Goal: Information Seeking & Learning: Understand process/instructions

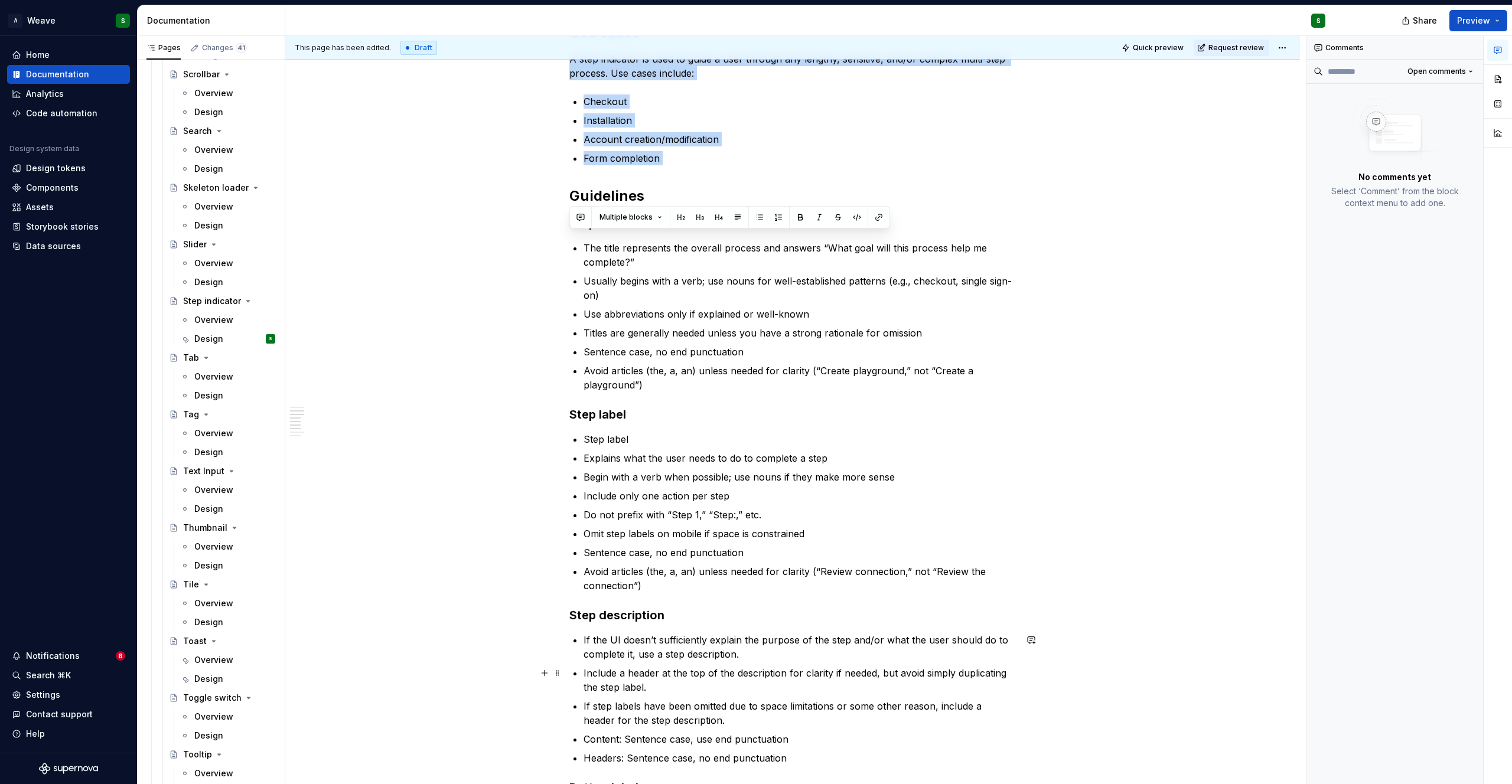
scroll to position [436, 0]
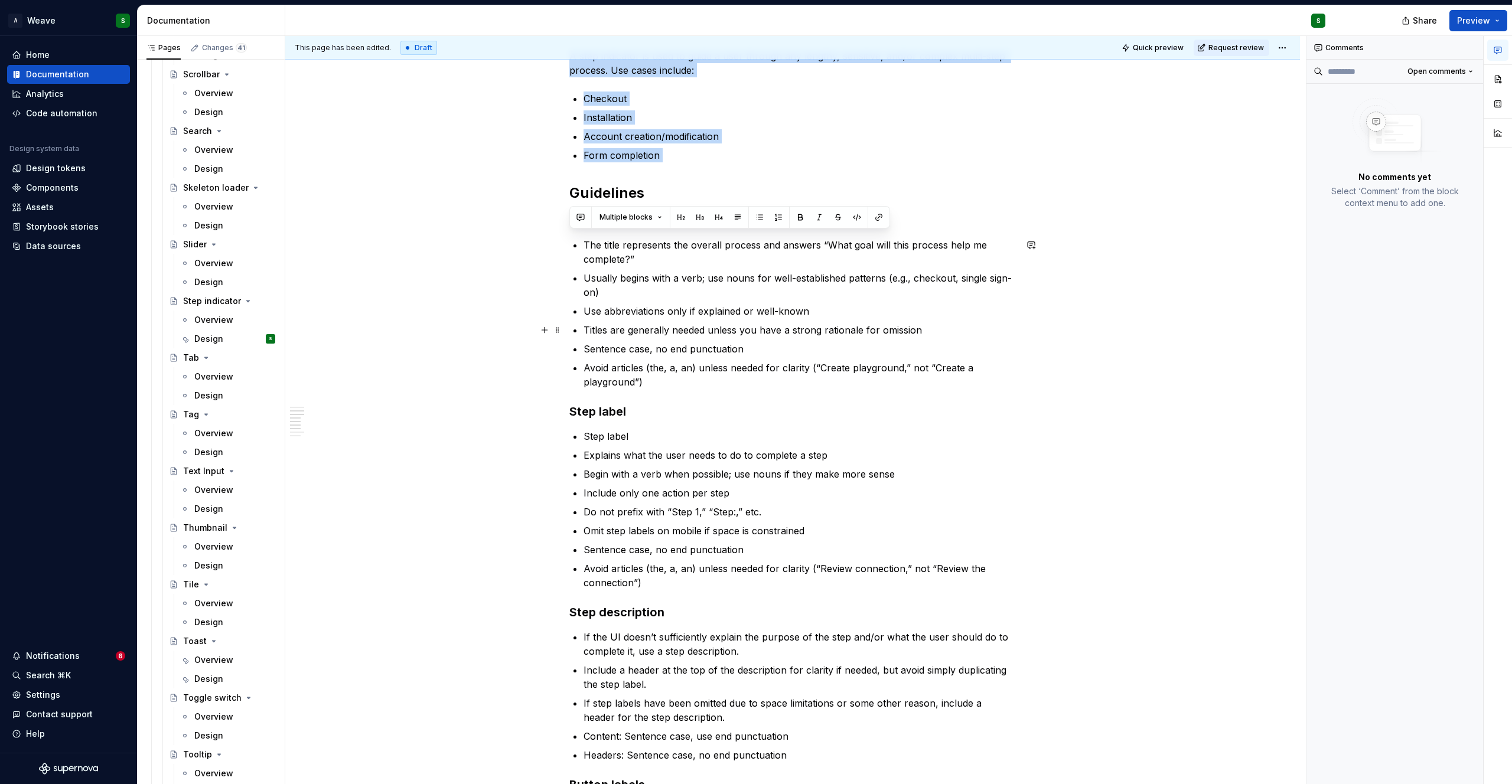
click at [631, 332] on p "Titles are generally needed unless you have a strong rationale for omission" at bounding box center [800, 330] width 432 height 14
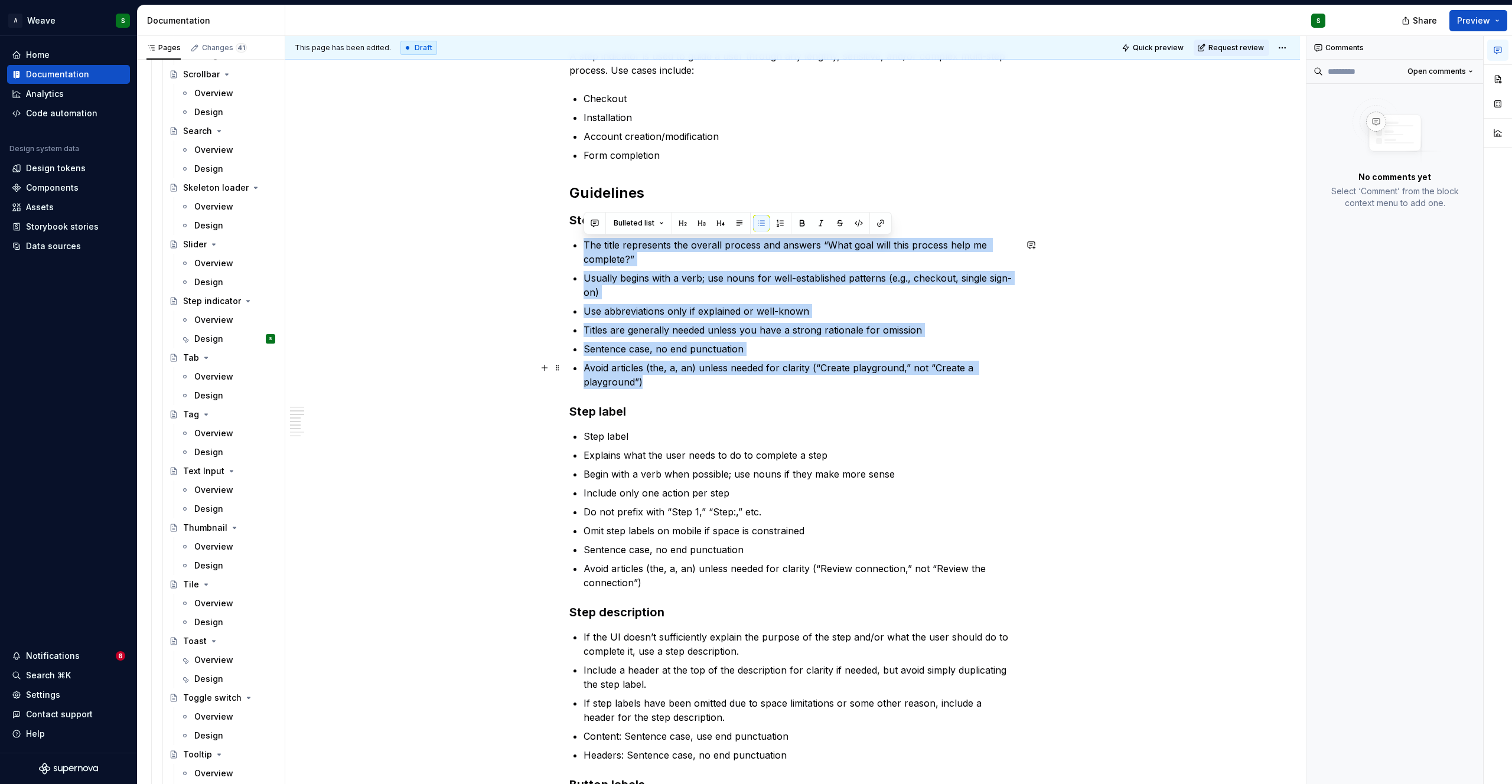
drag, startPoint x: 584, startPoint y: 247, endPoint x: 671, endPoint y: 379, distance: 158.1
click at [671, 379] on ul "The title represents the overall process and answers “What goal will this proce…" at bounding box center [800, 313] width 432 height 151
copy ul "The title represents the overall process and answers “What goal will this proce…"
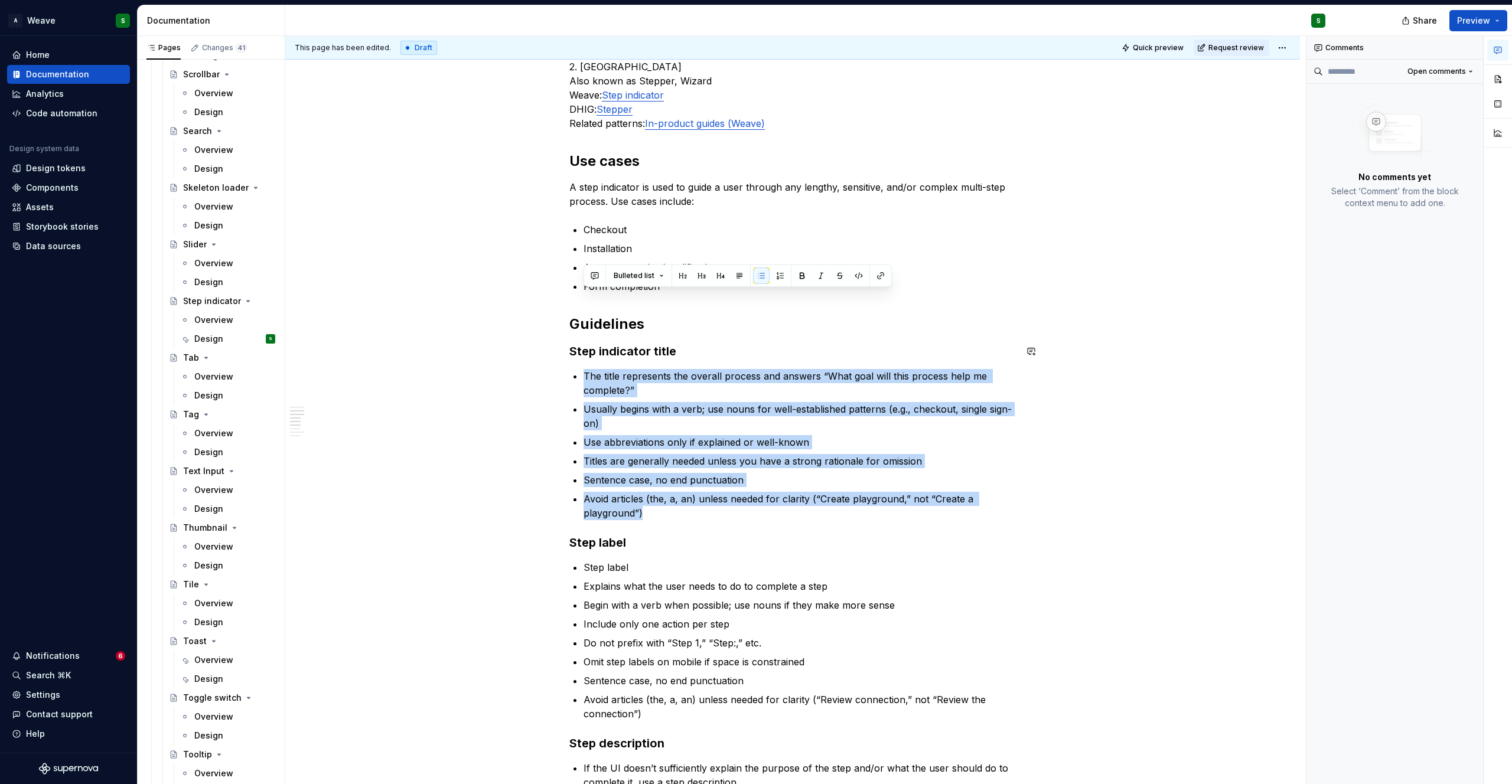
scroll to position [384, 0]
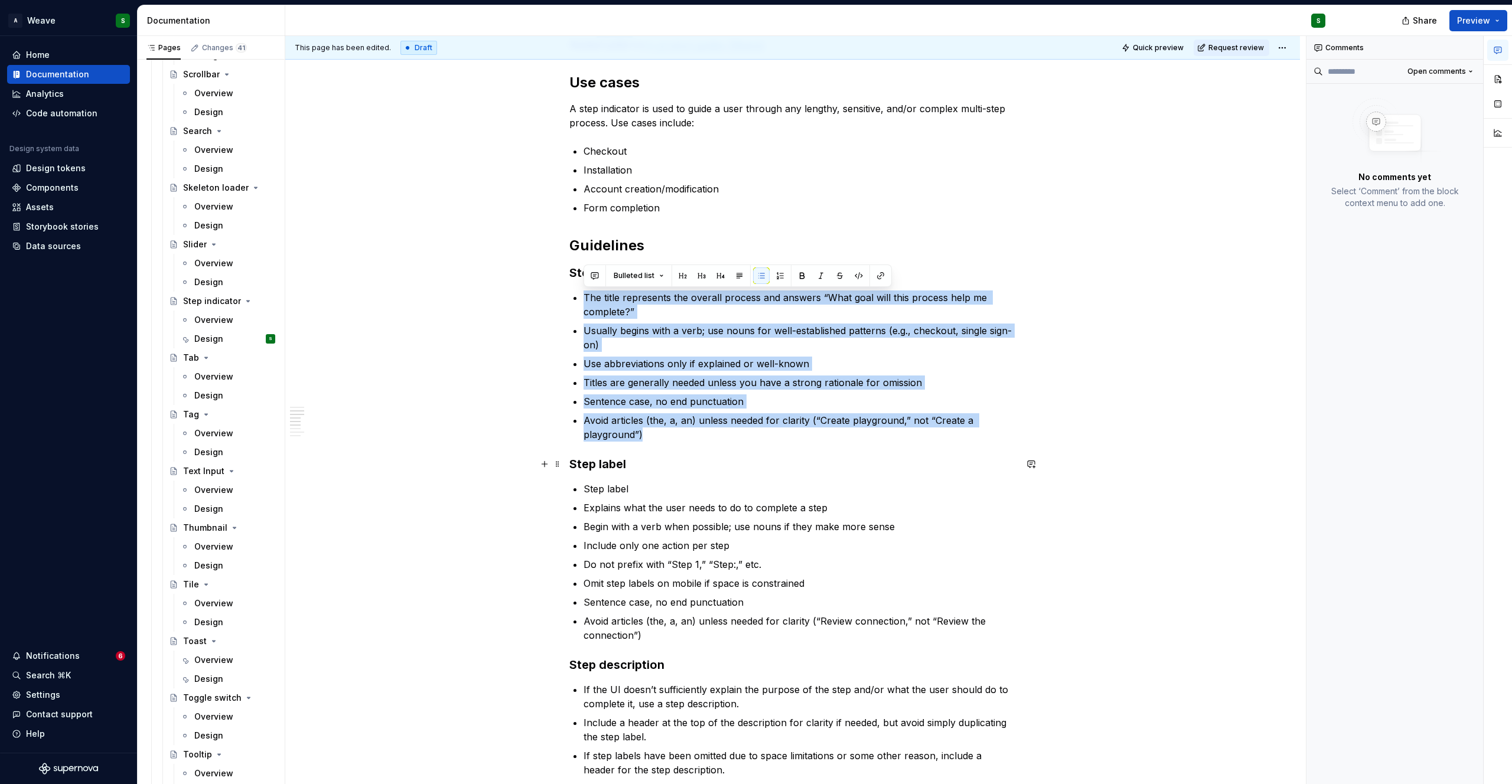
click at [882, 472] on h3 "Step label" at bounding box center [793, 464] width 446 height 17
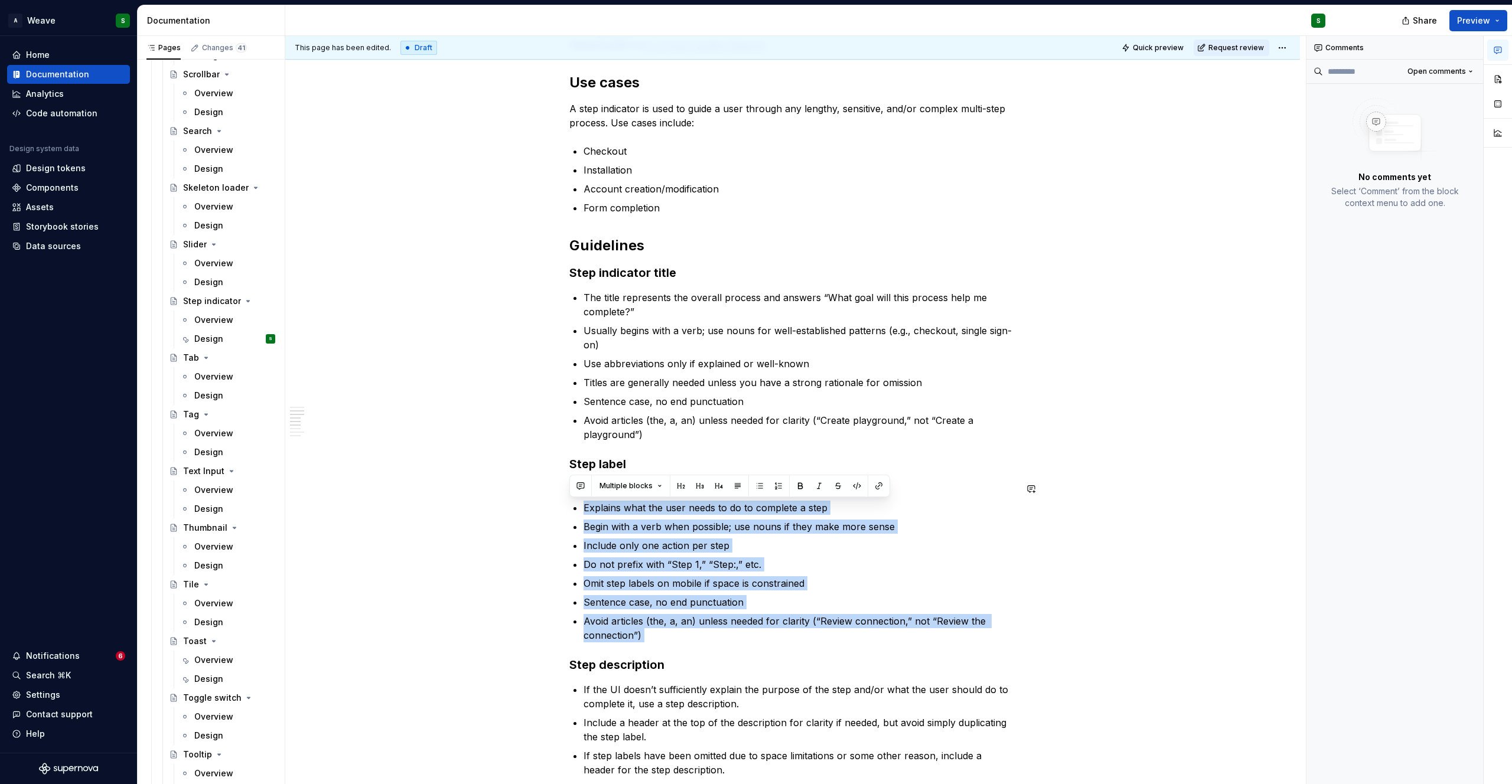
drag, startPoint x: 582, startPoint y: 508, endPoint x: 775, endPoint y: 648, distance: 238.4
click at [775, 648] on div "A step indicator is a UI element that represents progression through a series o…" at bounding box center [793, 709] width 446 height 1724
copy ul "Explains what the user needs to do to complete a step Begin with a verb when po…"
click at [808, 381] on p "Titles are generally needed unless you have a strong rationale for omission" at bounding box center [800, 382] width 432 height 14
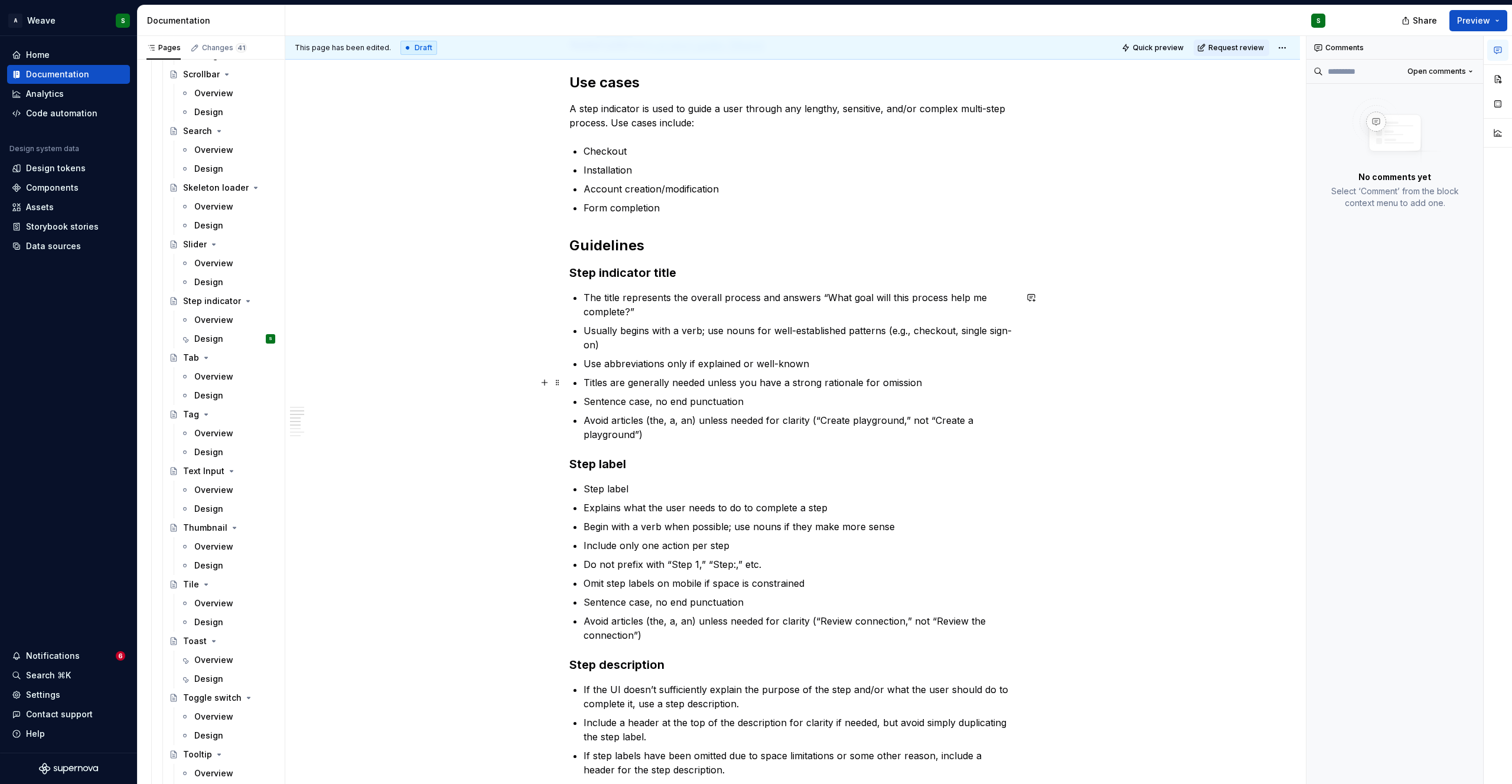
click at [808, 381] on p "Titles are generally needed unless you have a strong rationale for omission" at bounding box center [800, 382] width 432 height 14
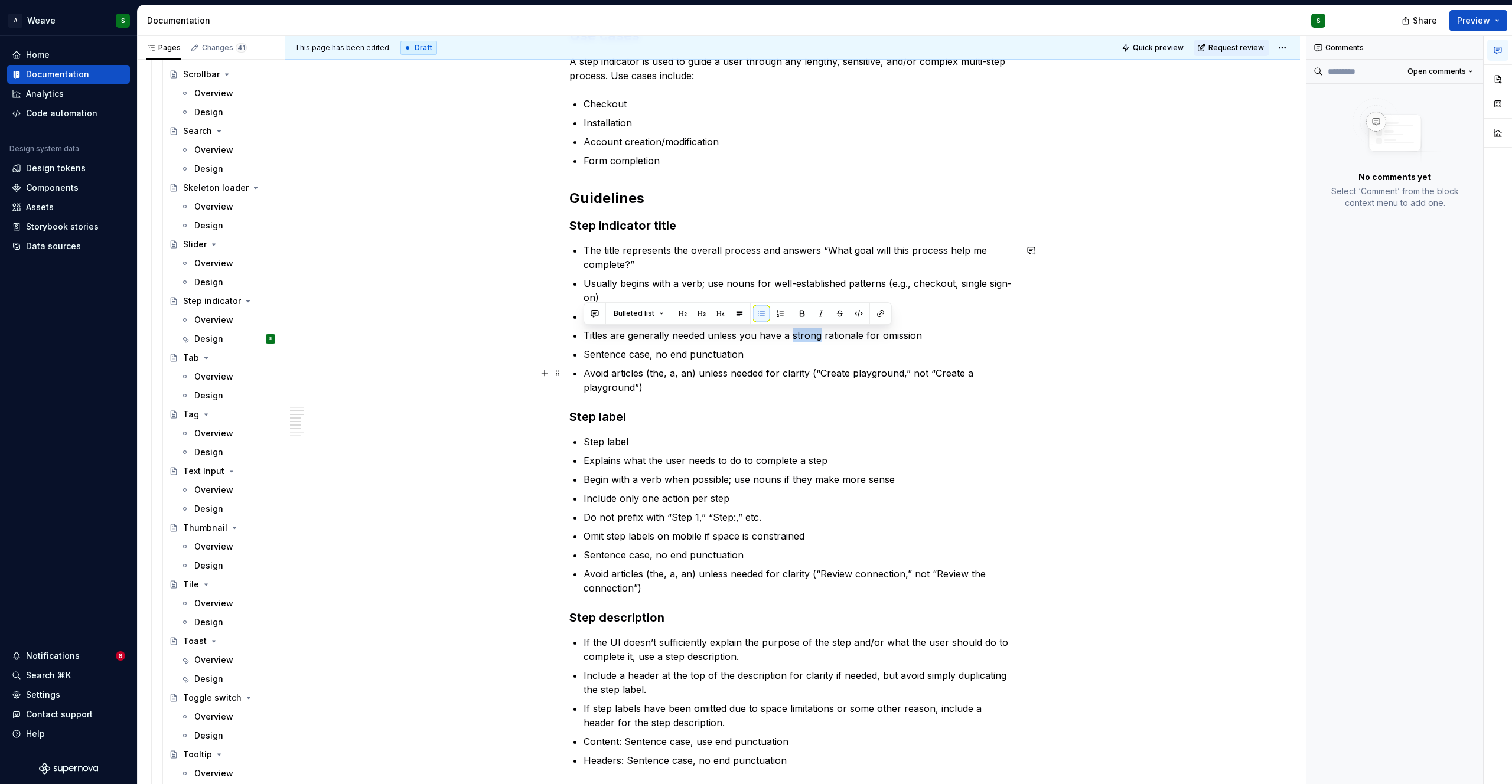
scroll to position [432, 0]
click at [642, 248] on p "The title represents the overall process and answers “What goal will this proce…" at bounding box center [800, 256] width 432 height 28
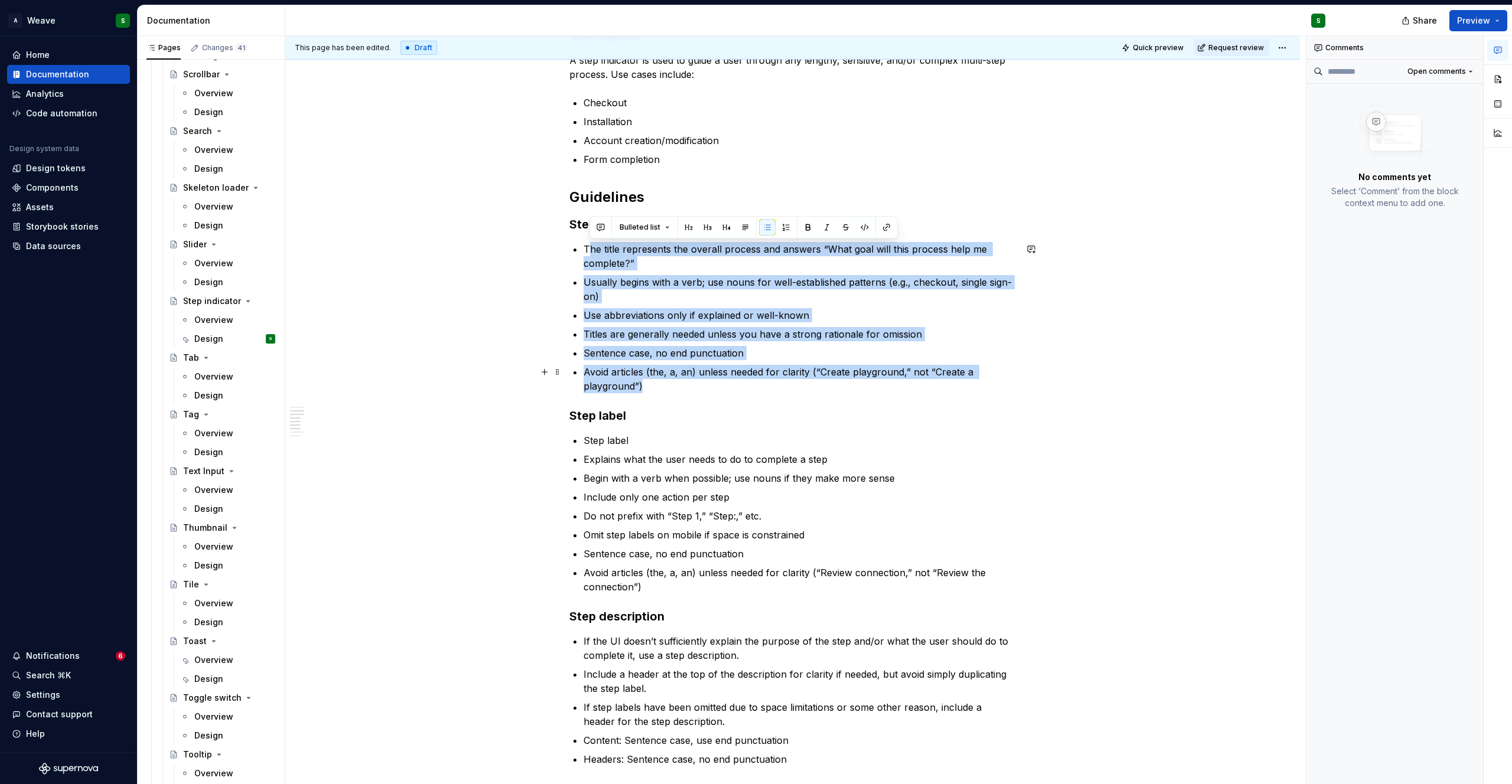
drag, startPoint x: 588, startPoint y: 244, endPoint x: 726, endPoint y: 387, distance: 198.7
click at [726, 387] on ul "The title represents the overall process and answers “What goal will this proce…" at bounding box center [800, 317] width 432 height 151
click at [614, 295] on p "Usually begins with a verb; use nouns for well-established patterns (e.g., chec…" at bounding box center [800, 289] width 432 height 28
drag, startPoint x: 585, startPoint y: 248, endPoint x: 683, endPoint y: 395, distance: 176.7
click at [683, 395] on div "A step indicator is a UI element that represents progression through a series o…" at bounding box center [793, 660] width 446 height 1724
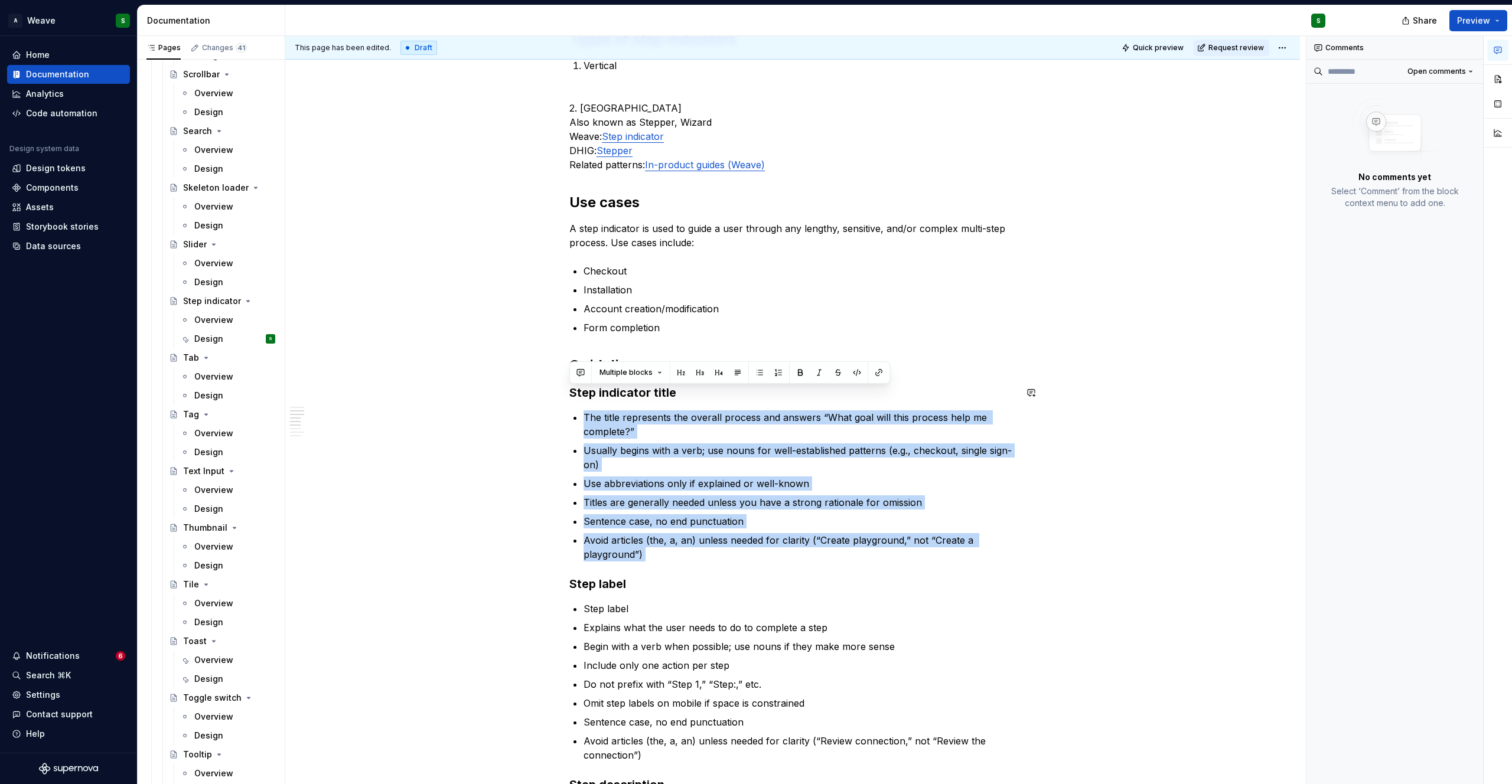
scroll to position [290, 0]
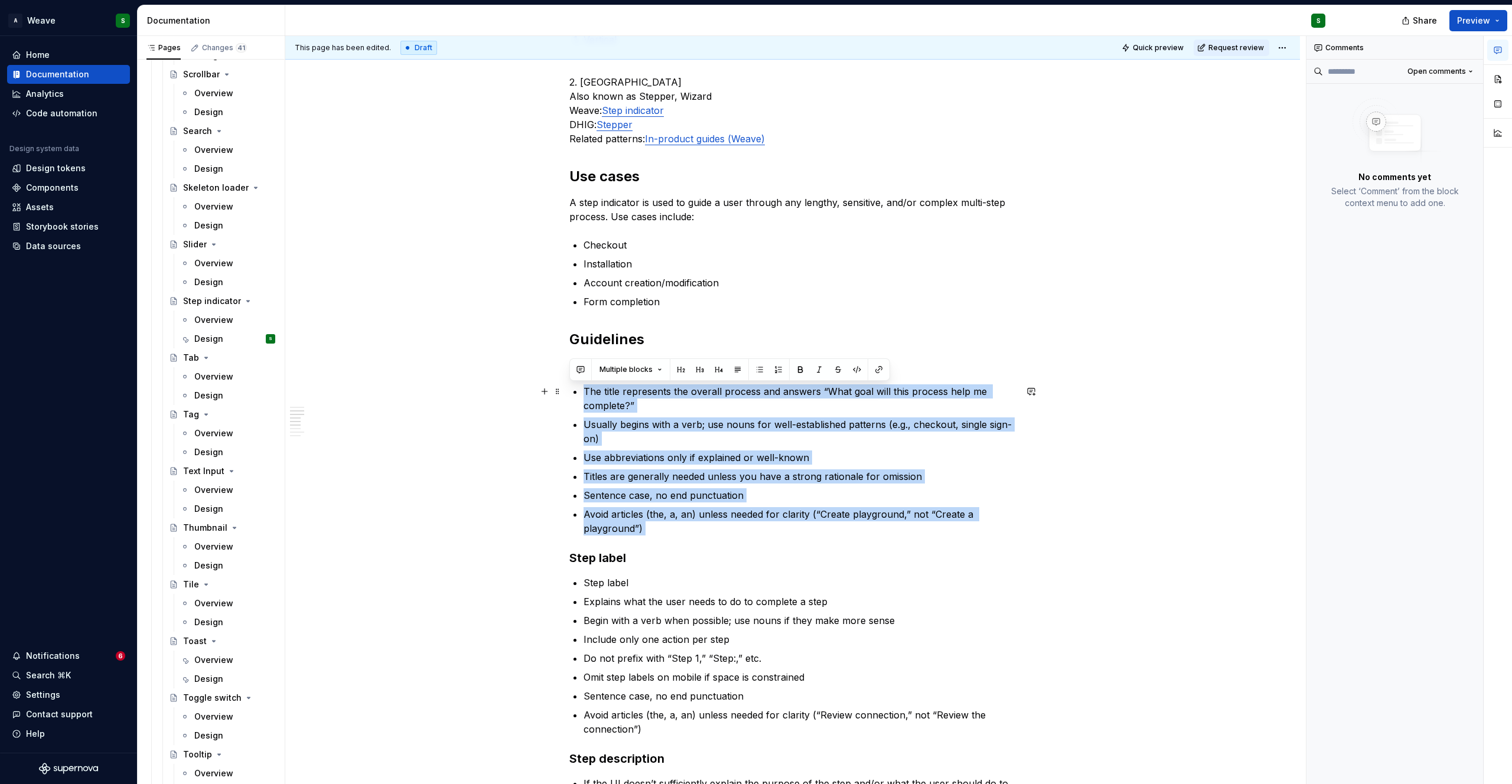
click at [714, 400] on p "The title represents the overall process and answers “What goal will this proce…" at bounding box center [800, 398] width 432 height 28
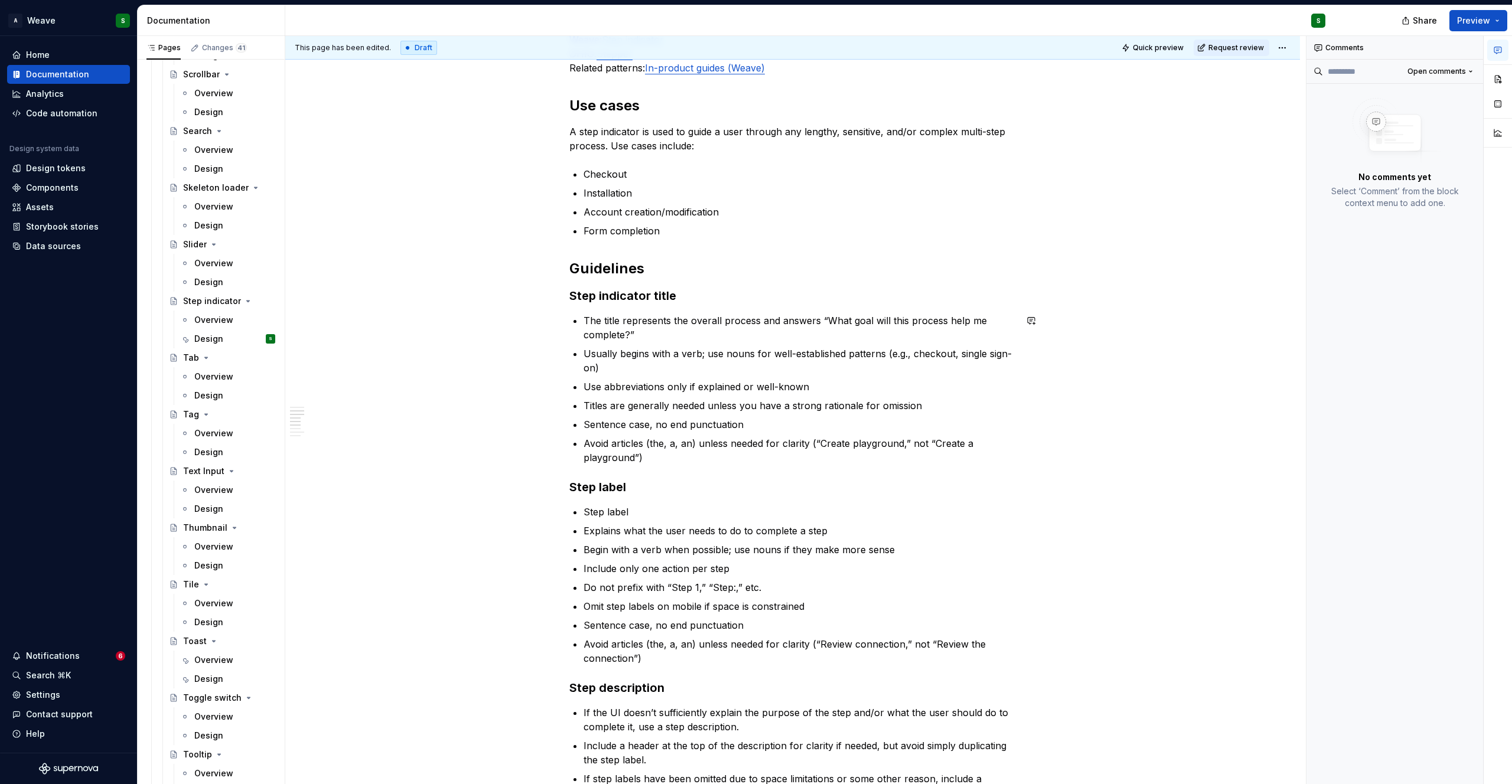
scroll to position [363, 0]
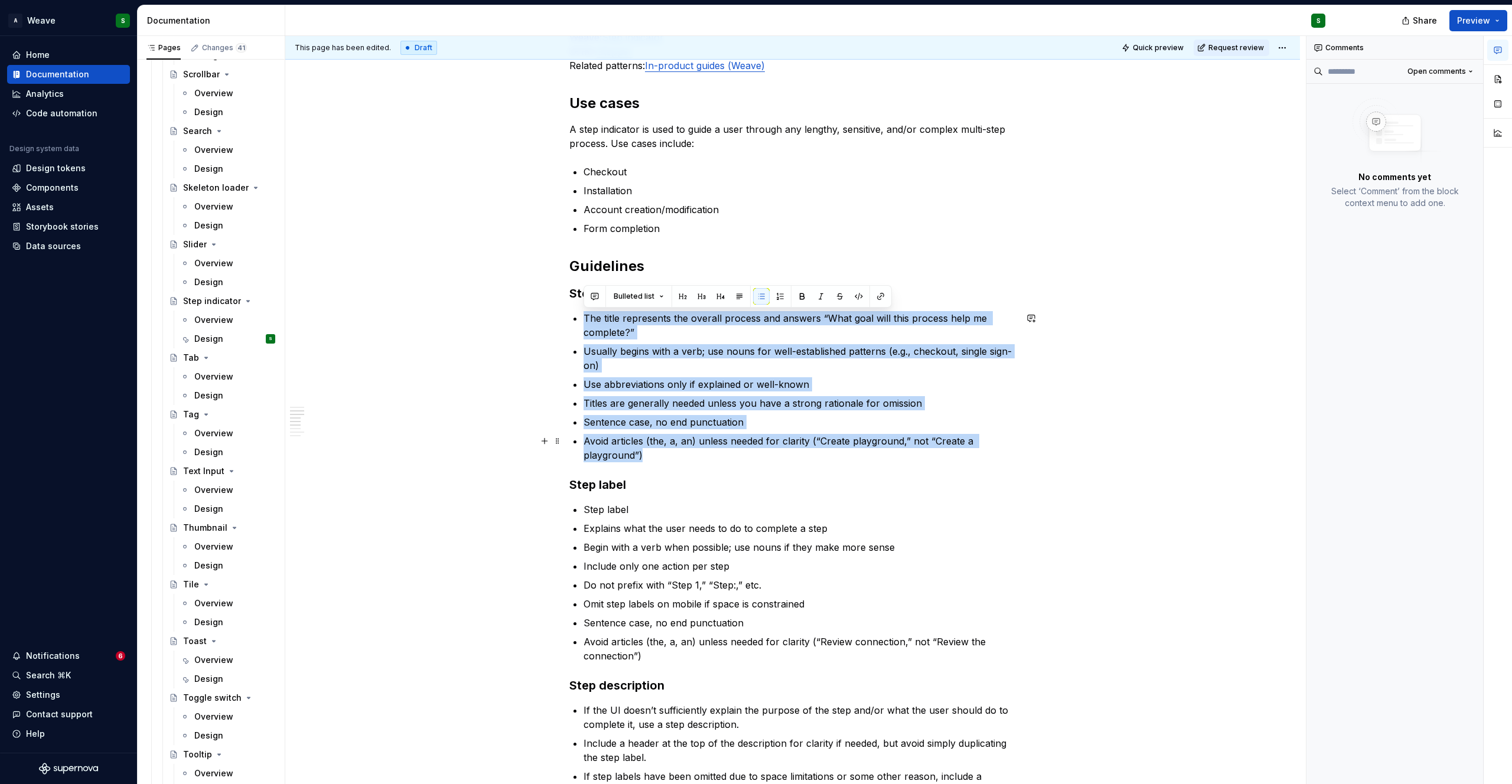
drag, startPoint x: 582, startPoint y: 318, endPoint x: 641, endPoint y: 455, distance: 149.2
click at [641, 455] on div "A step indicator is a UI element that represents progression through a series o…" at bounding box center [793, 729] width 446 height 1724
copy ul "The title represents the overall process and answers “What goal will this proce…"
click at [673, 250] on div "A step indicator is a UI element that represents progression through a series o…" at bounding box center [793, 729] width 446 height 1724
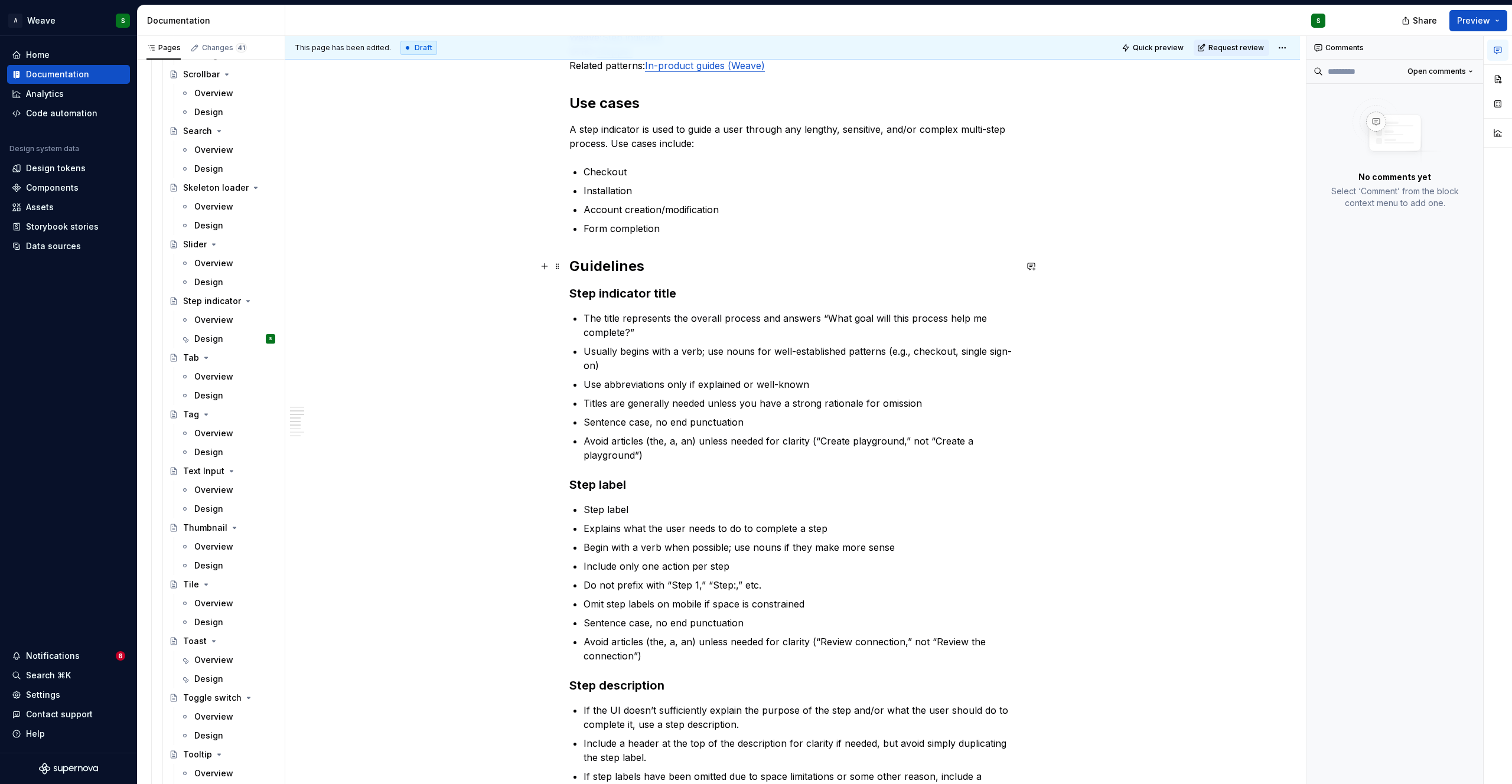
click at [651, 268] on h2 "Guidelines" at bounding box center [793, 266] width 446 height 19
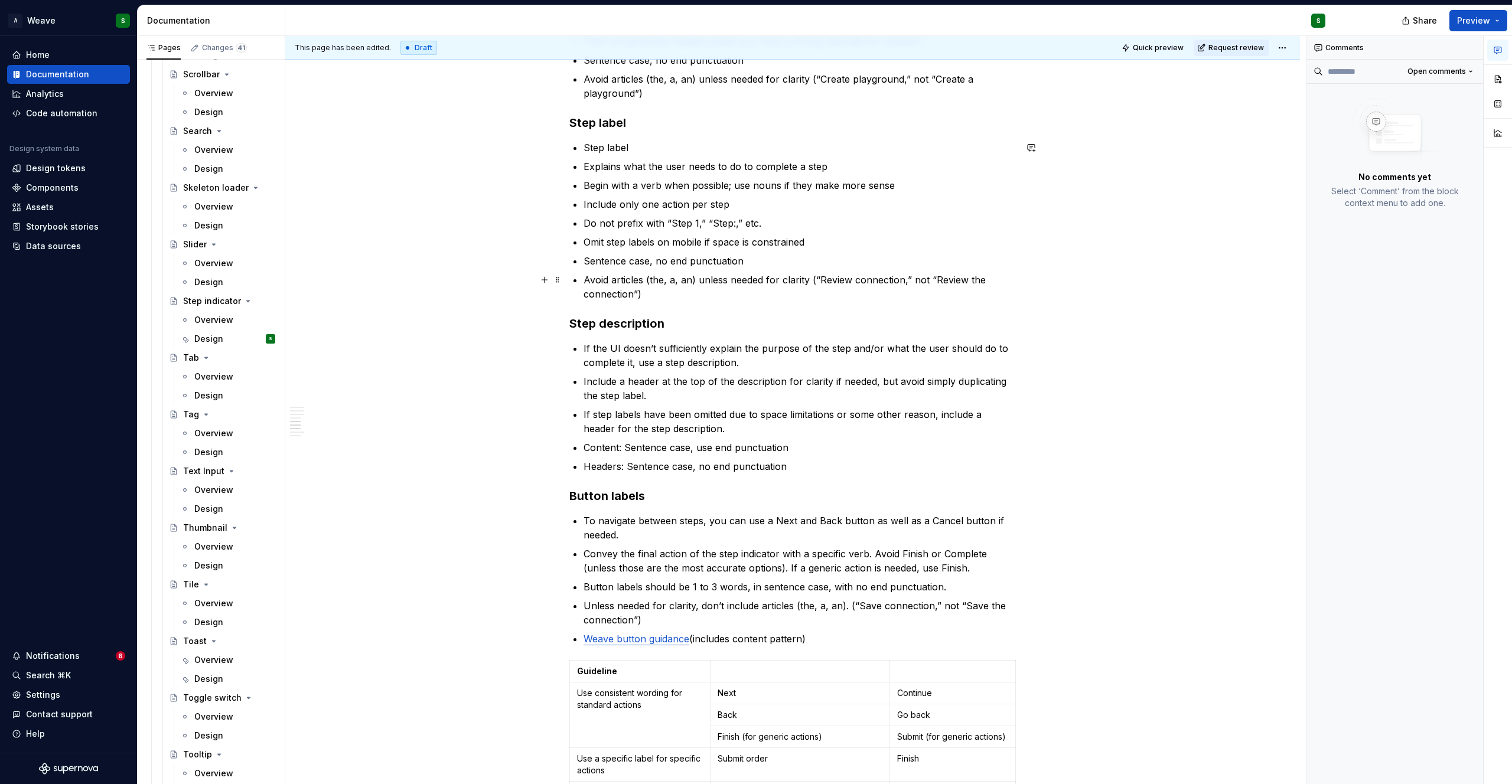
scroll to position [715, 0]
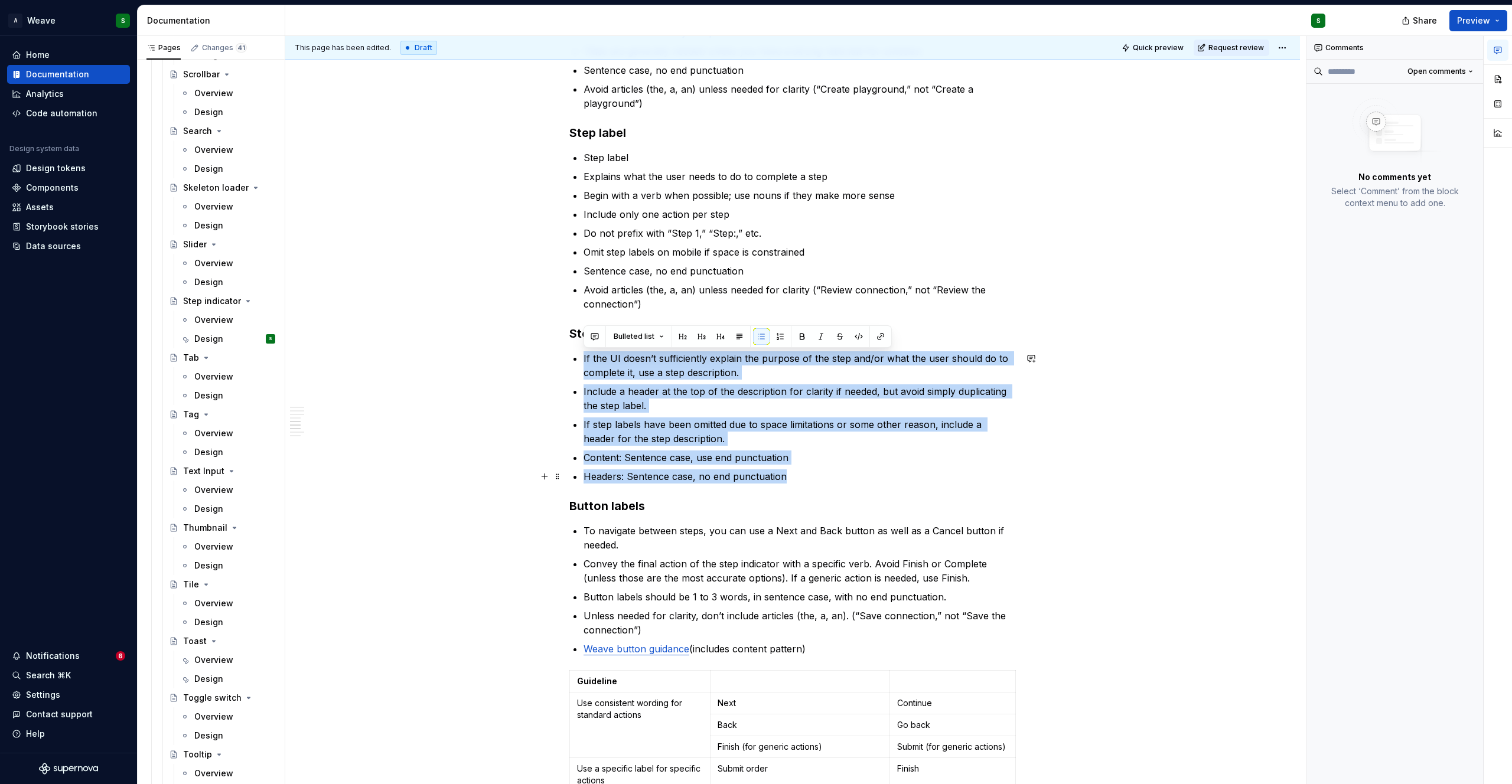
drag, startPoint x: 584, startPoint y: 357, endPoint x: 848, endPoint y: 472, distance: 288.0
click at [848, 472] on ul "If the UI doesn’t sufficiently explain the purpose of the step and/or what the …" at bounding box center [800, 417] width 432 height 132
copy ul "If the UI doesn’t sufficiently explain the purpose of the step and/or what the …"
click at [802, 433] on p "If step labels have been omitted due to space limitations or some other reason,…" at bounding box center [800, 431] width 432 height 28
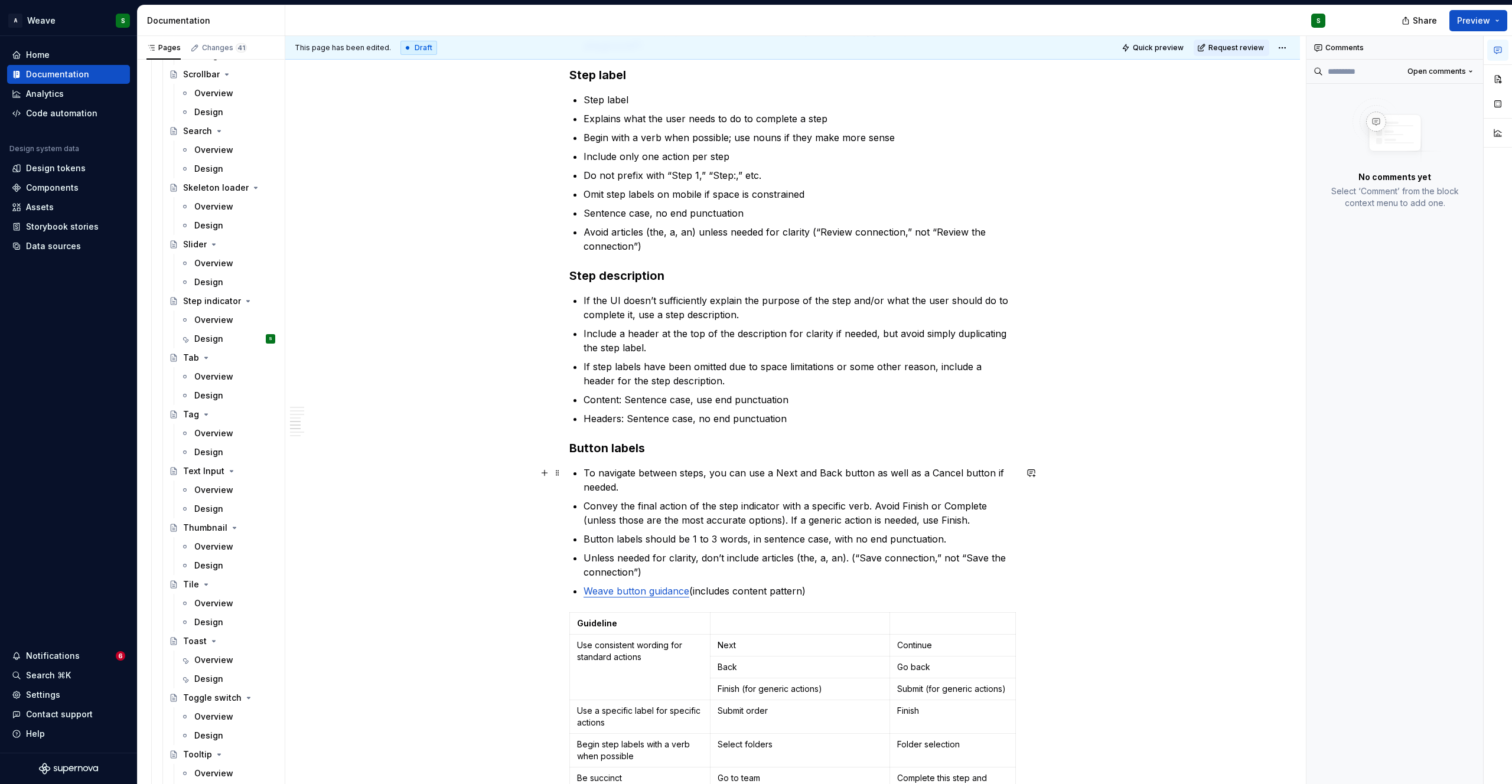
scroll to position [776, 0]
drag, startPoint x: 580, startPoint y: 468, endPoint x: 816, endPoint y: 585, distance: 263.4
click at [816, 585] on div "A step indicator is a UI element that represents progression through a series o…" at bounding box center [793, 317] width 446 height 1724
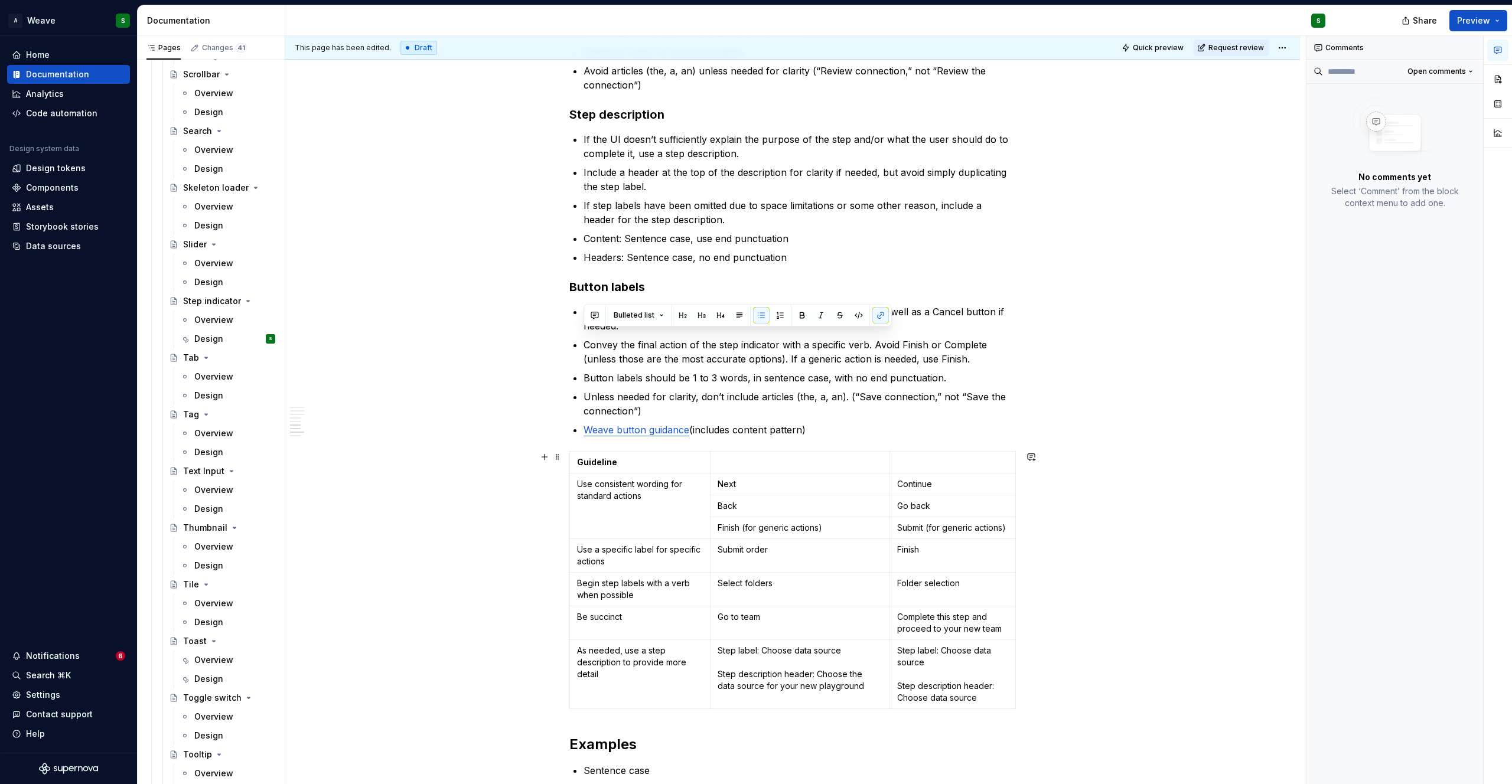
scroll to position [1005, 0]
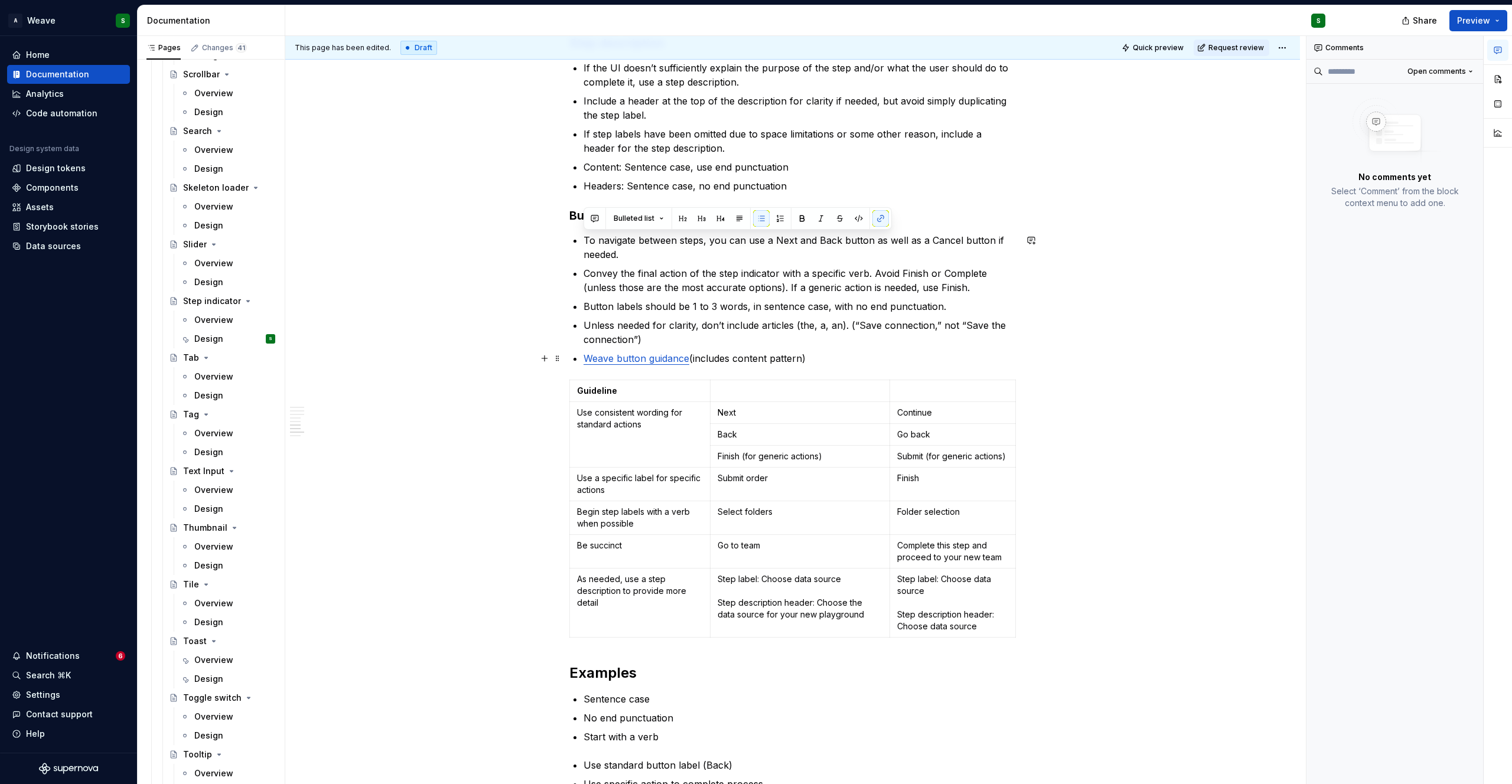
click at [667, 358] on link "Weave button guidance" at bounding box center [637, 358] width 106 height 12
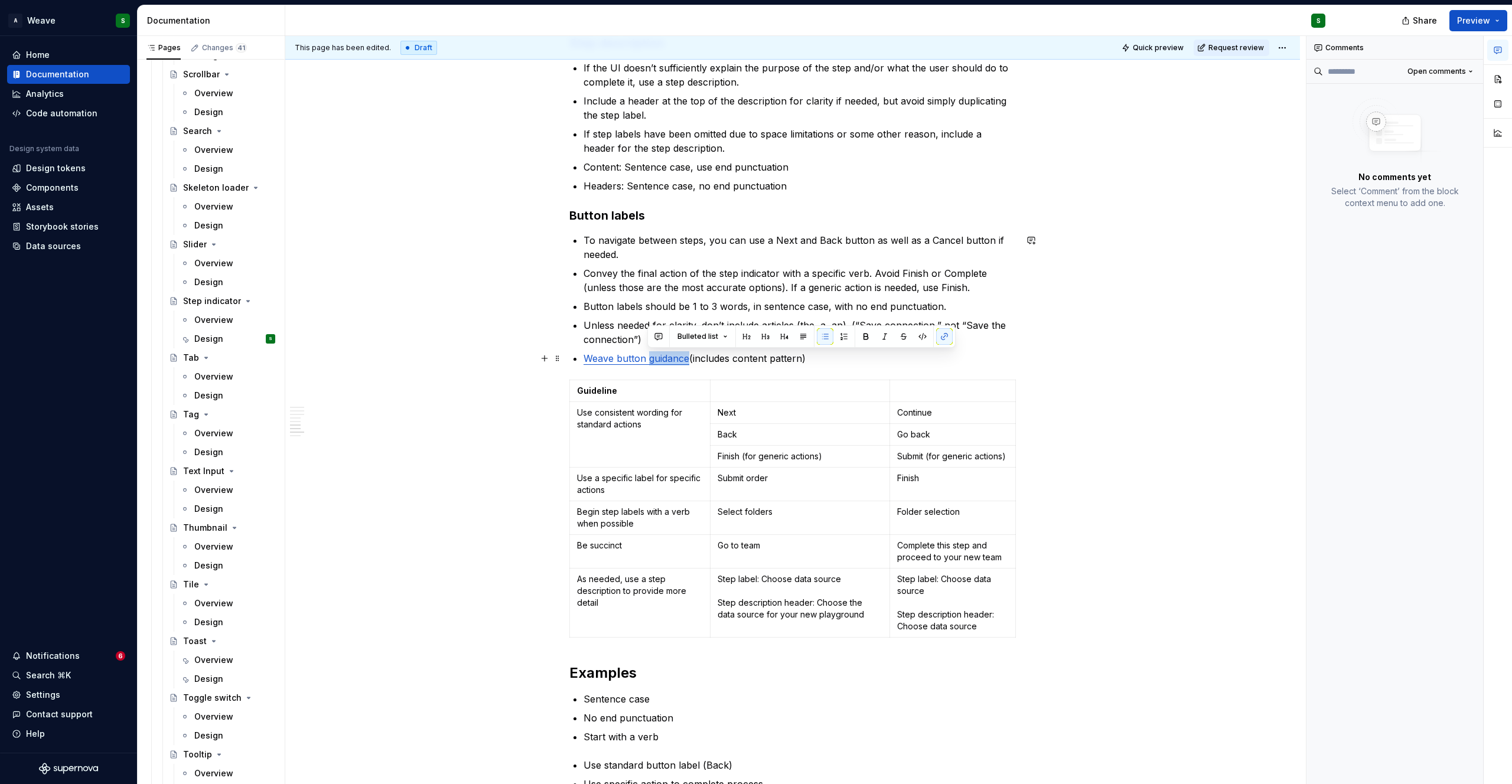
click at [705, 360] on p "Weave button guidance (includes content pattern)" at bounding box center [800, 358] width 432 height 14
drag, startPoint x: 684, startPoint y: 358, endPoint x: 587, endPoint y: 360, distance: 97.0
click at [587, 360] on link "Weave button guidance" at bounding box center [637, 358] width 106 height 12
click at [1498, 81] on button "button" at bounding box center [1497, 79] width 21 height 21
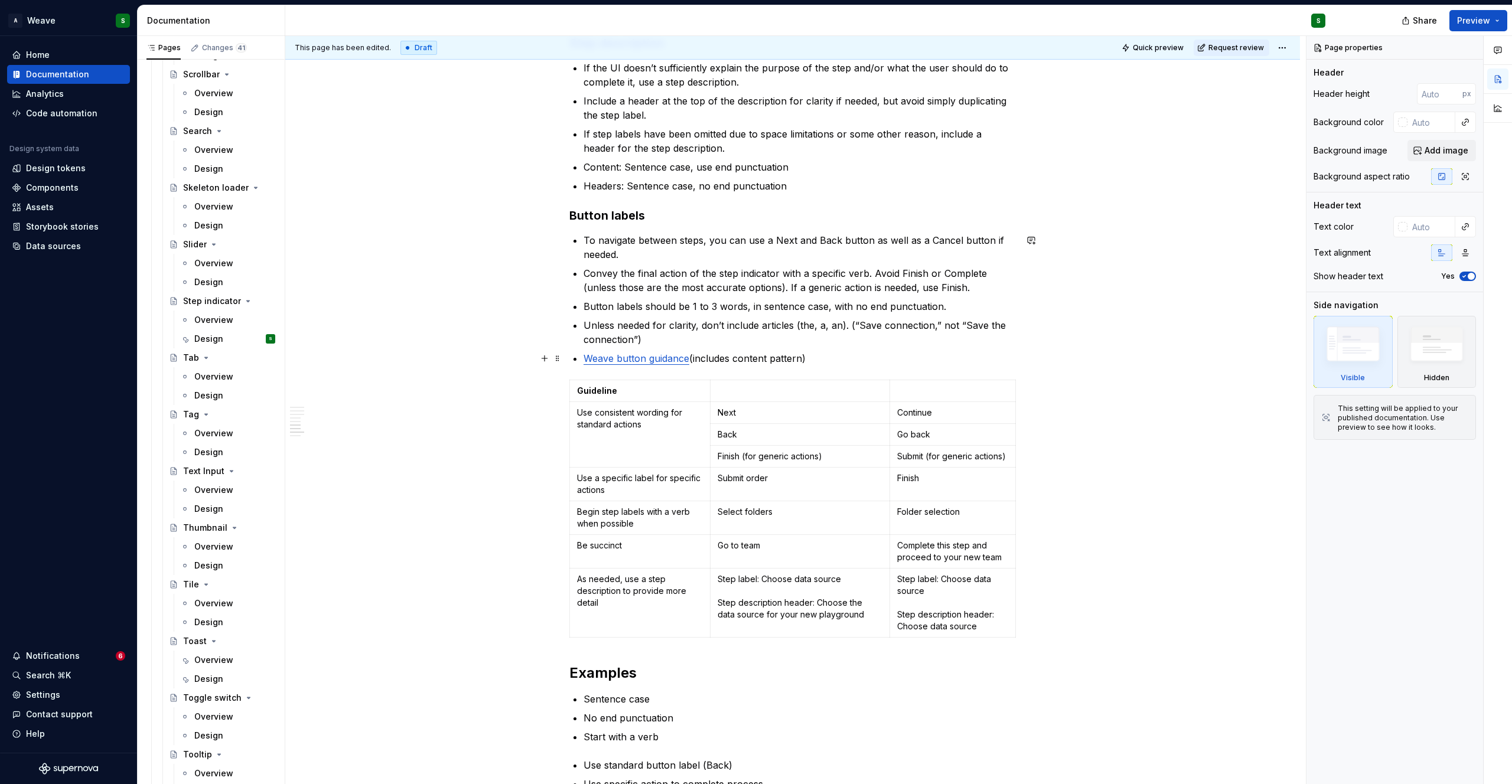
click at [684, 360] on link "Weave button guidance" at bounding box center [637, 358] width 106 height 12
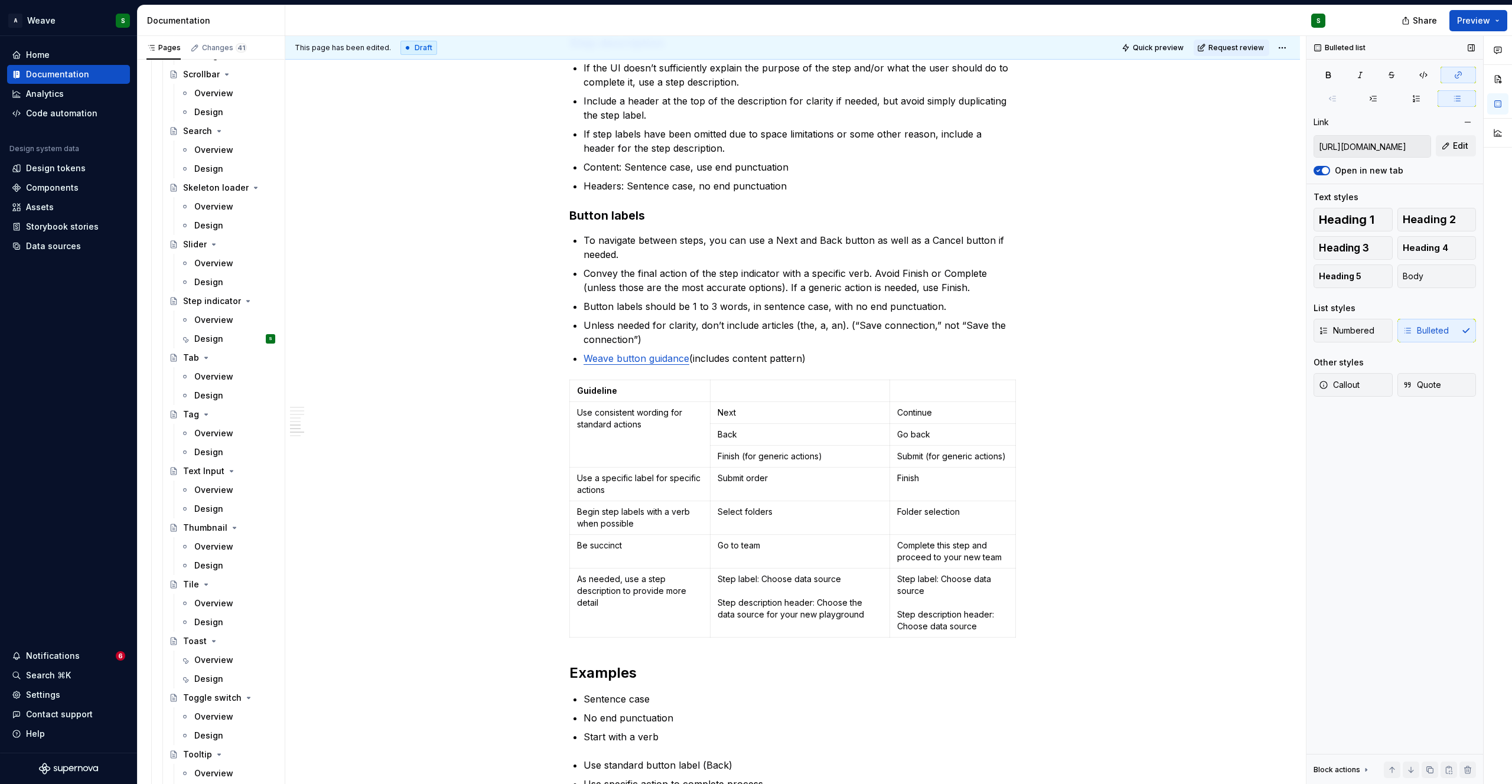
click at [1347, 155] on input "https://weave.autodesk.com/web/components/buttons" at bounding box center [1372, 146] width 116 height 21
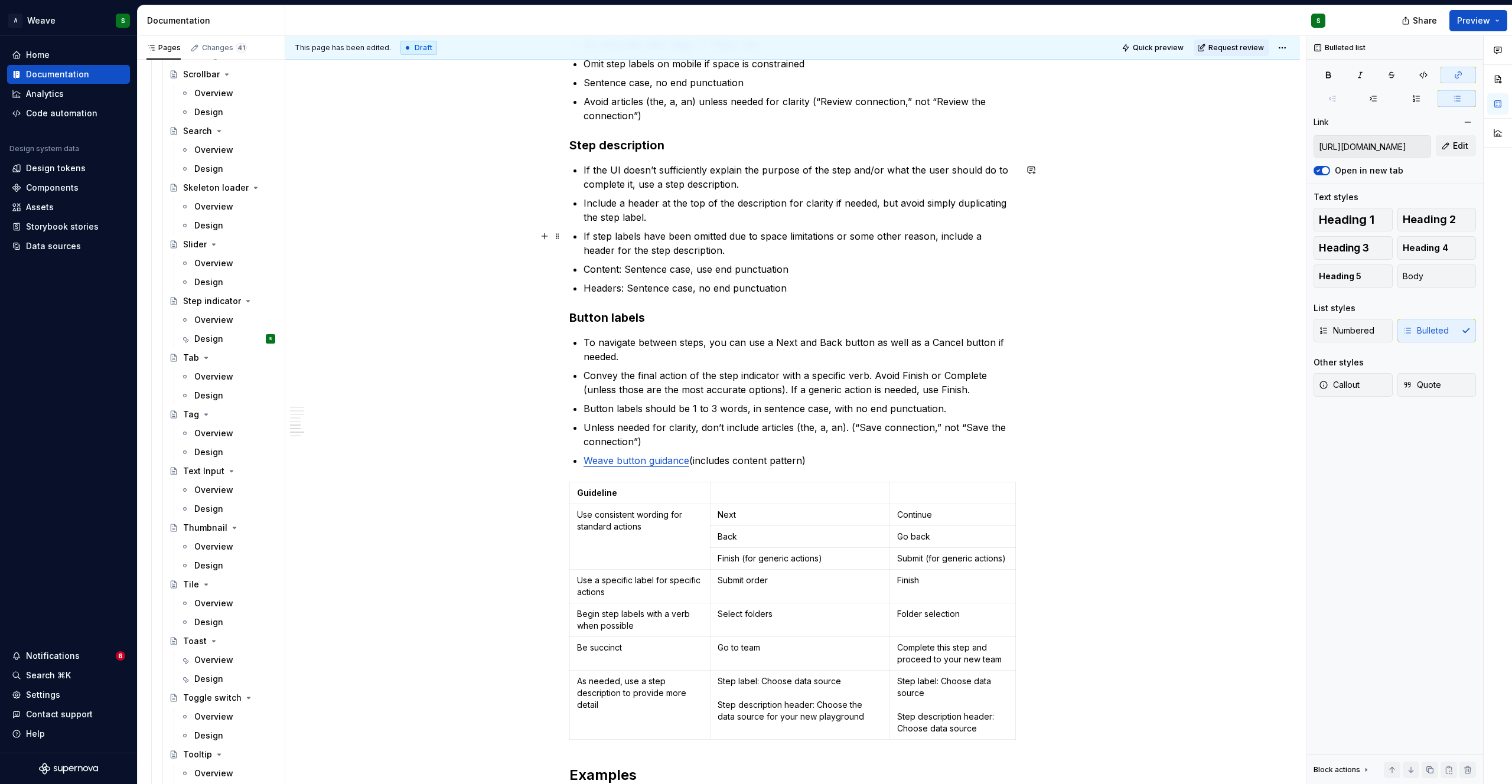
scroll to position [906, 0]
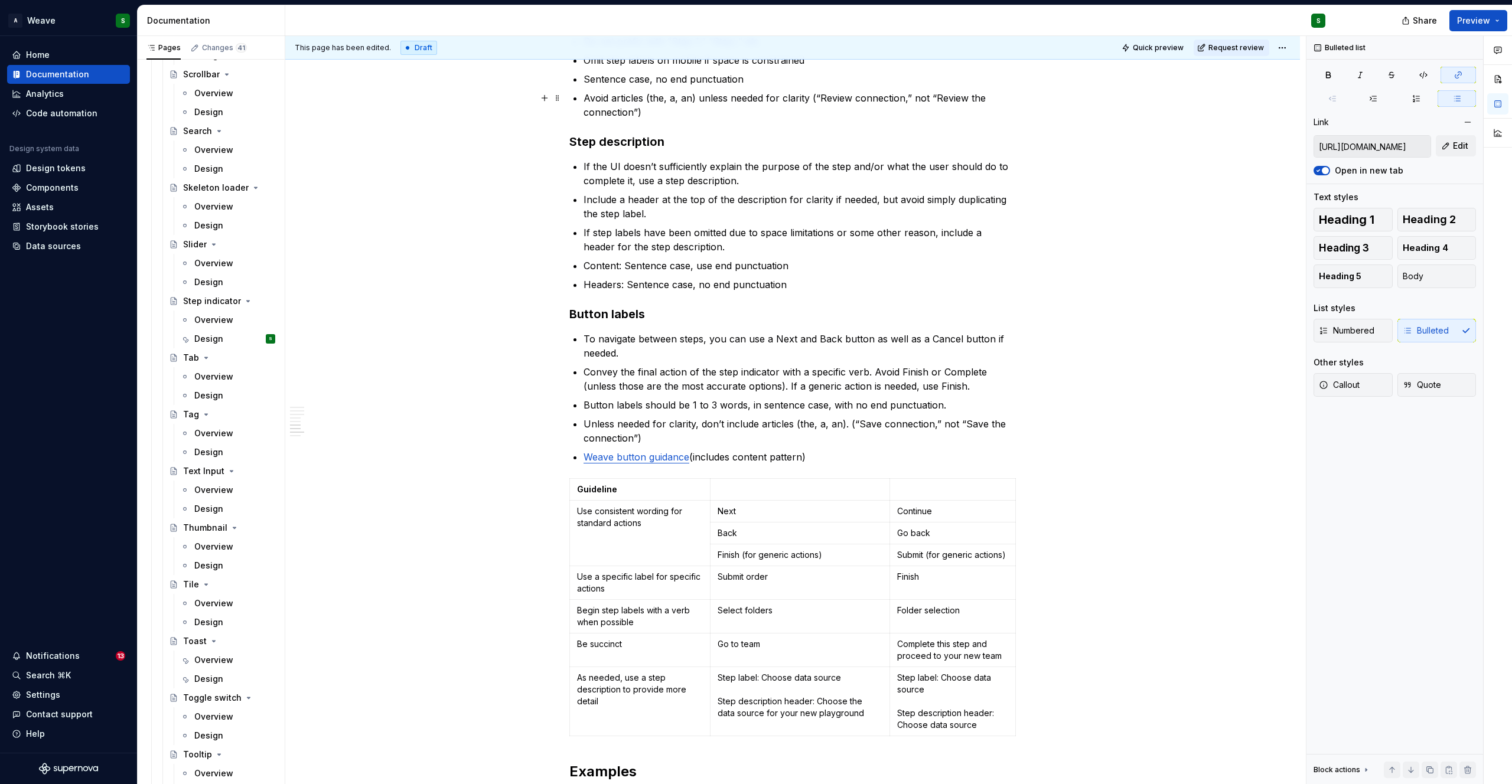
type textarea "*"
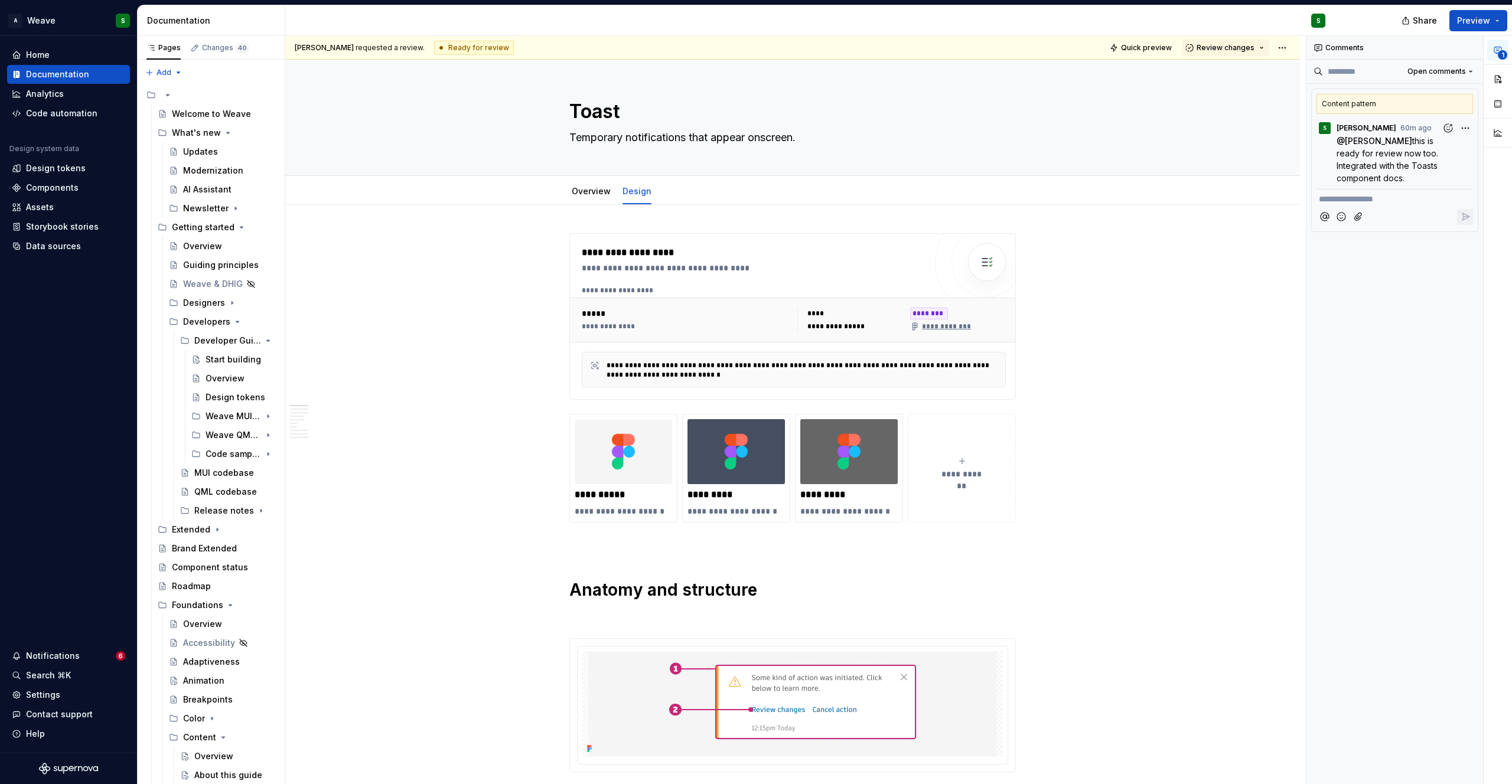
type textarea "*"
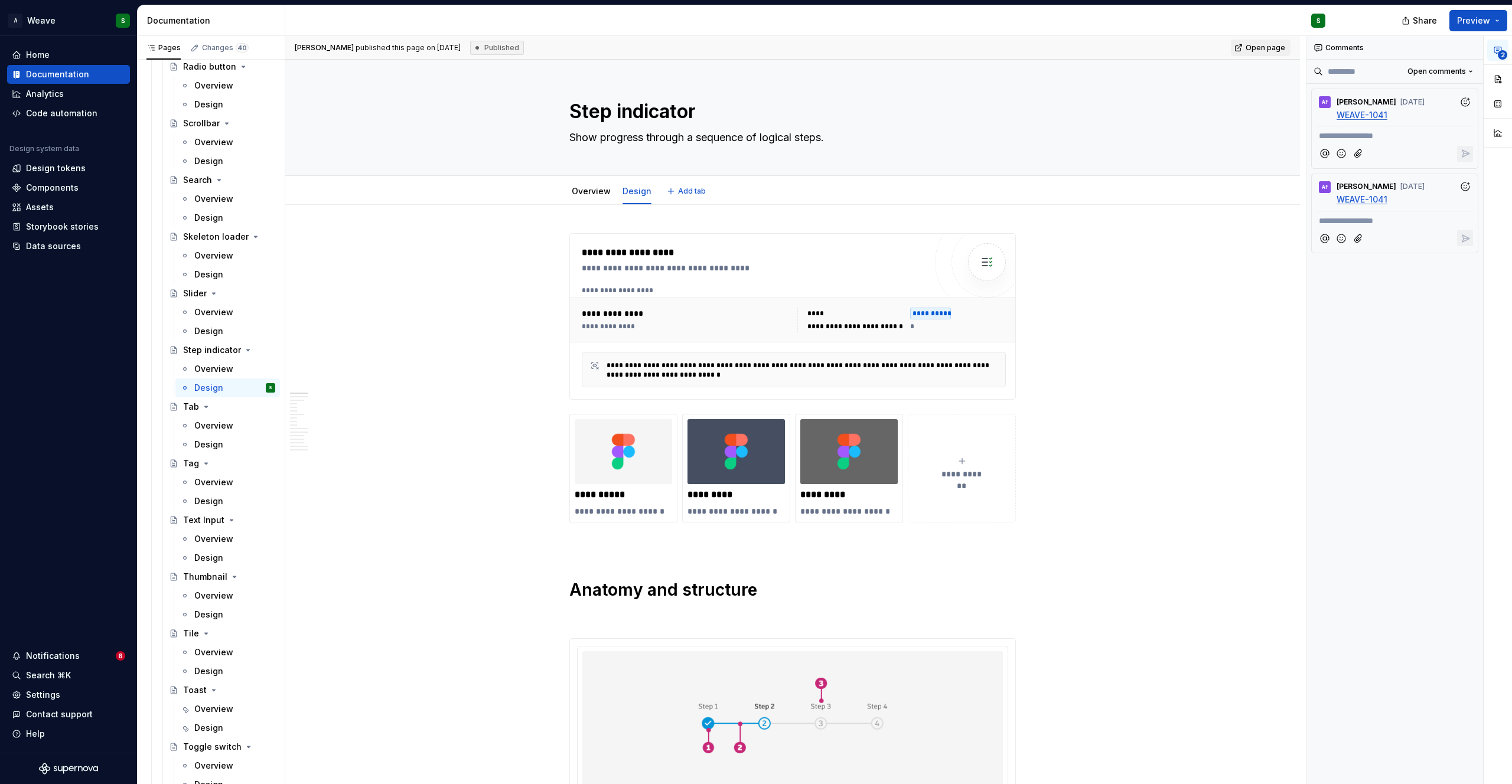
type textarea "*"
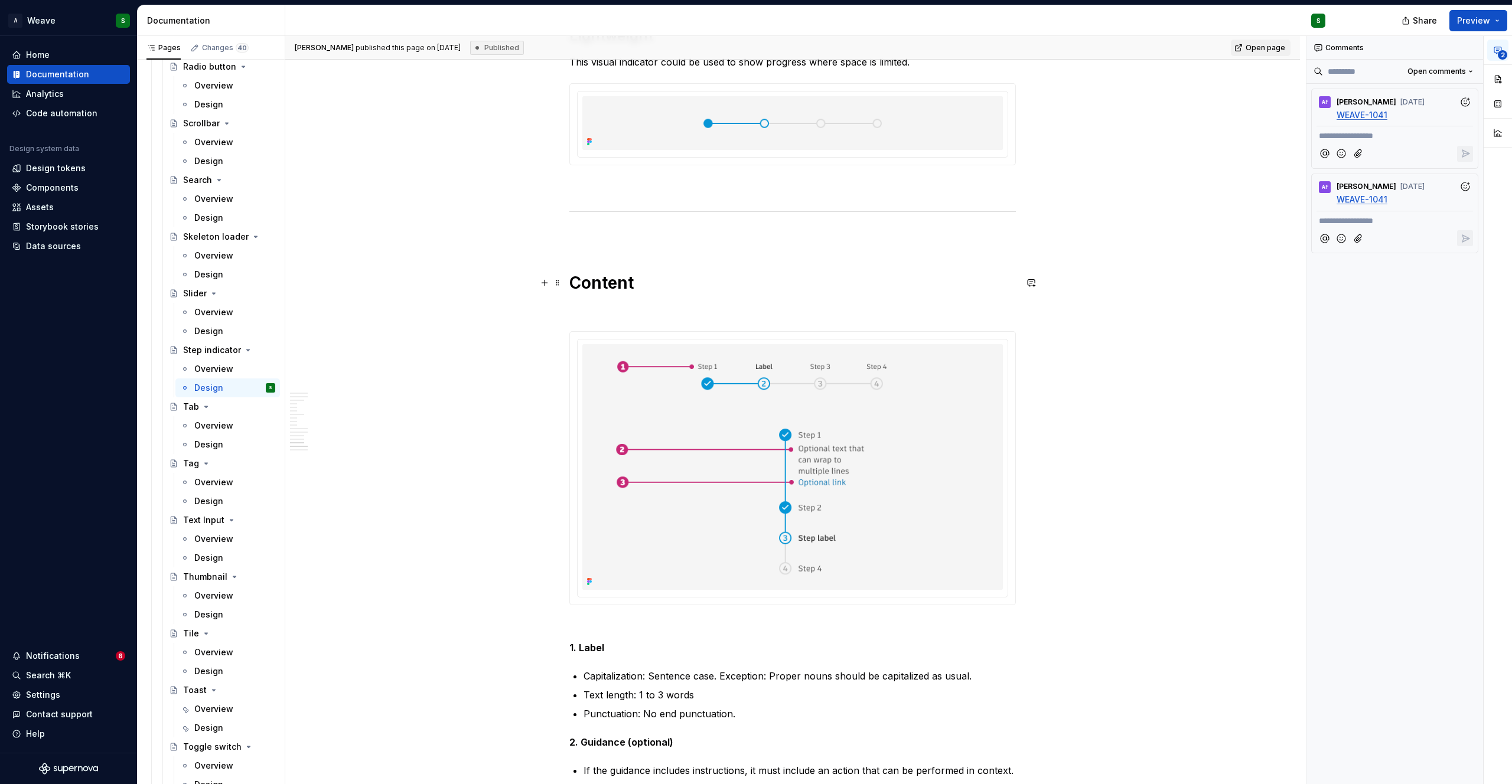
scroll to position [6064, 0]
click at [659, 283] on h1 "Content" at bounding box center [793, 283] width 446 height 21
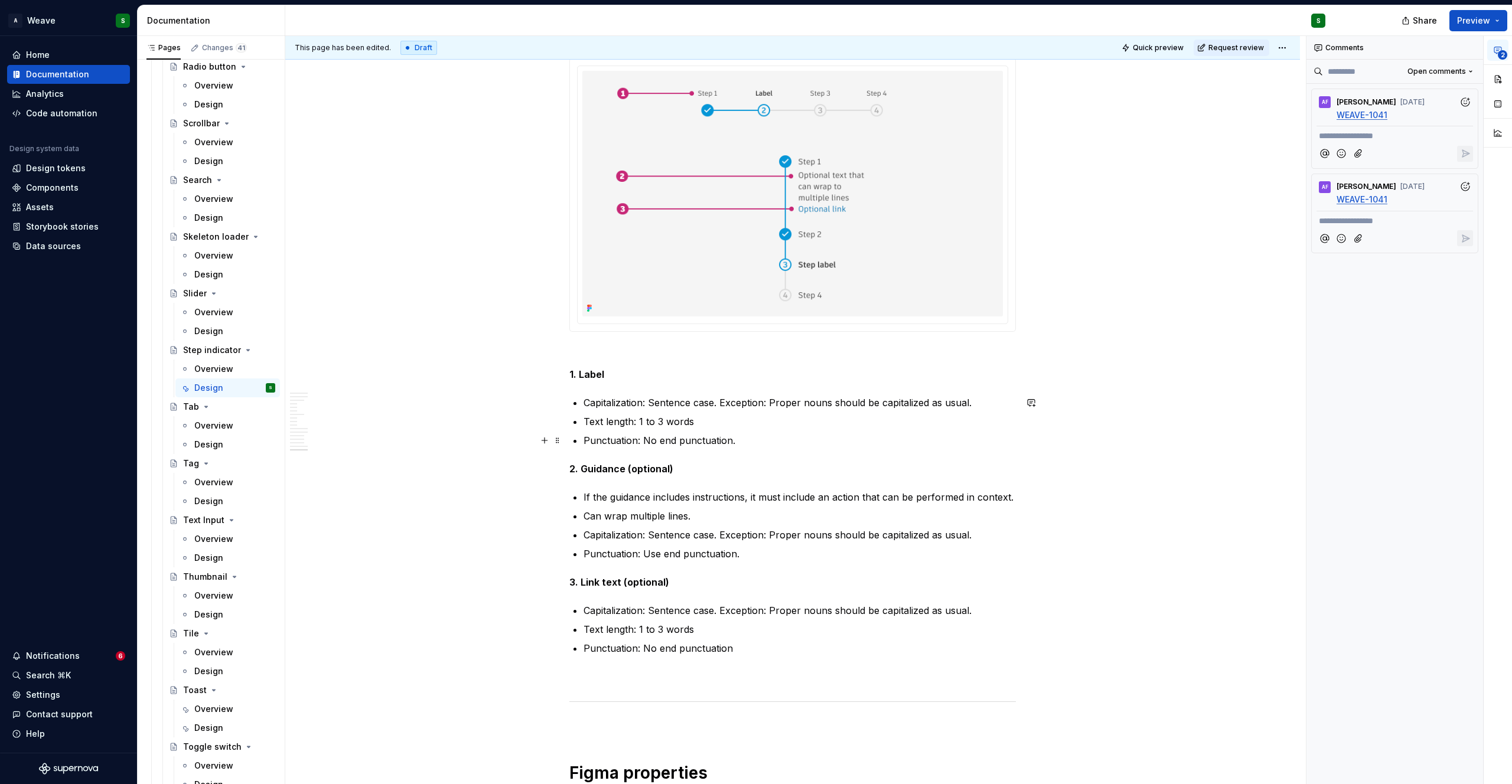
scroll to position [6340, 0]
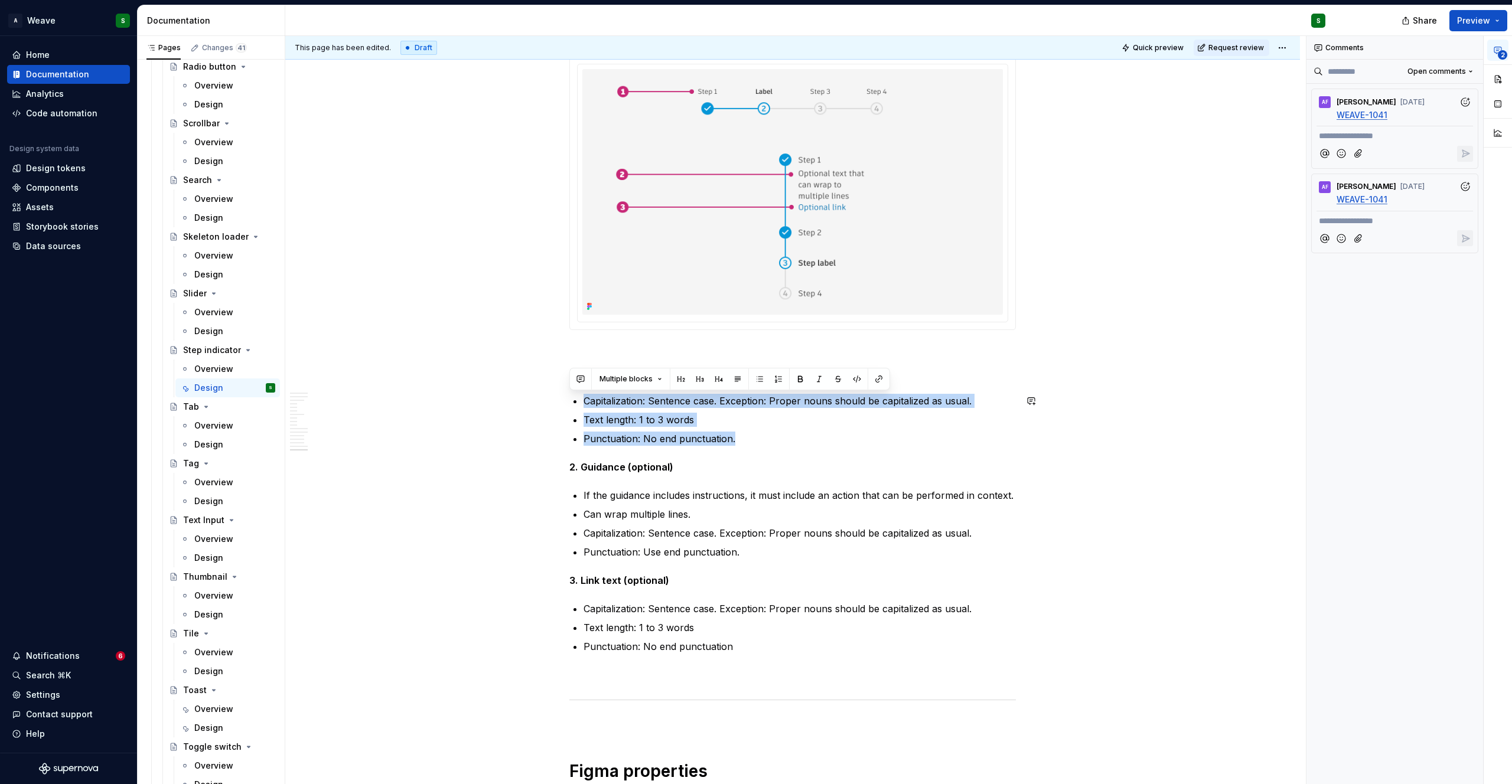
drag, startPoint x: 668, startPoint y: 415, endPoint x: 778, endPoint y: 451, distance: 115.7
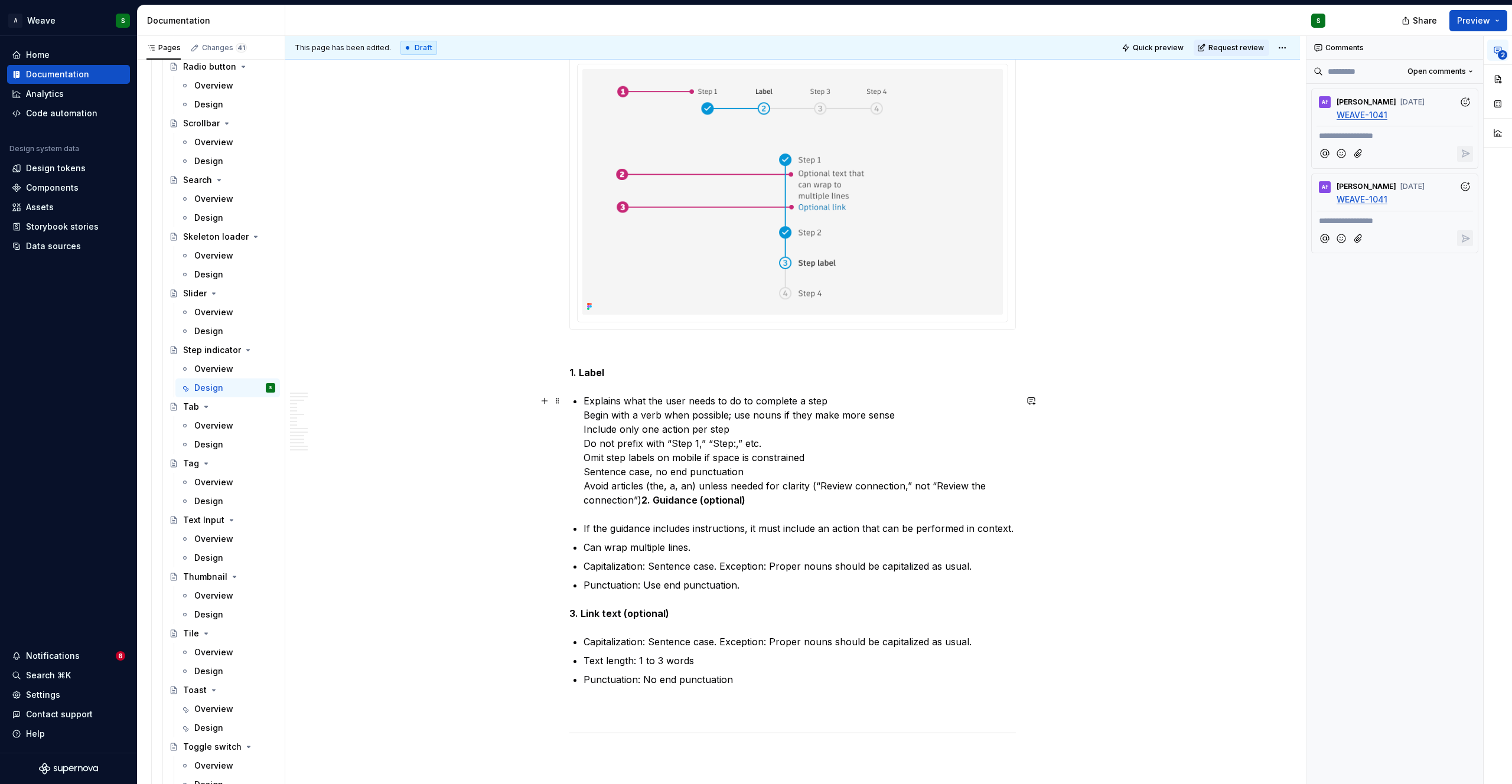
click at [823, 409] on p "Explains what the user needs to do to complete a step Begin with a verb when po…" at bounding box center [800, 451] width 432 height 113
click at [584, 416] on p "Explains what the user needs to do to complete a step Begin with a verb when po…" at bounding box center [800, 451] width 432 height 113
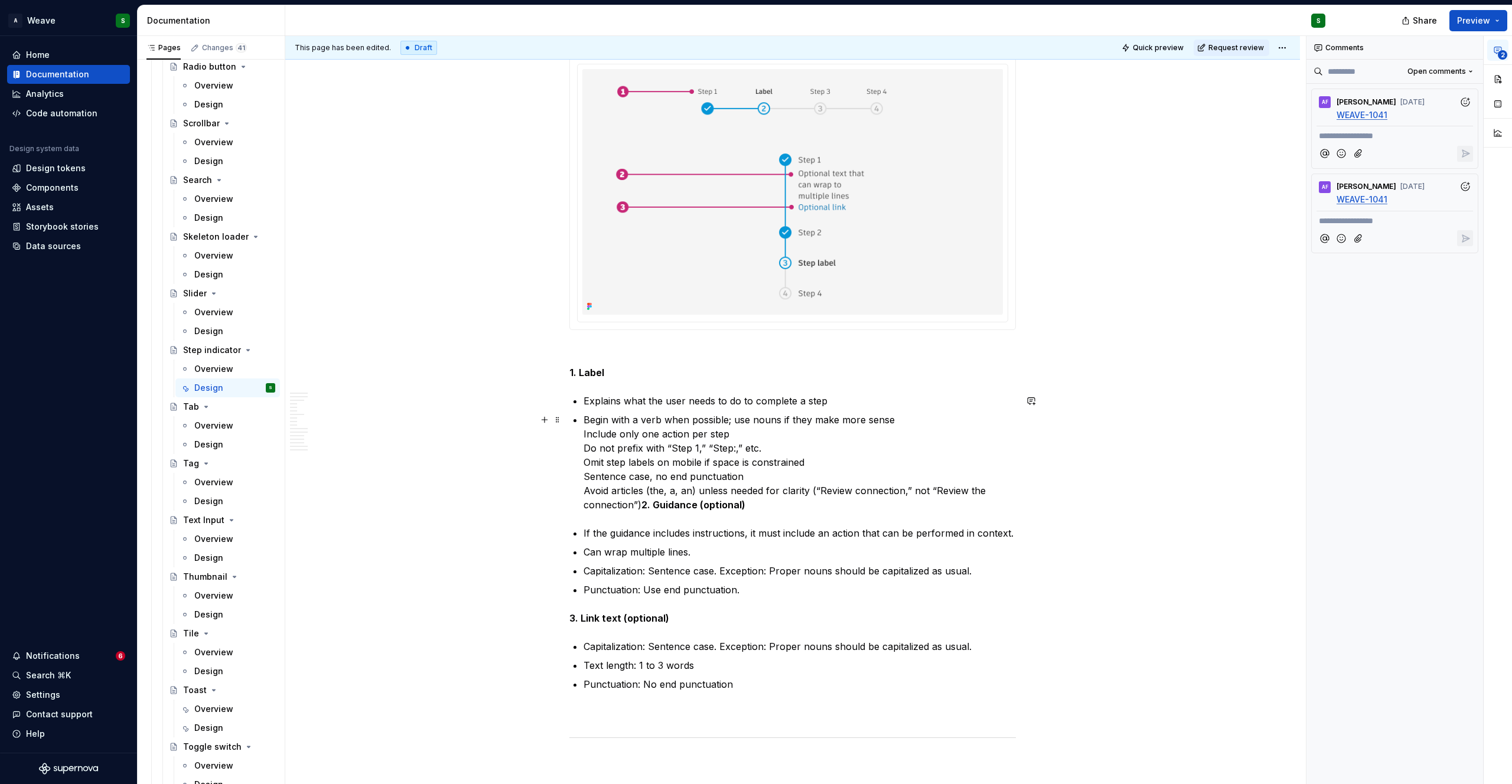
click at [891, 419] on p "Begin with a verb when possible; use nouns if they make more sense Include only…" at bounding box center [800, 462] width 432 height 99
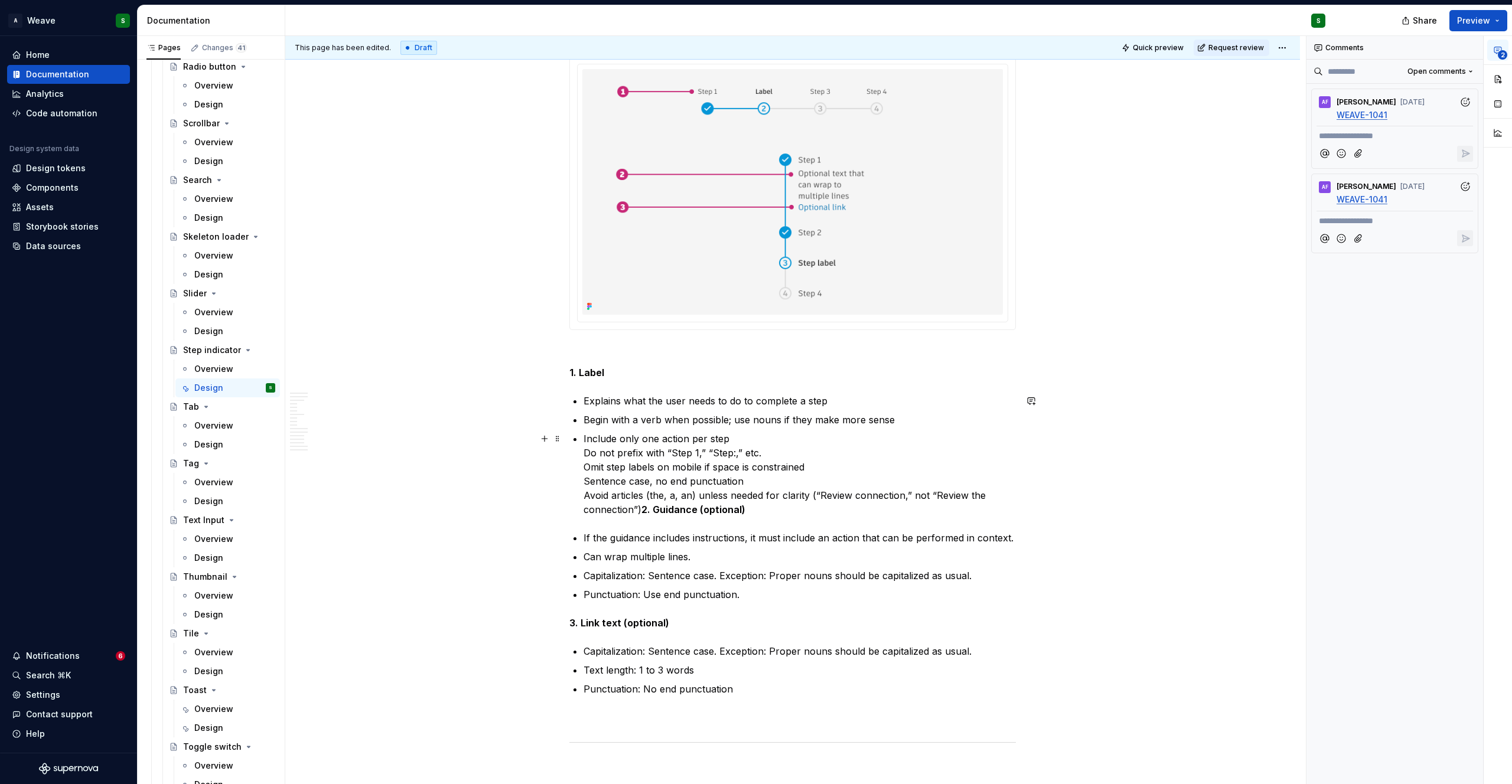
click at [727, 438] on p "Include only one action per step Do not prefix with “Step 1,” “Step:,” etc. Omi…" at bounding box center [800, 474] width 432 height 85
click at [762, 461] on p "Do not prefix with “Step 1,” “Step:,” etc. Omit step labels on mobile if space …" at bounding box center [800, 486] width 432 height 71
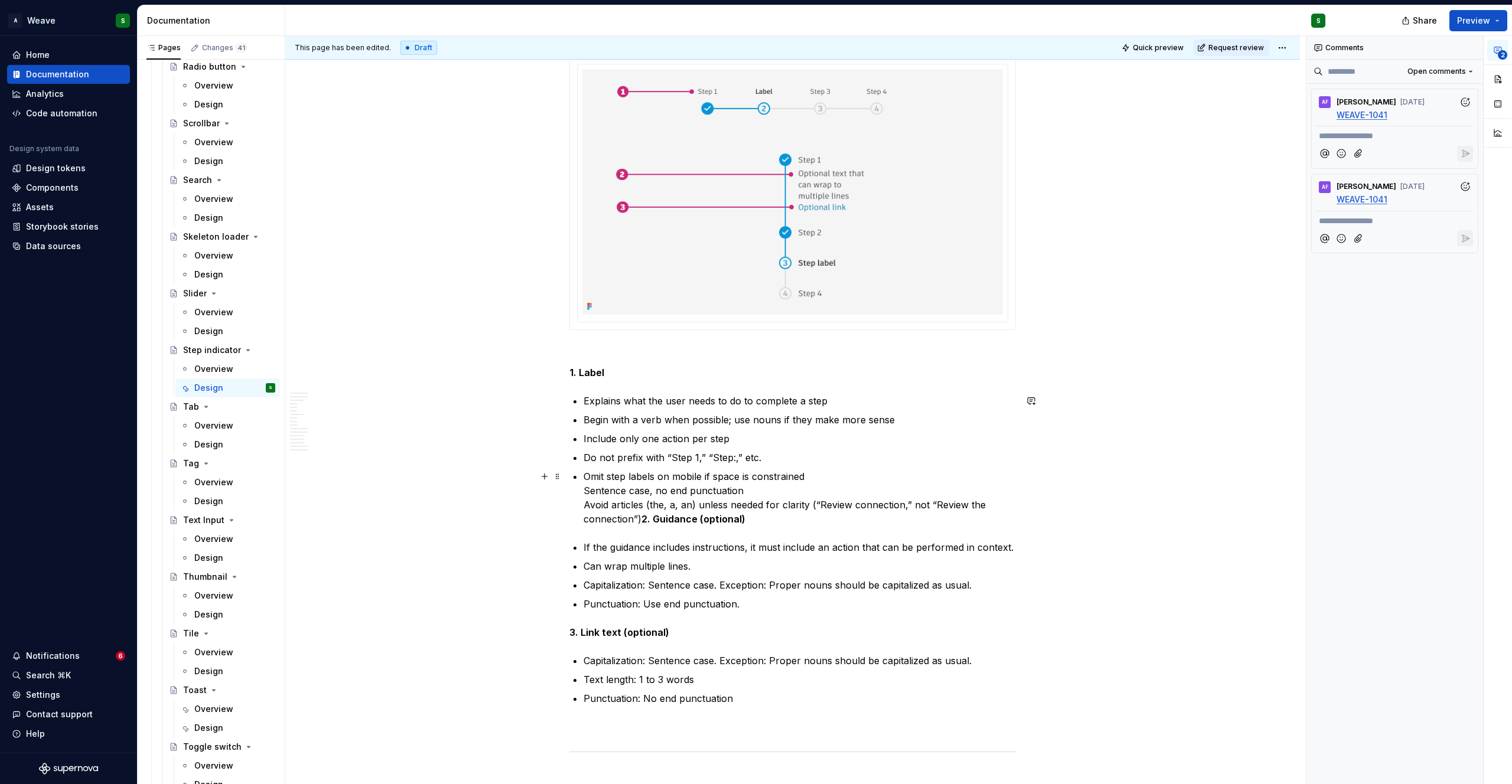
click at [813, 476] on p "Omit step labels on mobile if space is constrained Sentence case, no end punctu…" at bounding box center [800, 498] width 432 height 57
click at [745, 500] on p "Sentence case, no end punctuation Avoid articles (the, a, an) unless needed for…" at bounding box center [800, 509] width 432 height 43
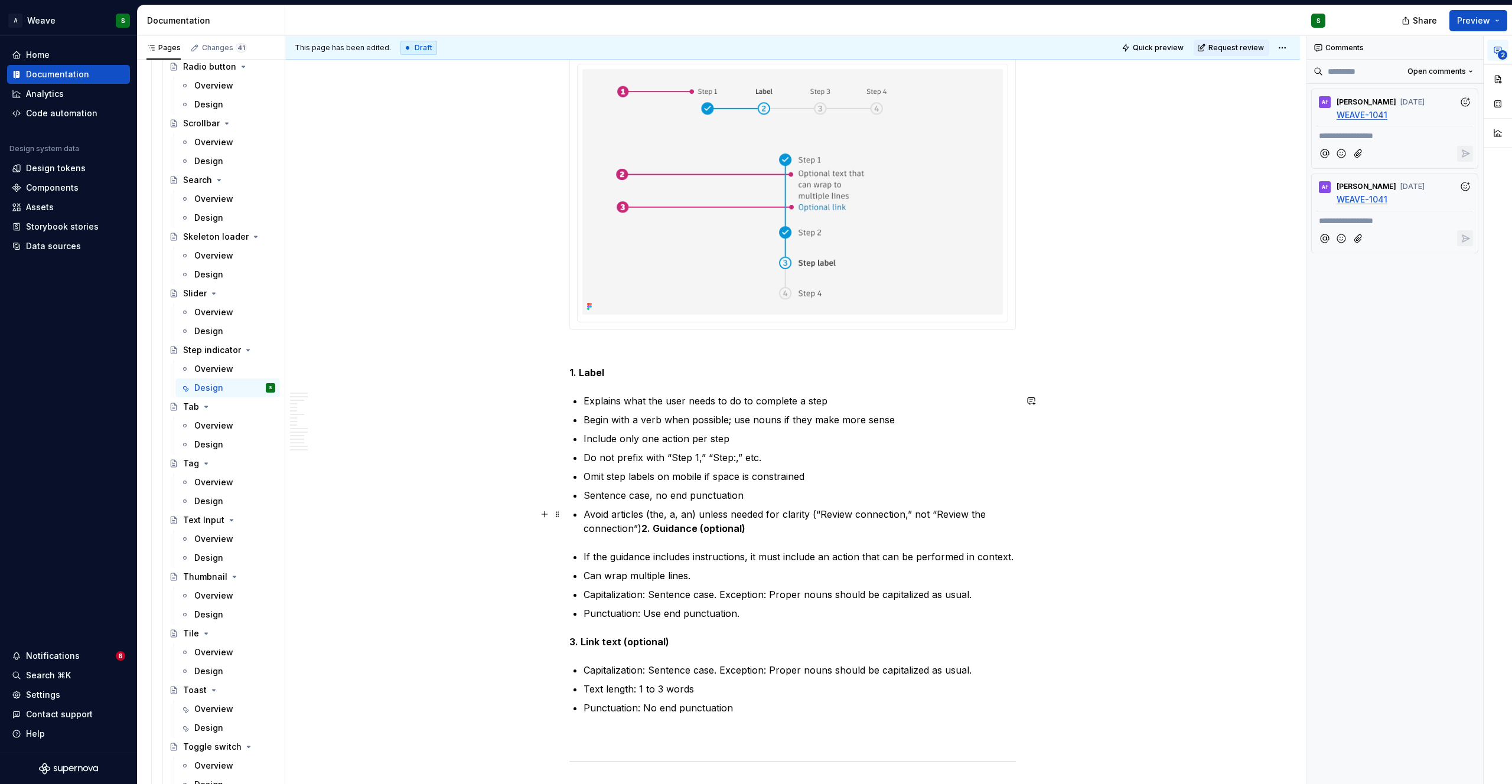
click at [642, 529] on strong "2. Guidance (optional)" at bounding box center [693, 528] width 104 height 12
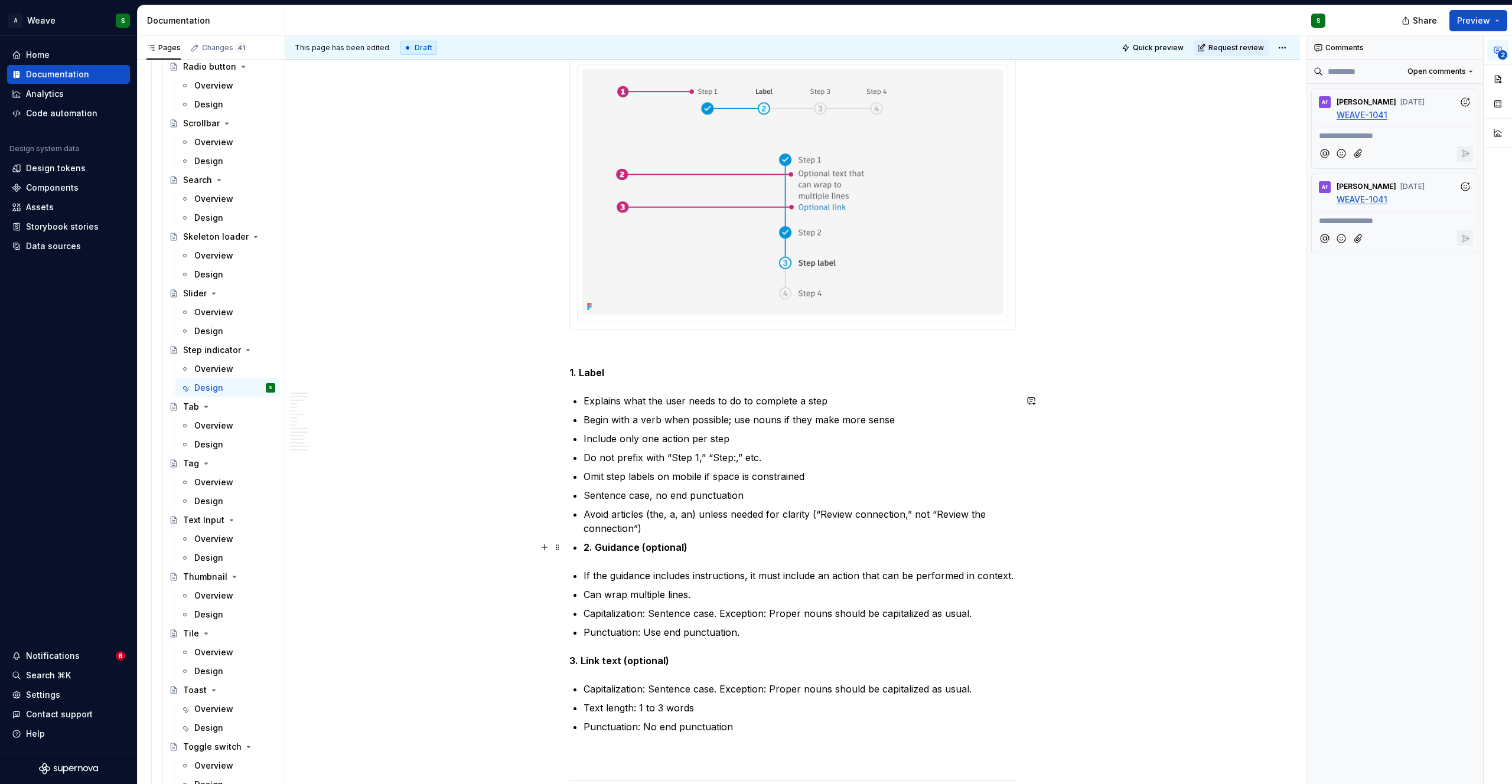
click at [597, 547] on strong "2. Guidance (optional)" at bounding box center [635, 547] width 104 height 12
click at [641, 524] on span "Bulleted list" at bounding box center [633, 525] width 41 height 10
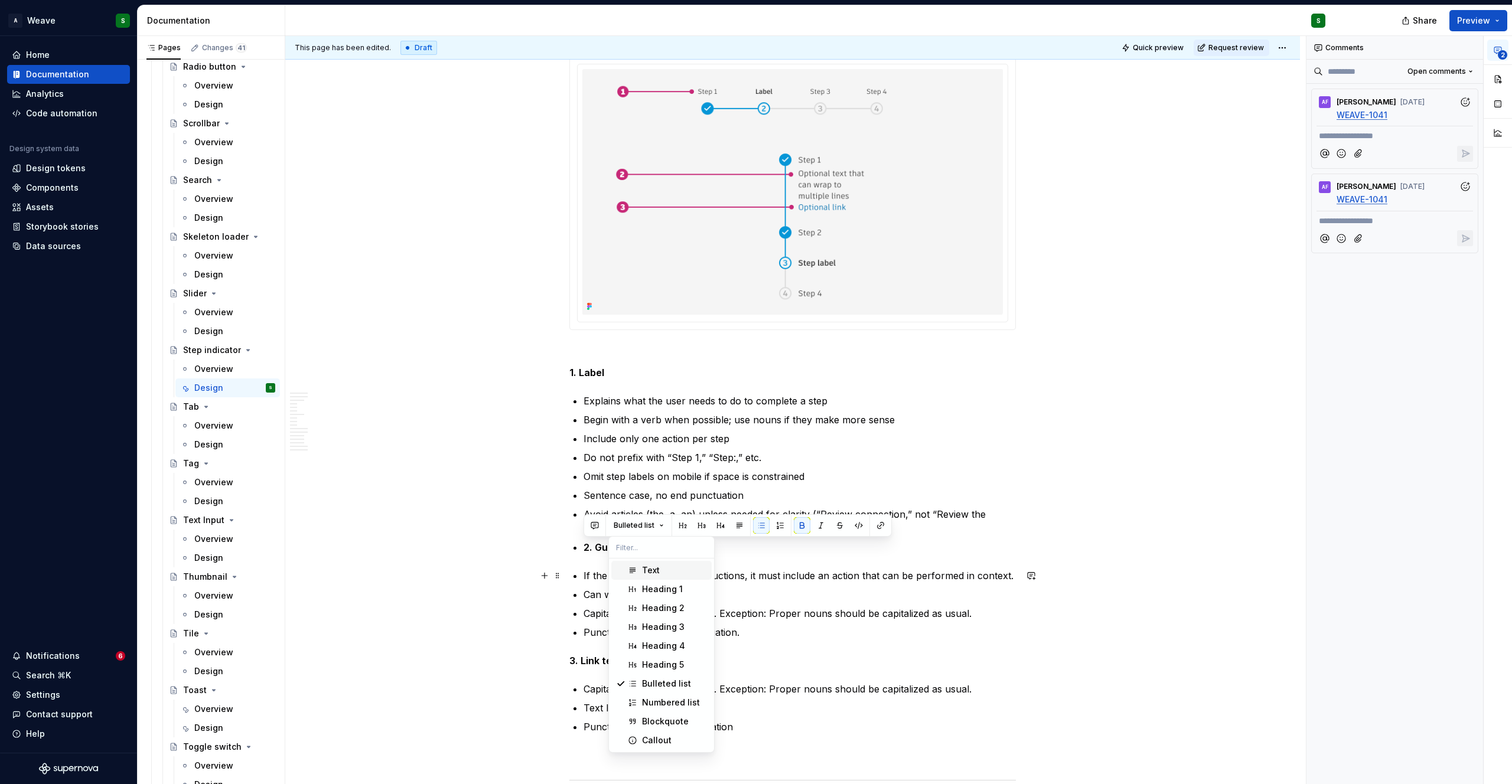
click at [632, 569] on div "Suggestions" at bounding box center [632, 570] width 10 height 10
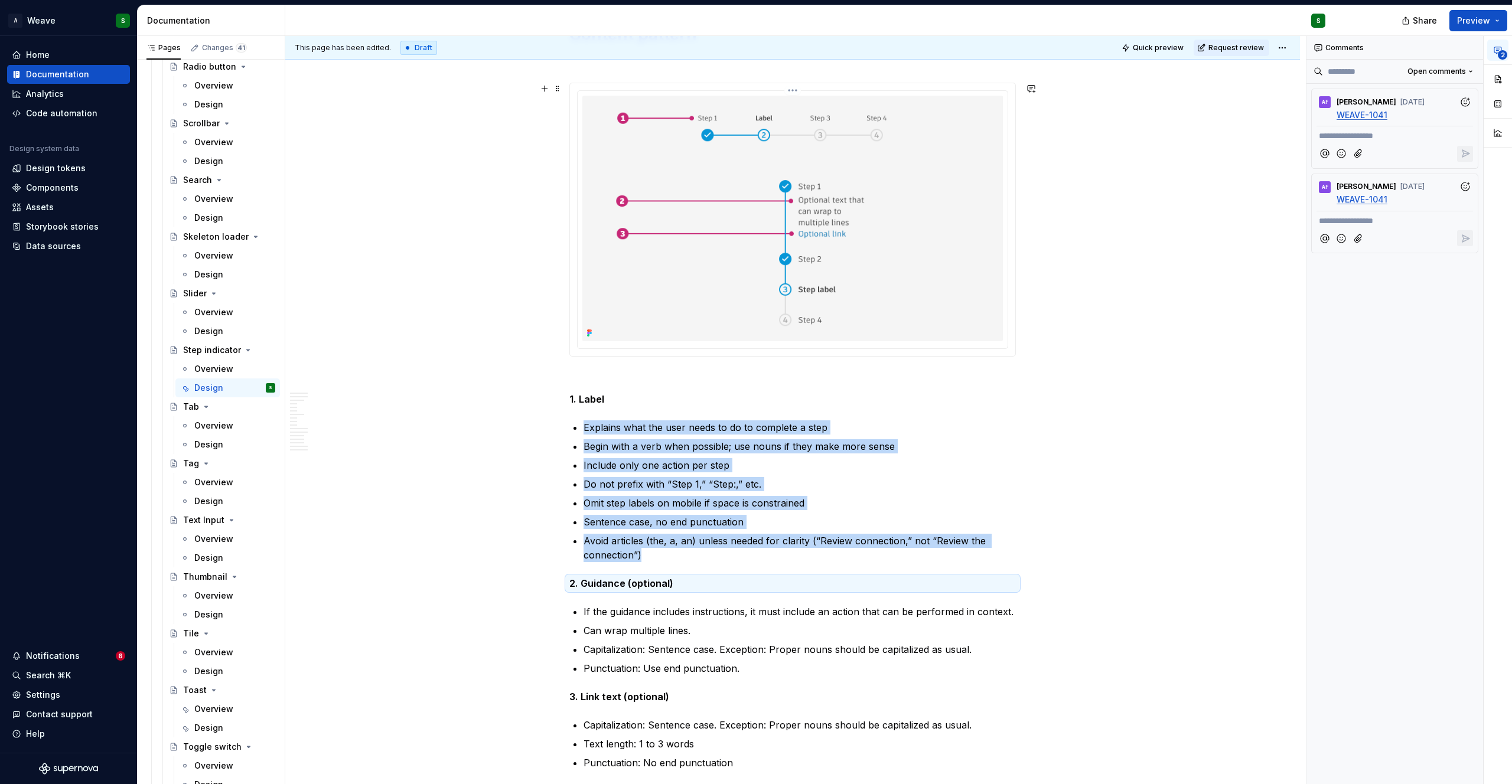
scroll to position [6297, 0]
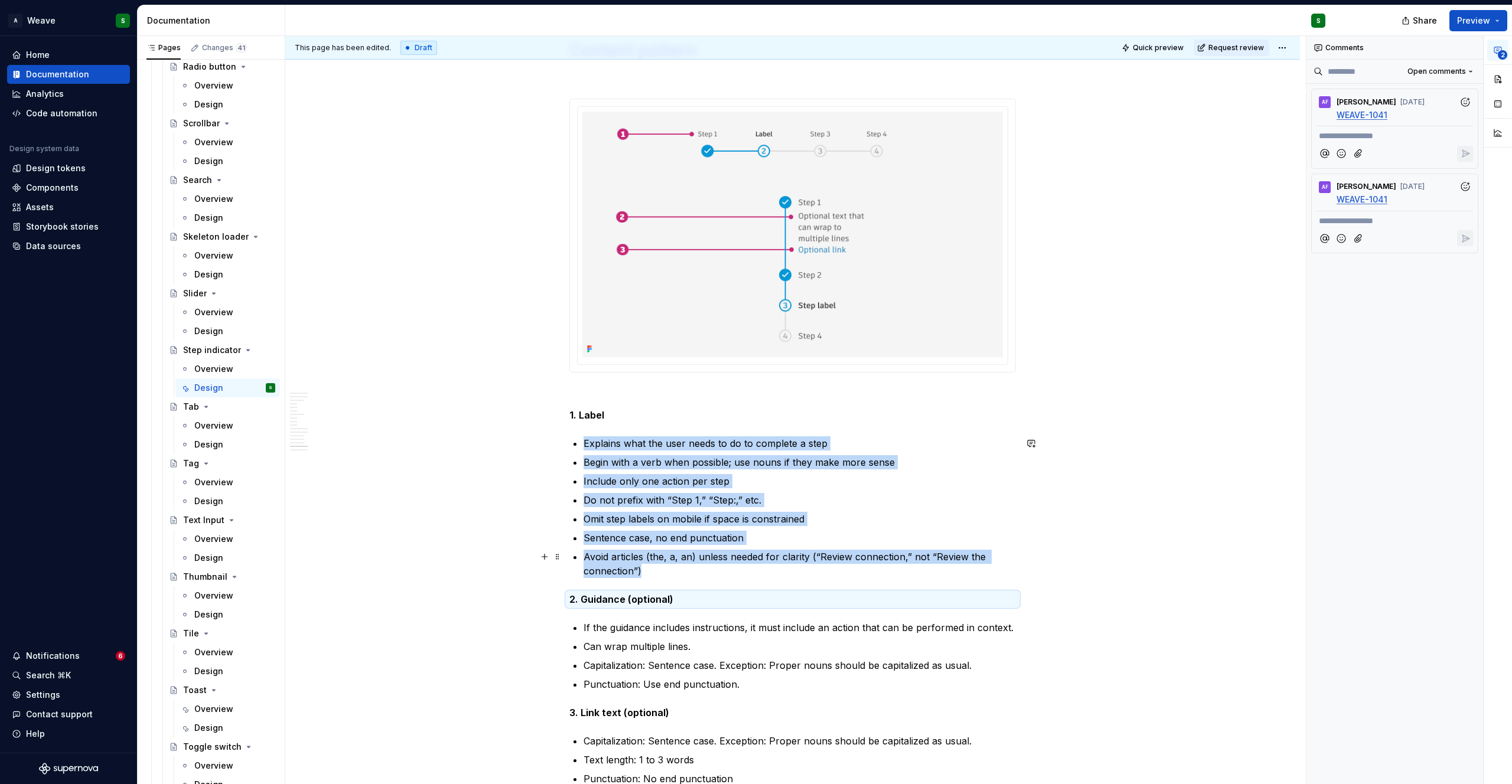
click at [653, 567] on p "Avoid articles (the, a, an) unless needed for clarity (“Review connection,” not…" at bounding box center [800, 564] width 432 height 28
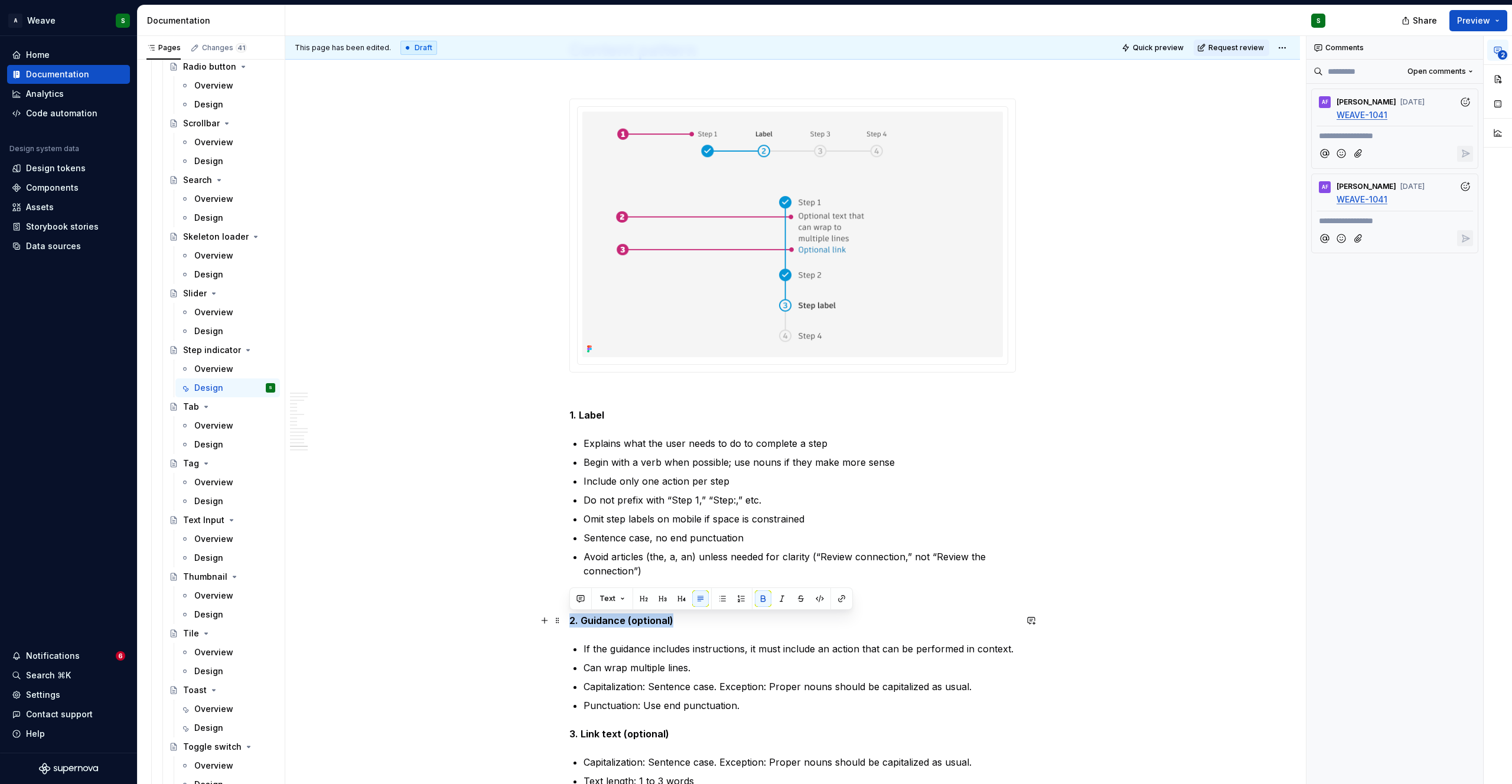
drag, startPoint x: 677, startPoint y: 620, endPoint x: 570, endPoint y: 620, distance: 107.0
click at [570, 620] on p "2. Guidance (optional)" at bounding box center [793, 620] width 446 height 14
click at [593, 577] on p "Avoid articles (the, a, an) unless needed for clarity (“Review connection,” not…" at bounding box center [800, 564] width 432 height 28
click at [575, 594] on p at bounding box center [793, 599] width 446 height 14
click at [604, 601] on strong "2. Guidance (optional)" at bounding box center [621, 599] width 104 height 12
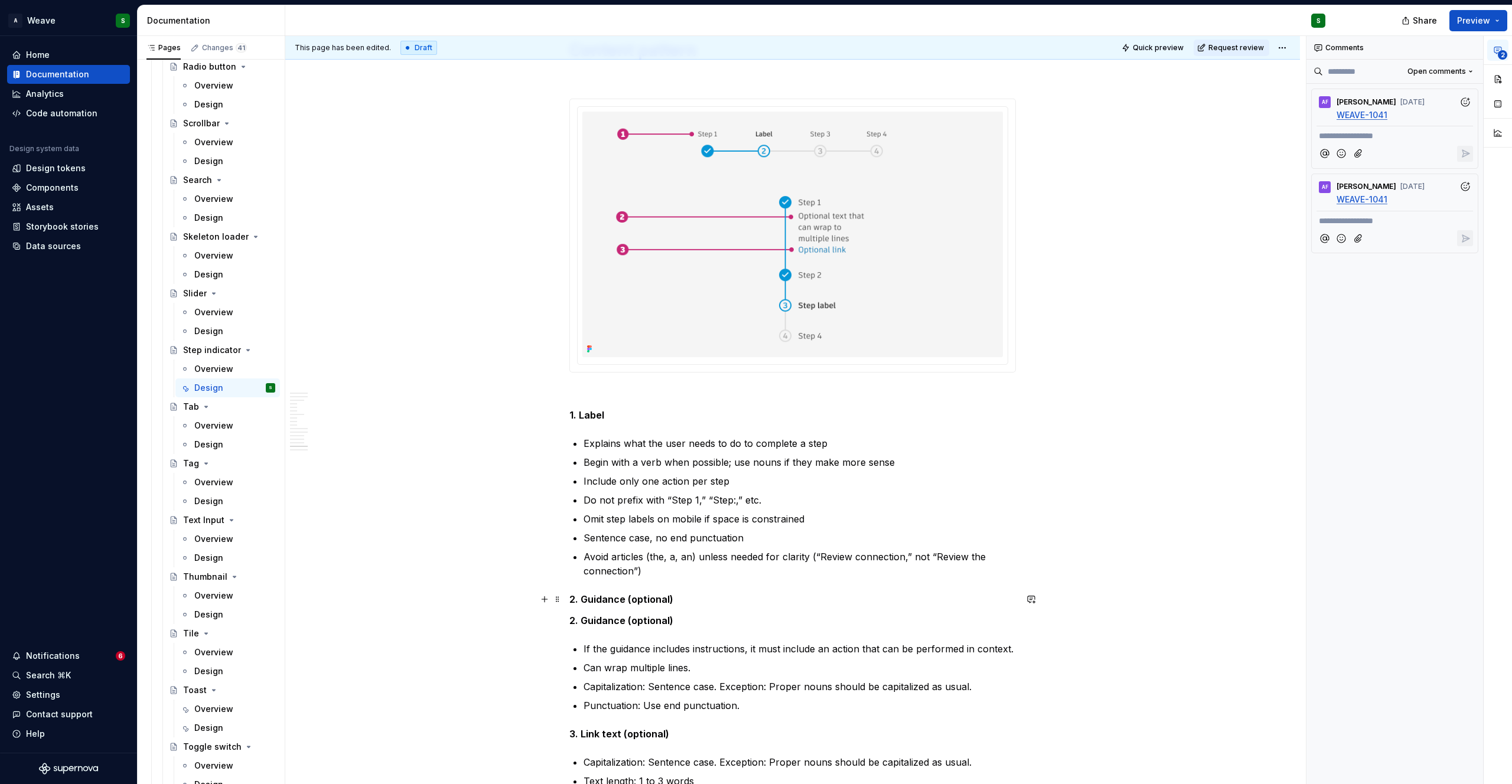
click at [604, 601] on strong "2. Guidance (optional)" at bounding box center [621, 599] width 104 height 12
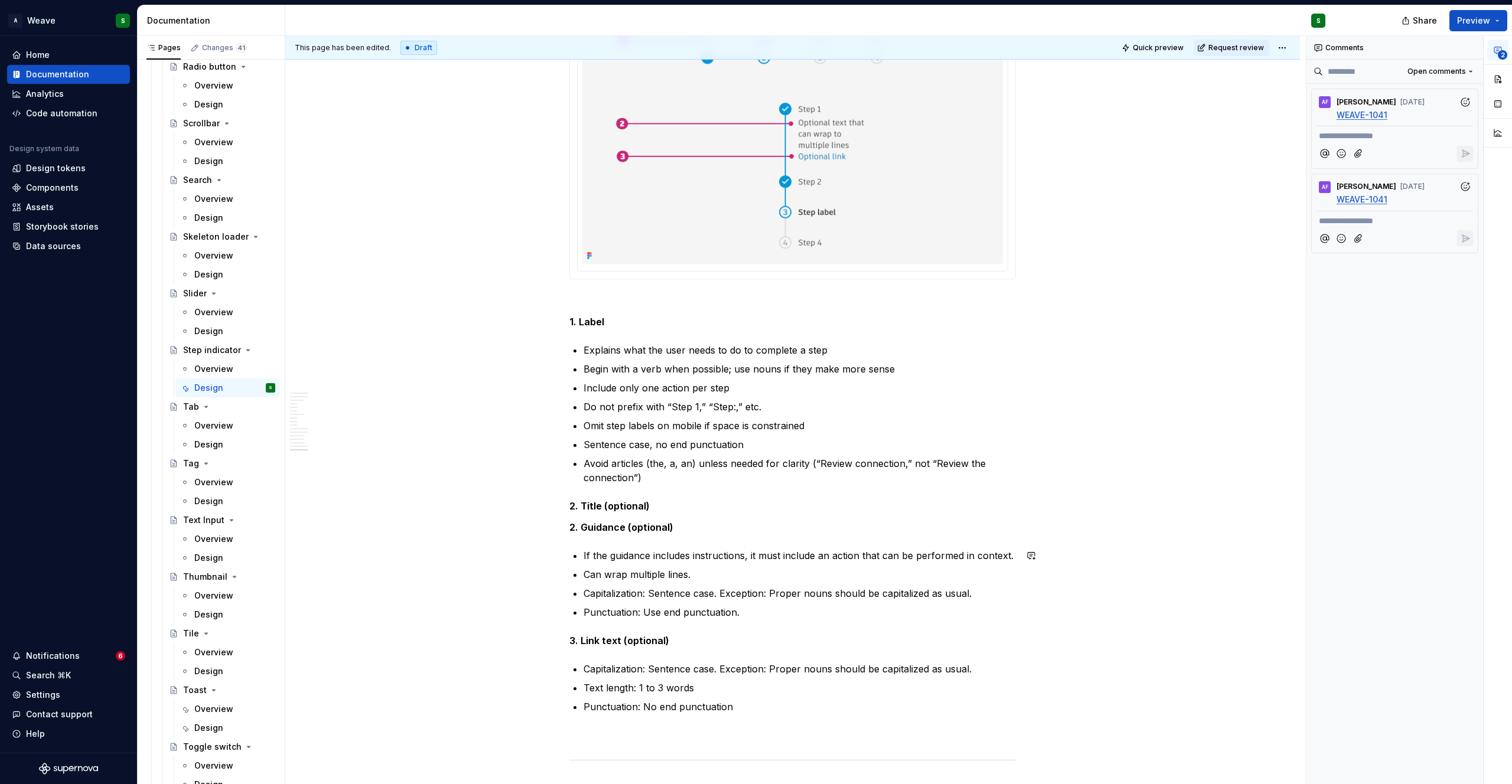
scroll to position [6471, 0]
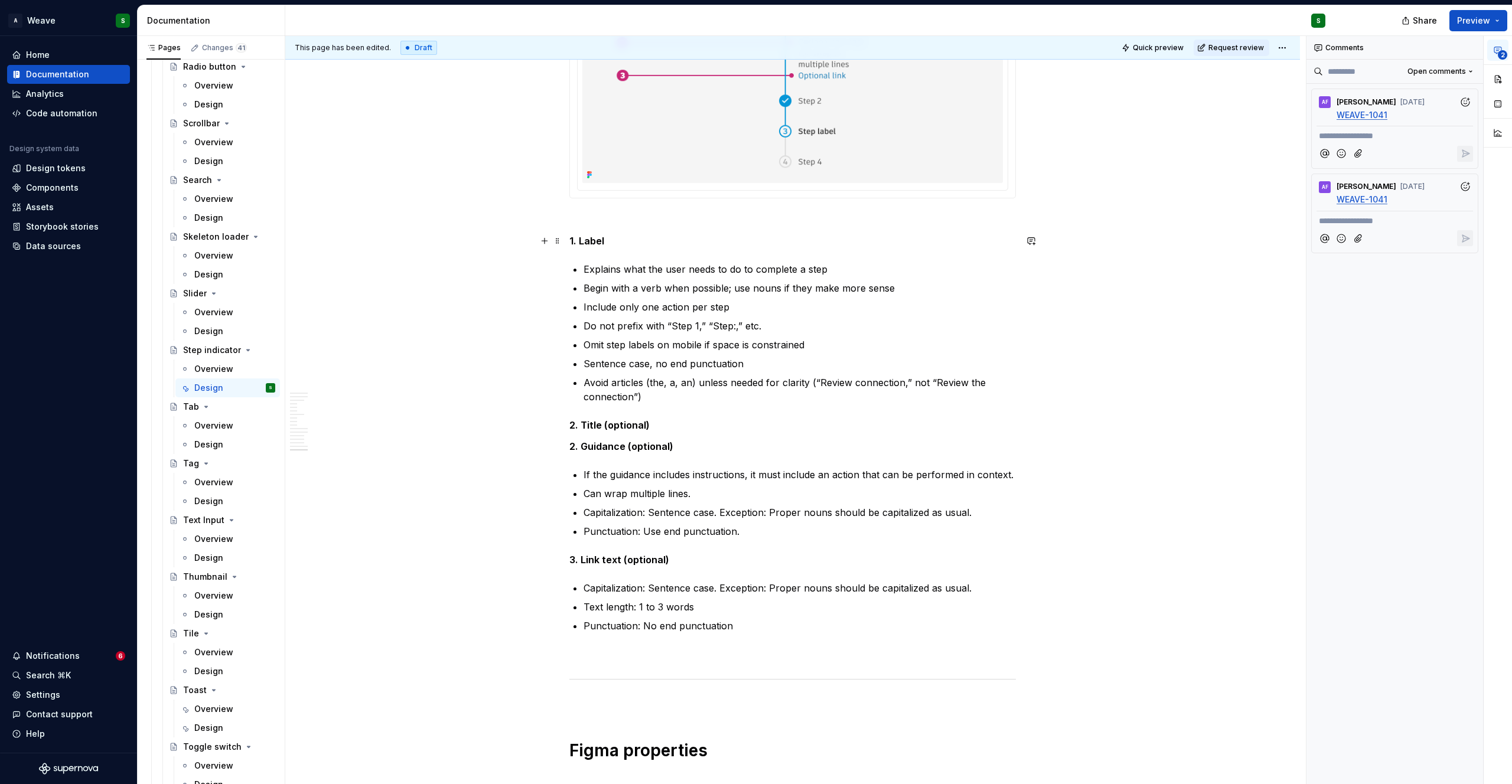
click at [645, 241] on p "1. Label" at bounding box center [793, 241] width 446 height 14
drag, startPoint x: 584, startPoint y: 243, endPoint x: 570, endPoint y: 245, distance: 14.1
click at [570, 245] on strong "1. Label (" at bounding box center [590, 240] width 41 height 12
click at [577, 426] on strong "2. Title (optional)" at bounding box center [610, 425] width 81 height 12
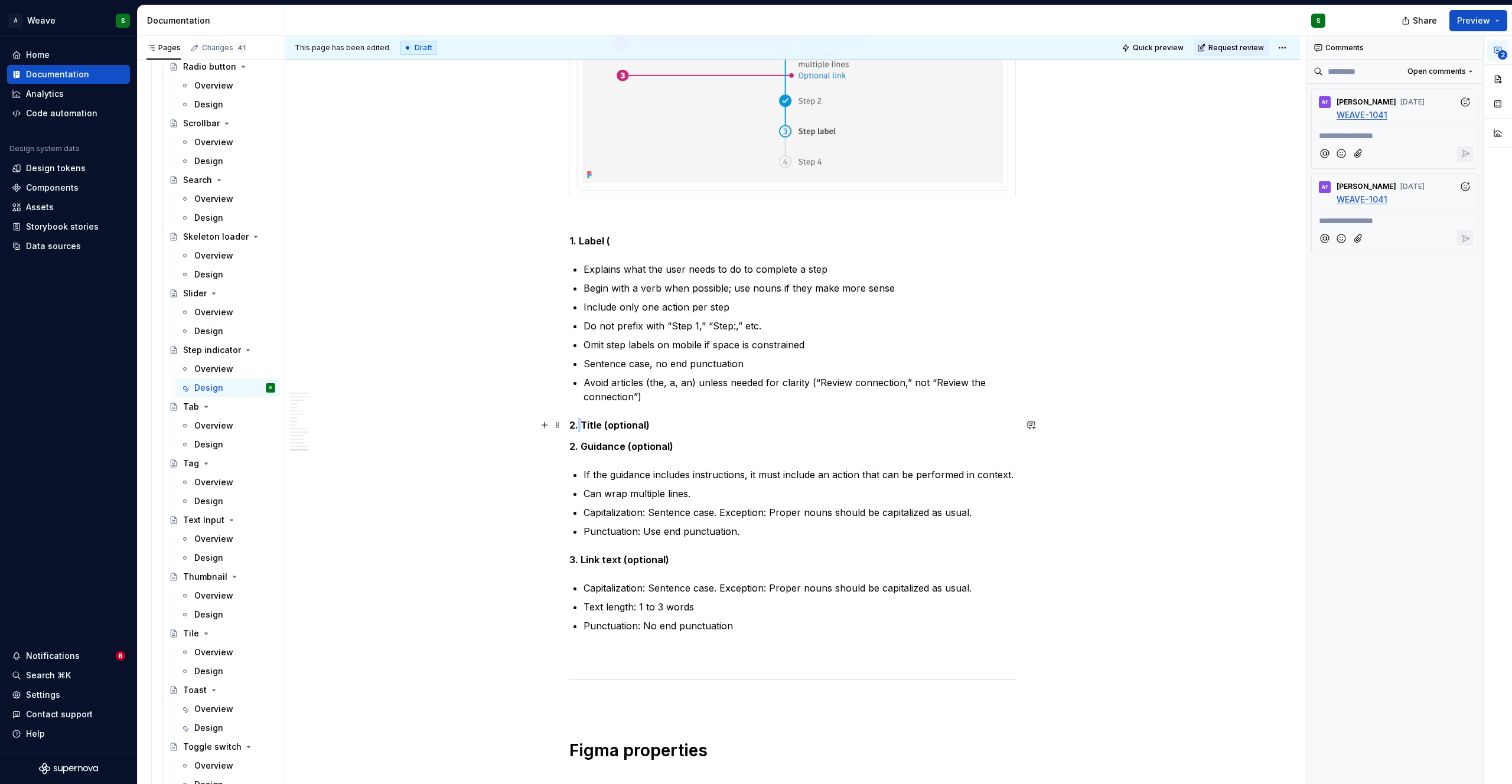
click at [577, 426] on strong "2. Title (optional)" at bounding box center [610, 425] width 81 height 12
click at [619, 243] on p "1. Label (" at bounding box center [793, 241] width 446 height 14
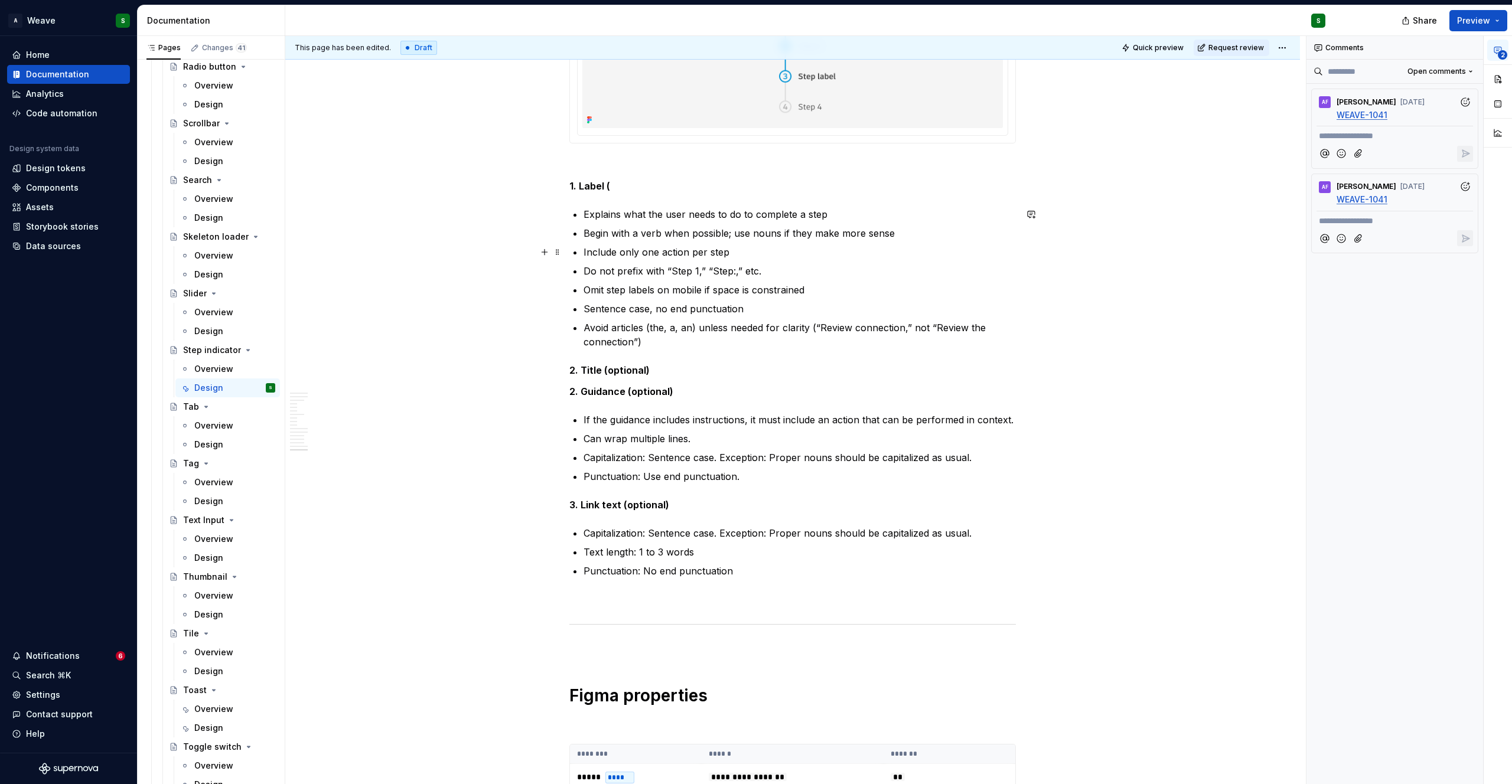
scroll to position [6527, 0]
click at [620, 369] on strong "2. Title (optional)" at bounding box center [610, 369] width 81 height 12
click at [896, 395] on p "2. Guidance (optional)" at bounding box center [793, 390] width 446 height 14
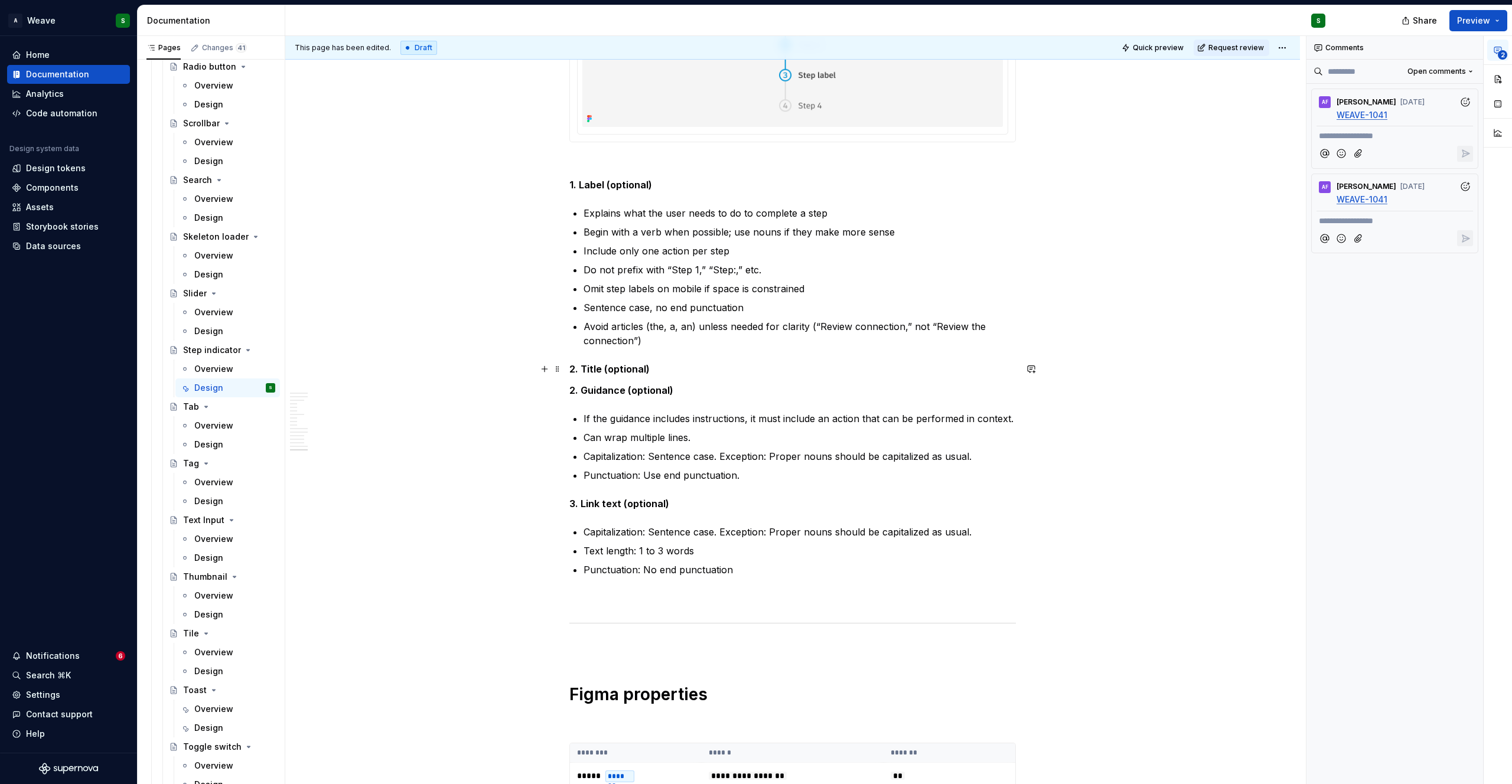
click at [677, 366] on p "2. Title (optional)" at bounding box center [793, 369] width 446 height 14
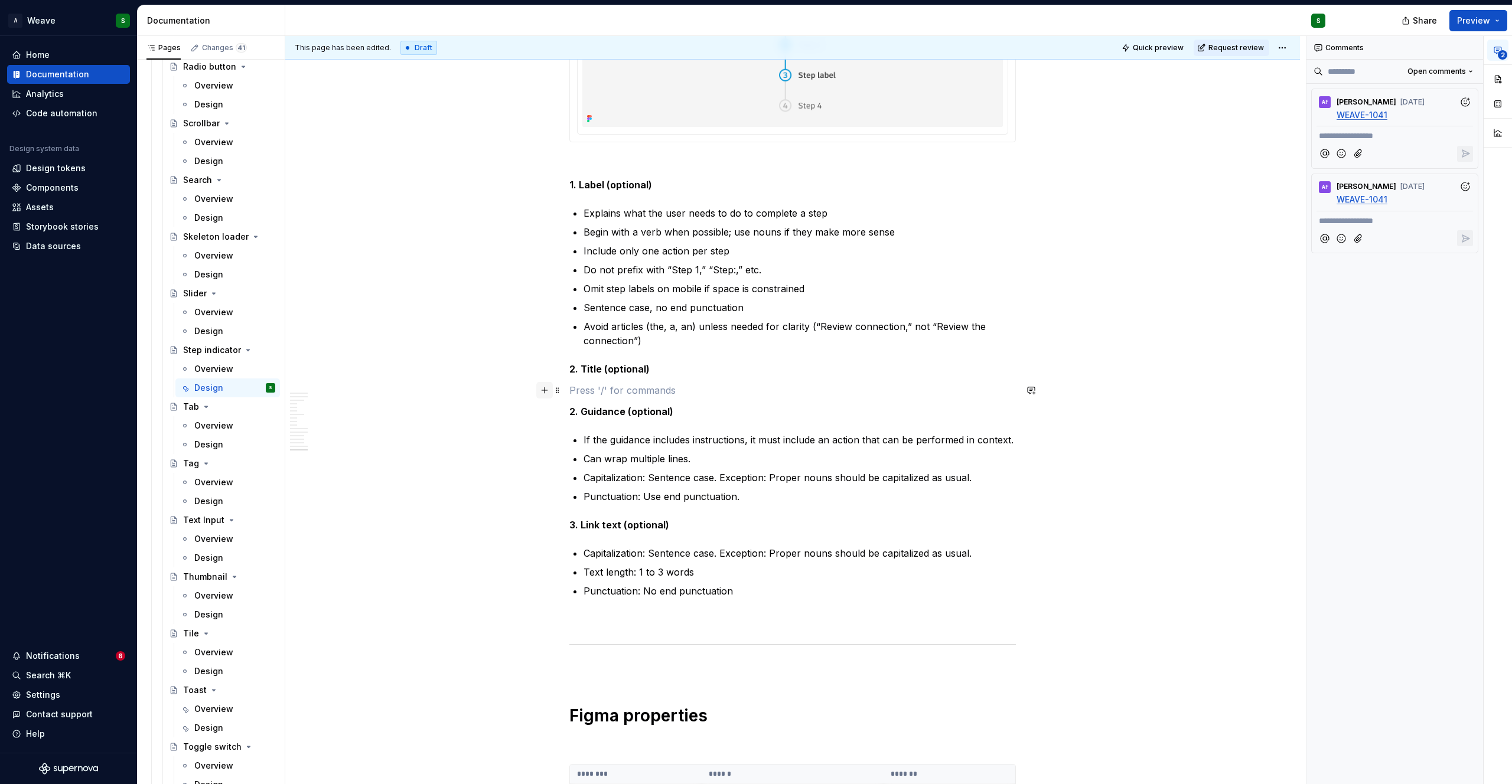
click at [540, 391] on button "button" at bounding box center [544, 390] width 17 height 17
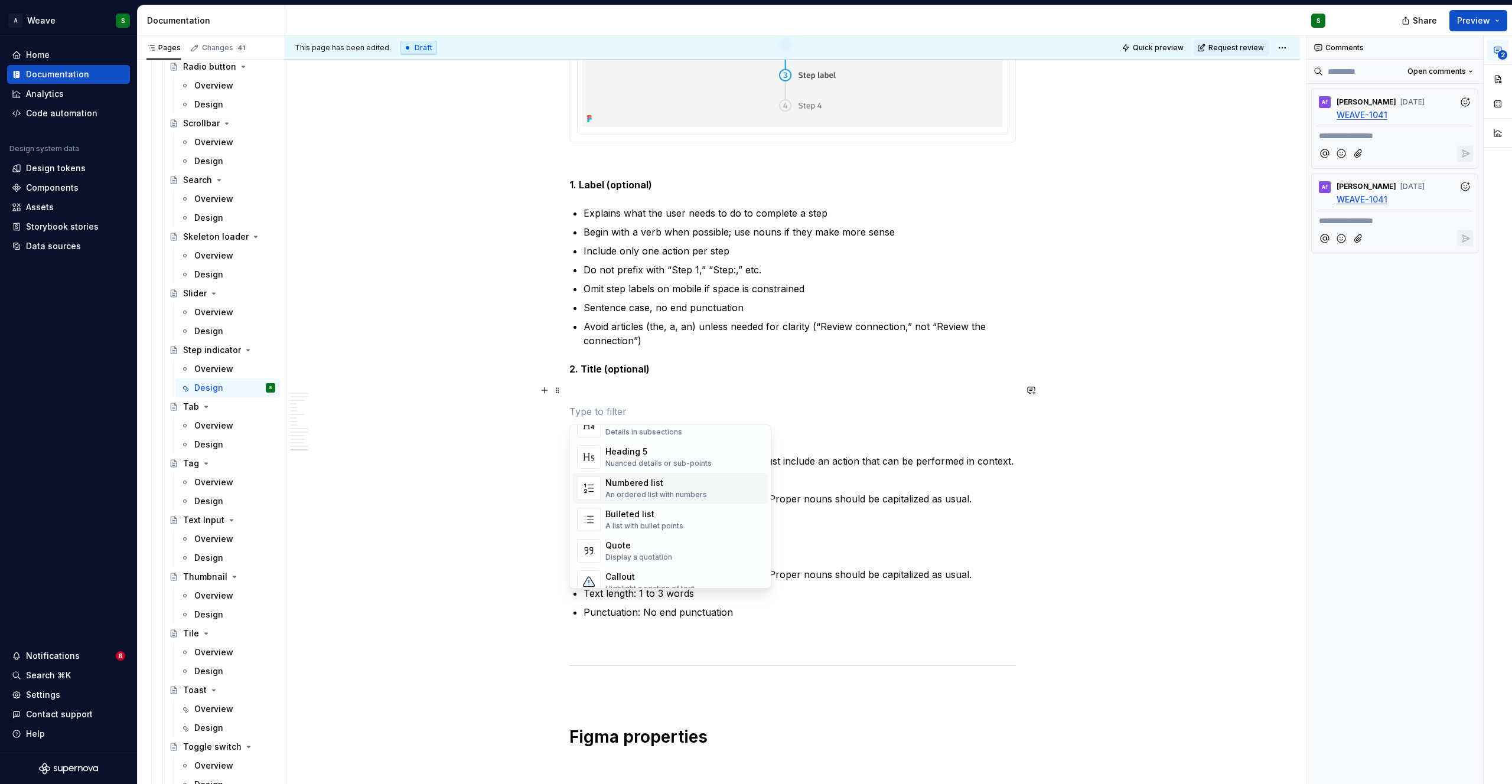
scroll to position [186, 0]
click at [635, 491] on div "Bulleted list" at bounding box center [644, 486] width 78 height 12
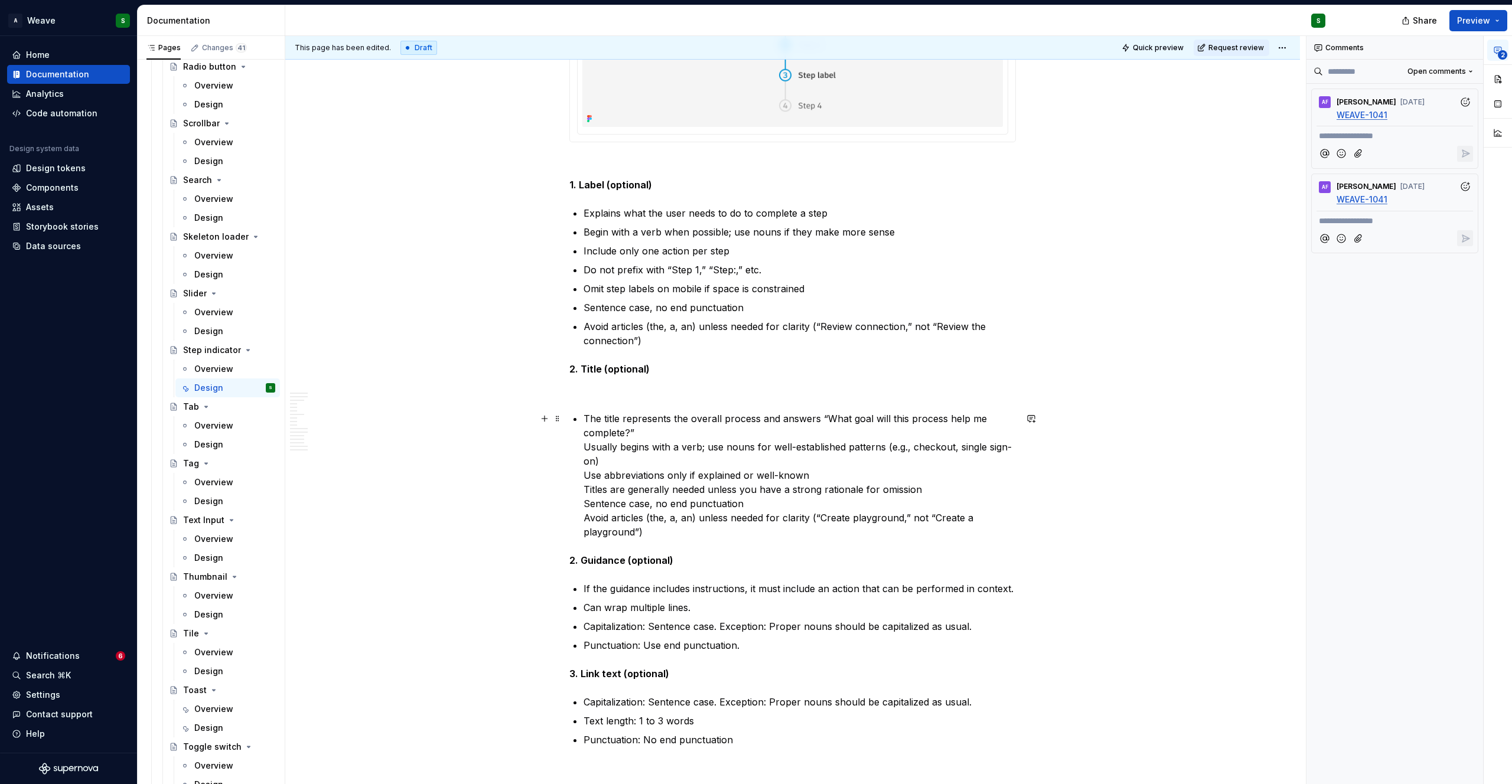
click at [644, 434] on p "The title represents the overall process and answers “What goal will this proce…" at bounding box center [800, 475] width 432 height 128
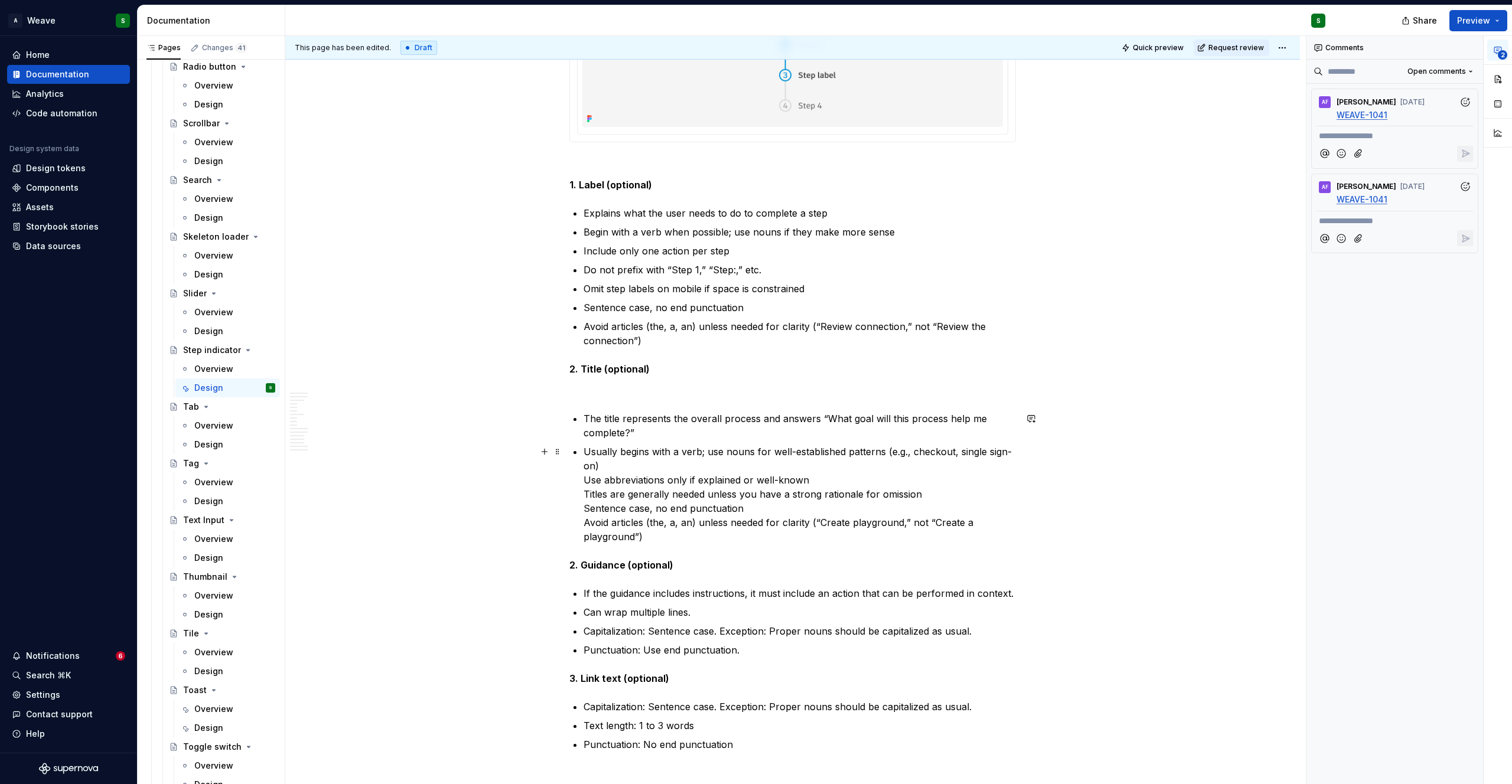
click at [608, 471] on p "Usually begins with a verb; use nouns for well-established patterns (e.g., chec…" at bounding box center [800, 494] width 432 height 99
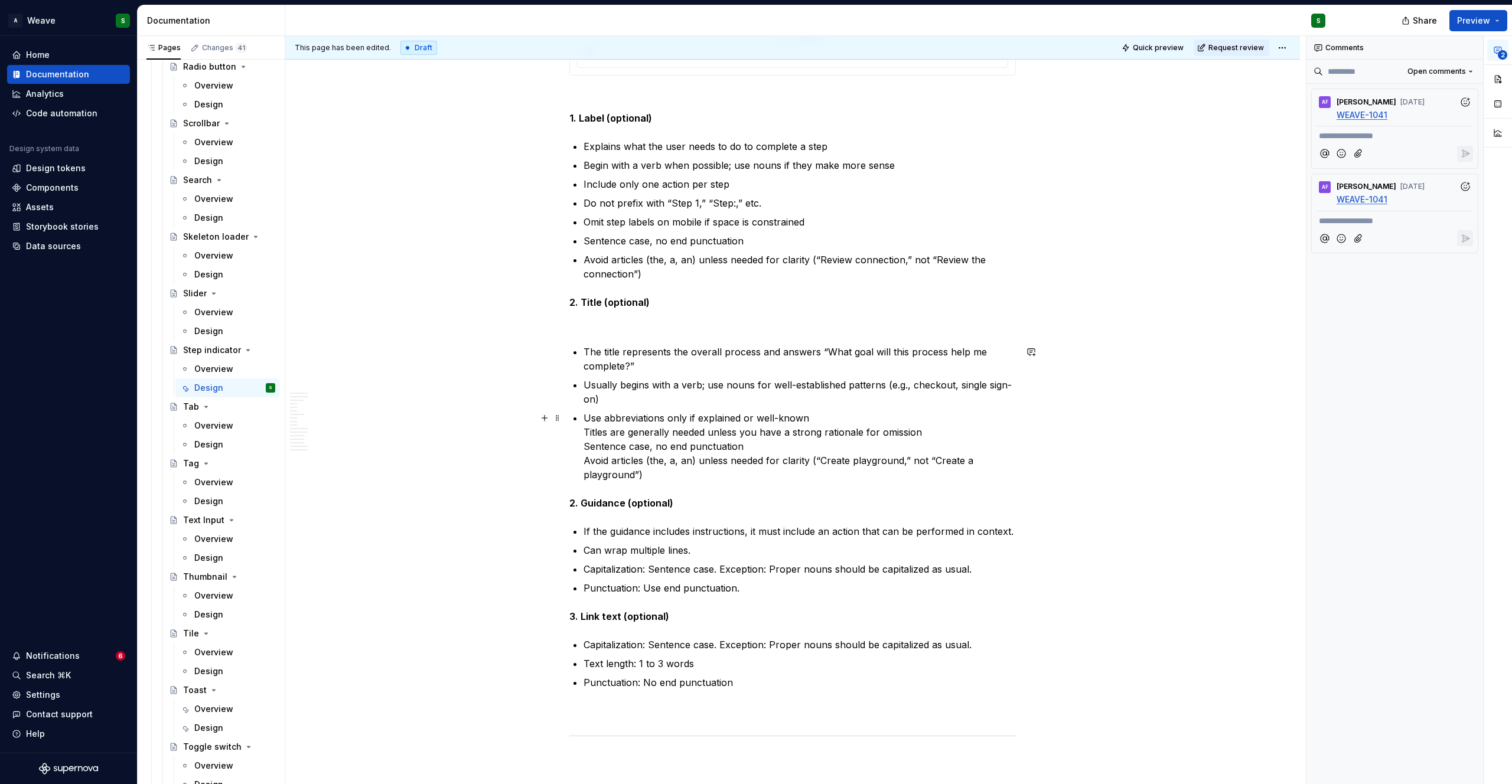
scroll to position [6595, 0]
click at [575, 322] on p at bounding box center [793, 322] width 446 height 14
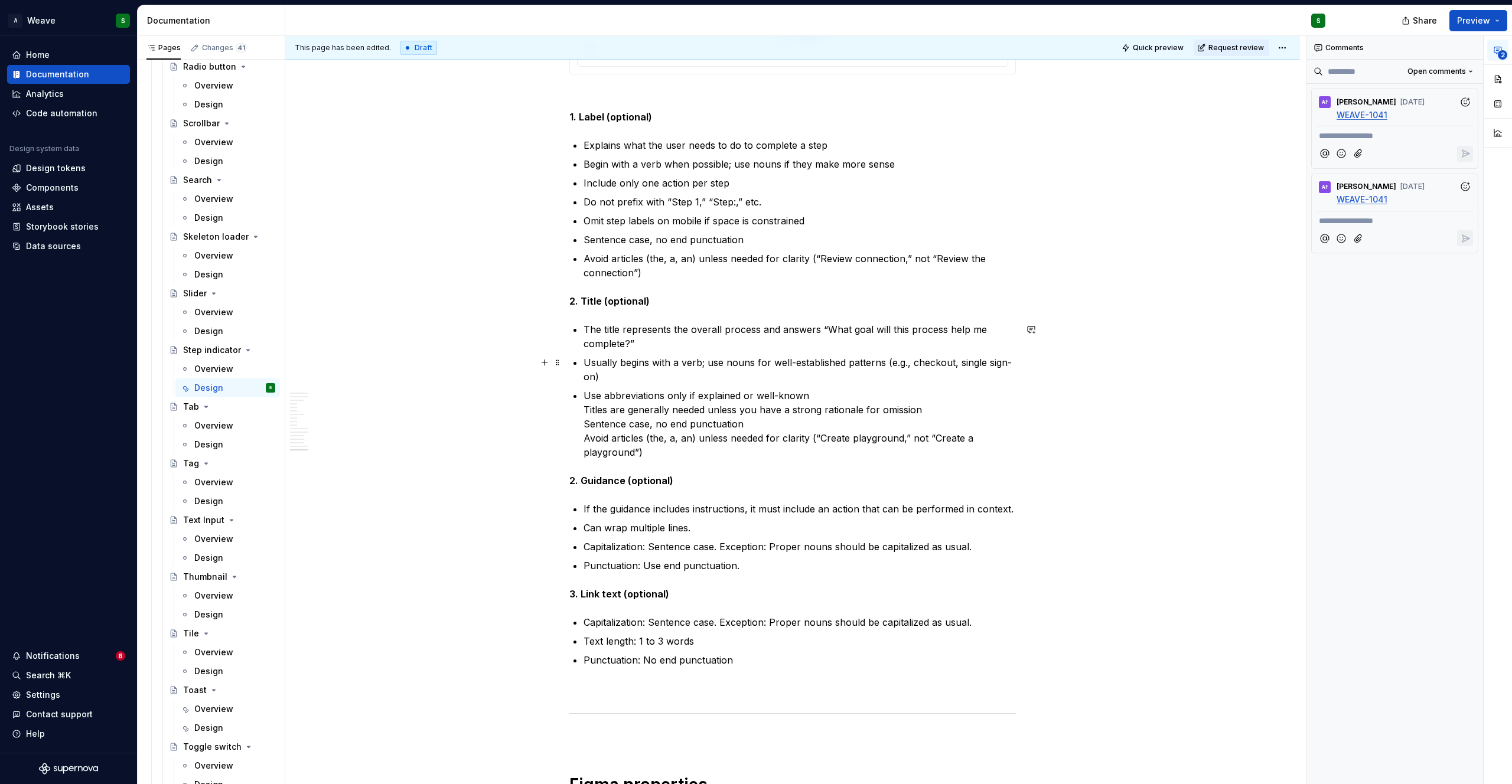
scroll to position [6597, 0]
click at [813, 393] on p "Use abbreviations only if explained or well-known Titles are generally needed u…" at bounding box center [800, 422] width 432 height 71
click at [922, 413] on p "Titles are generally needed unless you have a strong rationale for omission Sen…" at bounding box center [800, 434] width 432 height 57
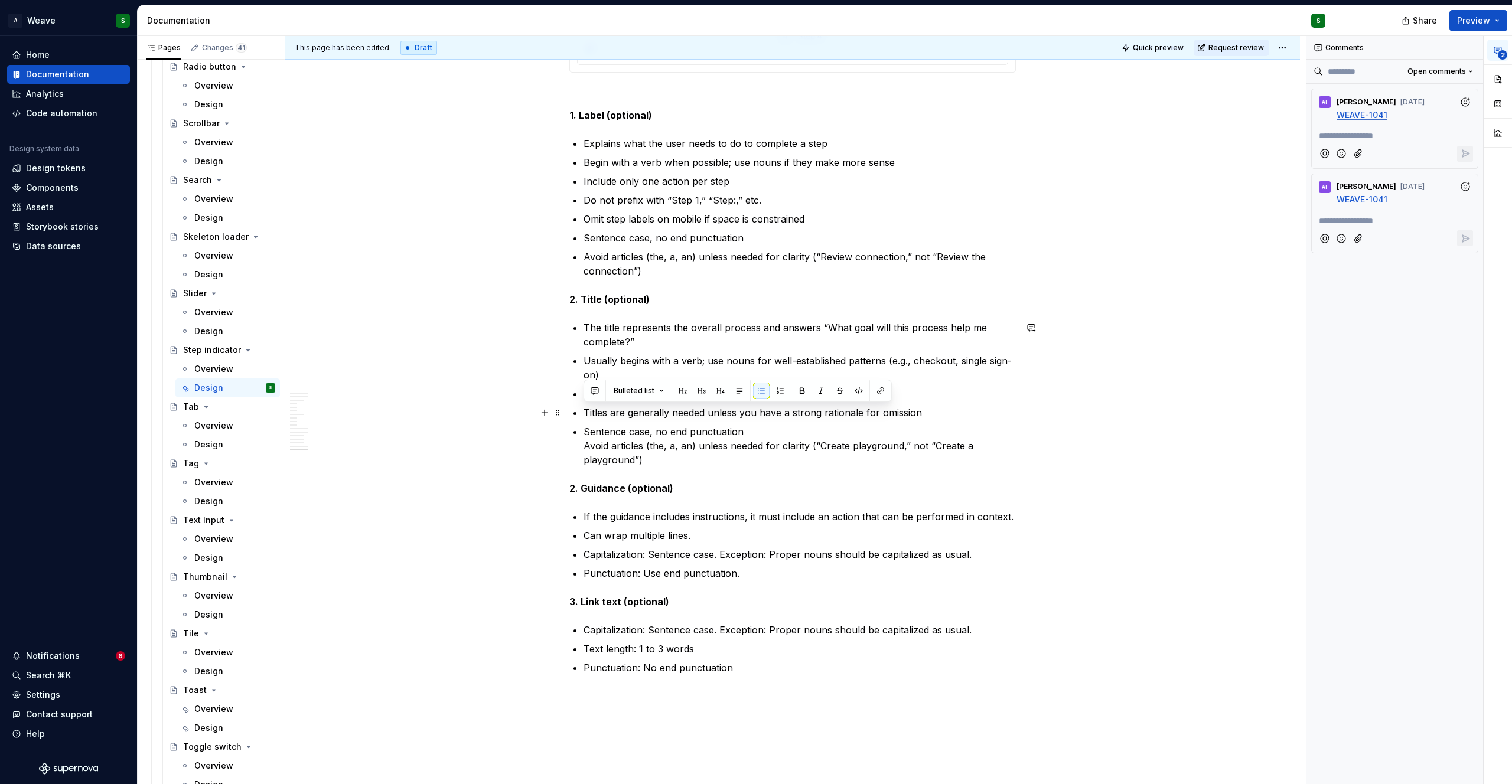
drag, startPoint x: 919, startPoint y: 414, endPoint x: 582, endPoint y: 409, distance: 337.0
copy p "Titles are generally needed unless you have a strong rationale for omission"
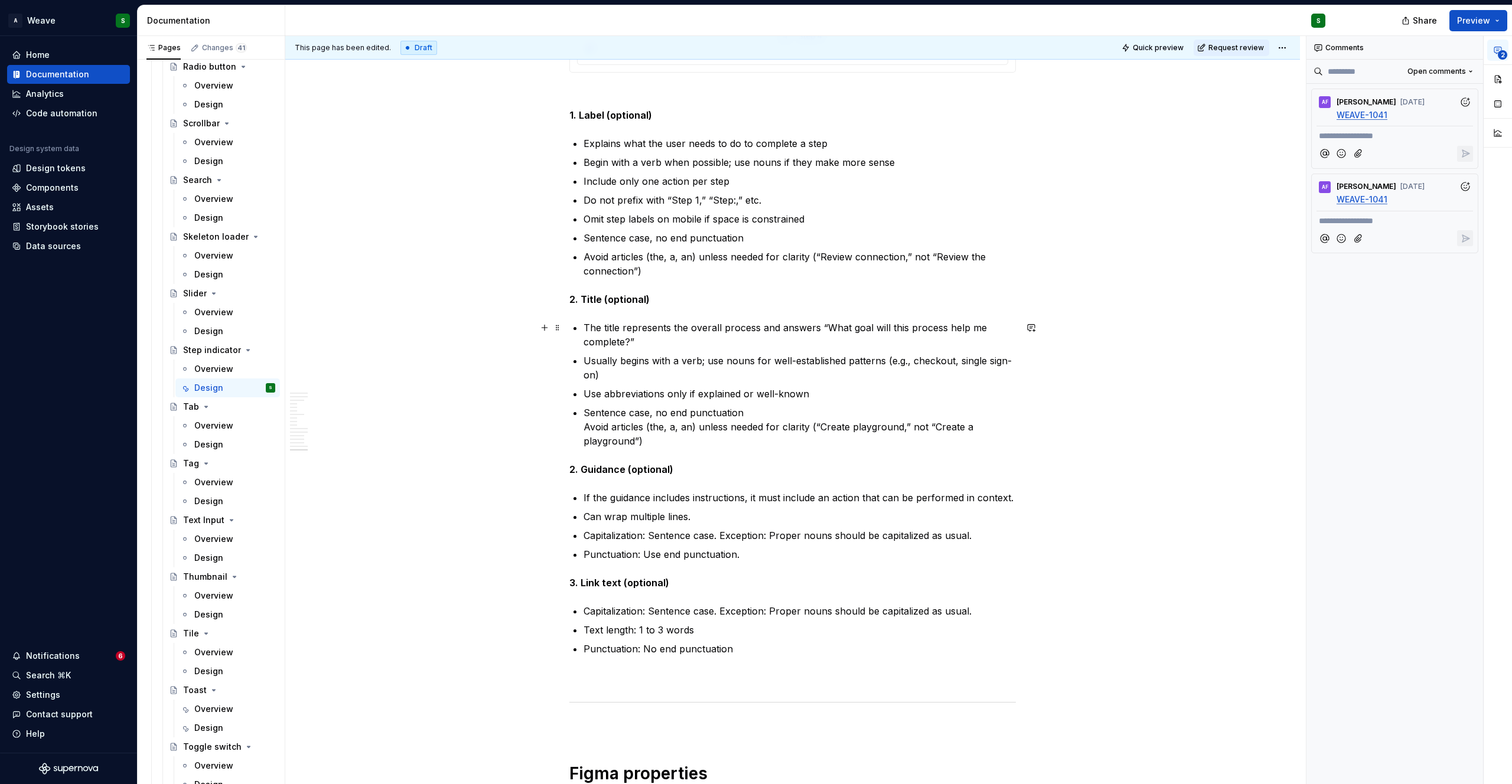
click at [654, 345] on p "The title represents the overall process and answers “What goal will this proce…" at bounding box center [800, 335] width 432 height 28
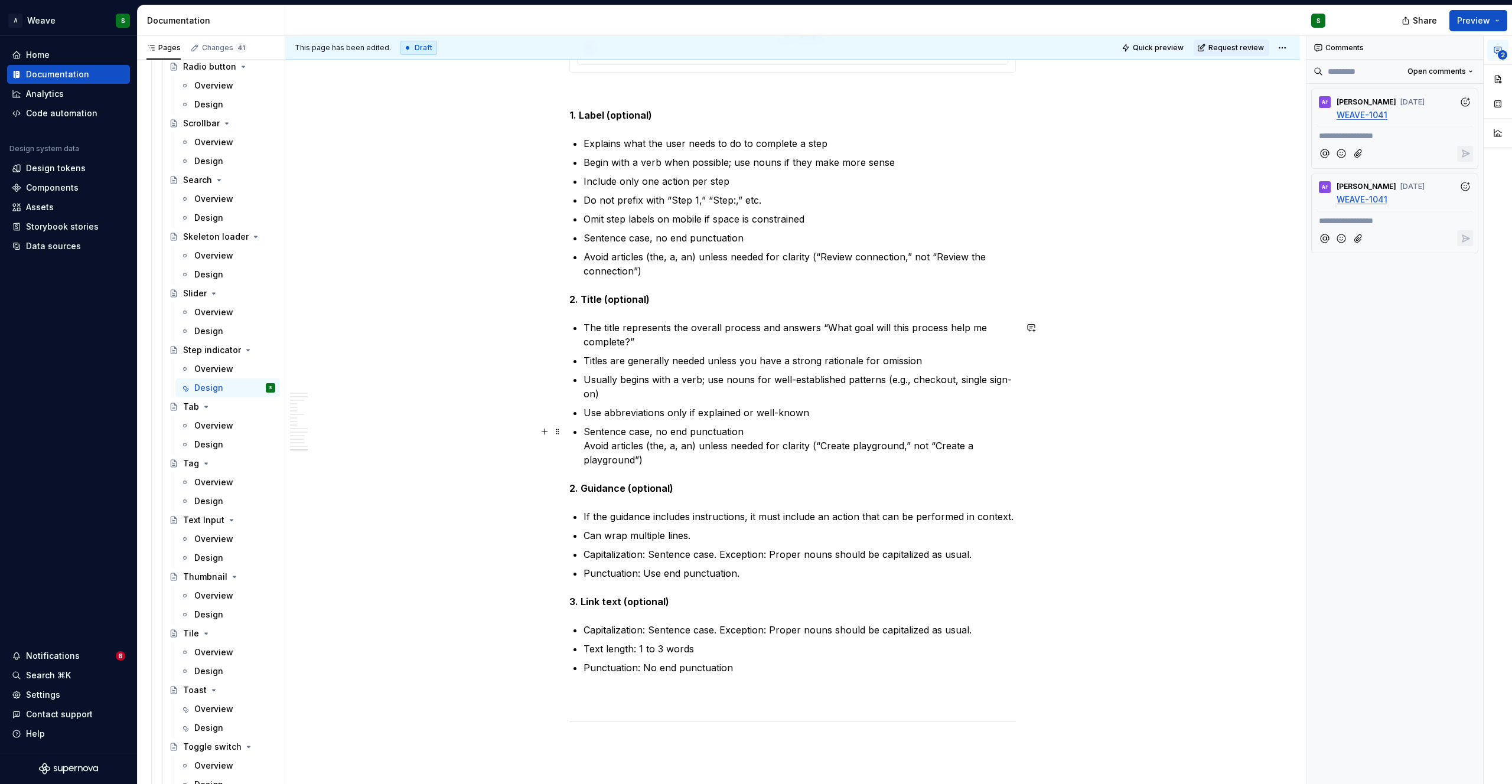
click at [744, 434] on p "Sentence case, no end punctuation Avoid articles (the, a, an) unless needed for…" at bounding box center [800, 446] width 432 height 43
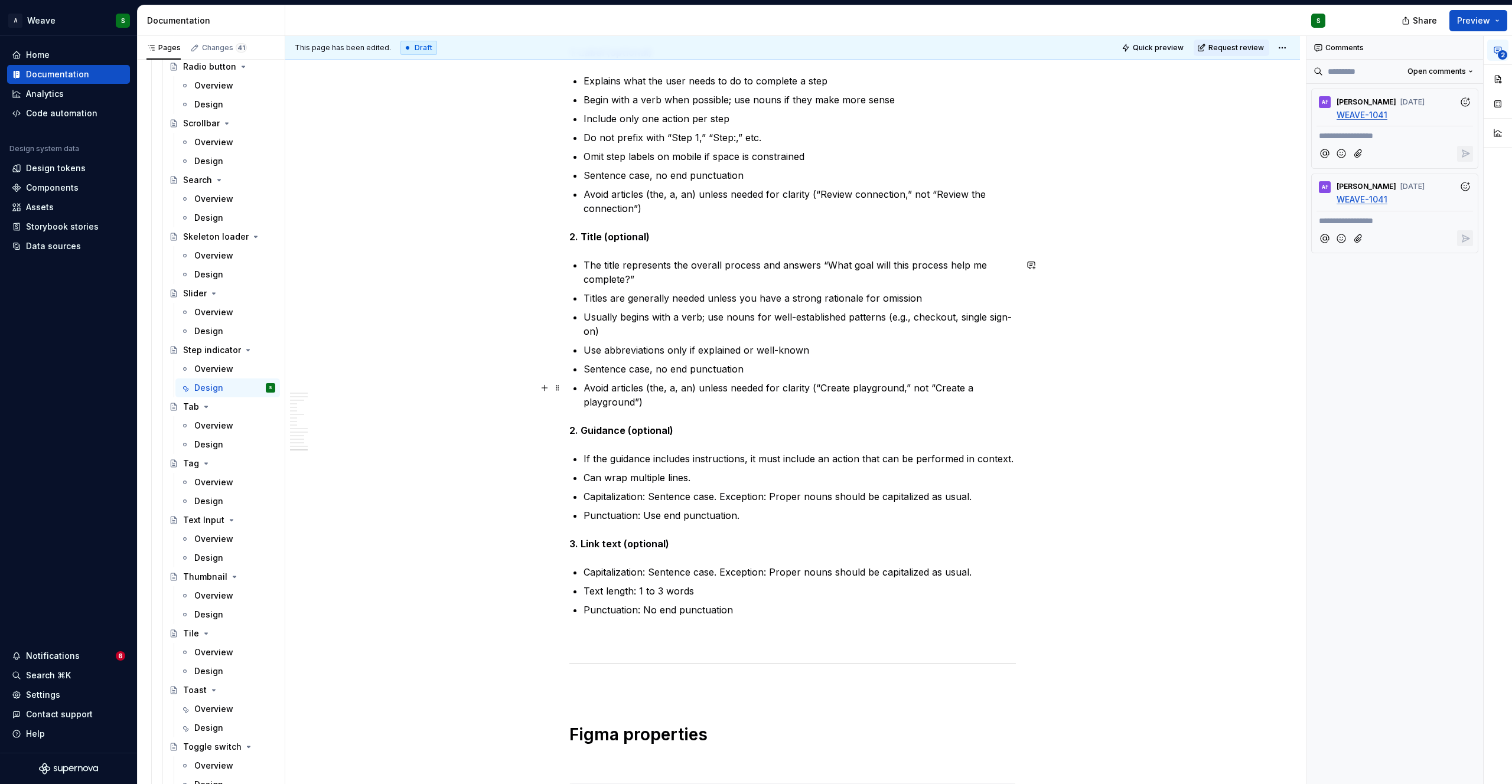
scroll to position [6658, 0]
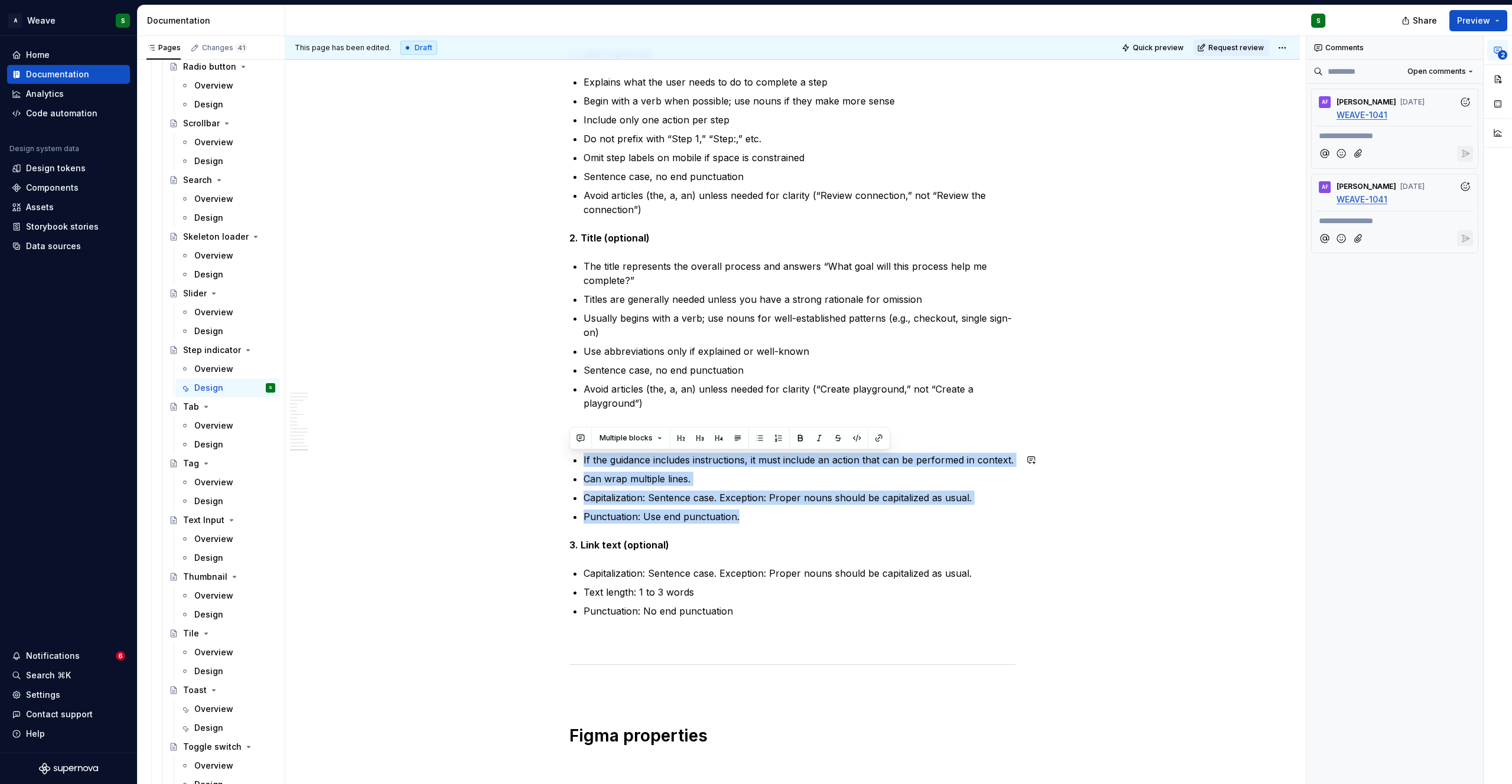
drag, startPoint x: 584, startPoint y: 458, endPoint x: 808, endPoint y: 524, distance: 233.5
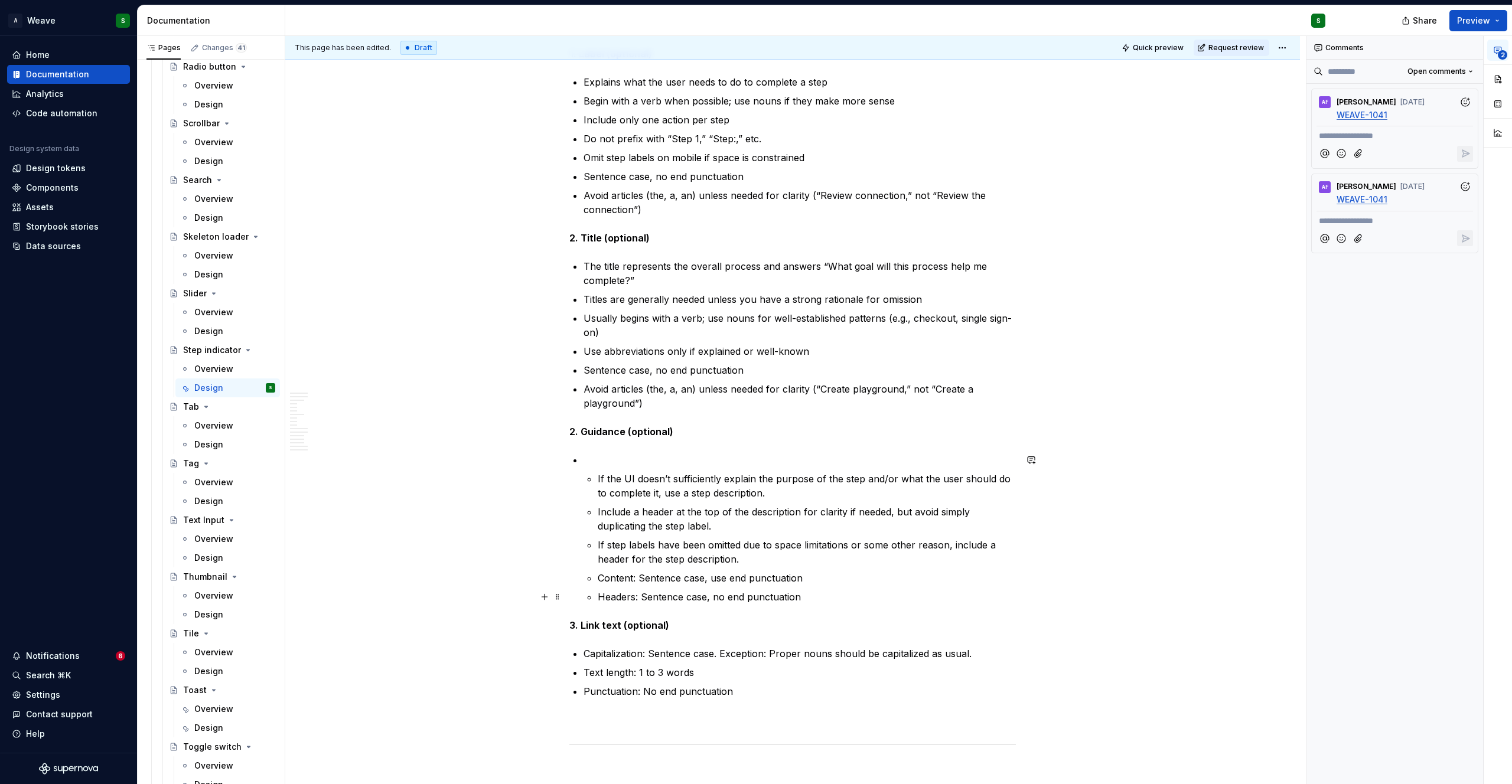
drag, startPoint x: 810, startPoint y: 598, endPoint x: 801, endPoint y: 596, distance: 9.2
click at [801, 596] on p "Headers: Sentence case, no end punctuation" at bounding box center [807, 597] width 418 height 14
click at [598, 479] on p "If the UI doesn’t sufficiently explain the purpose of the step and/or what the …" at bounding box center [807, 486] width 418 height 28
click at [619, 460] on p at bounding box center [800, 460] width 432 height 14
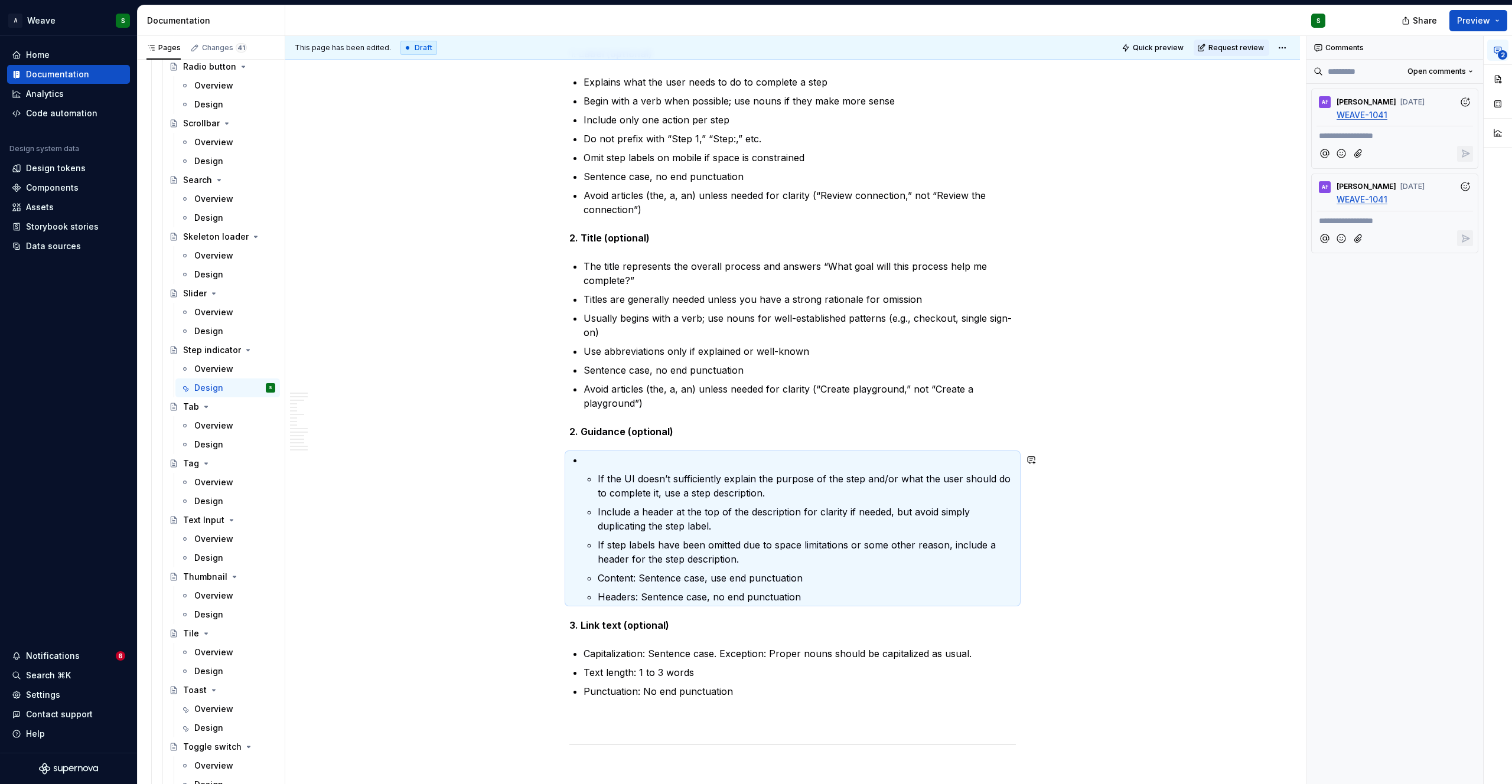
click at [619, 460] on p at bounding box center [800, 460] width 432 height 14
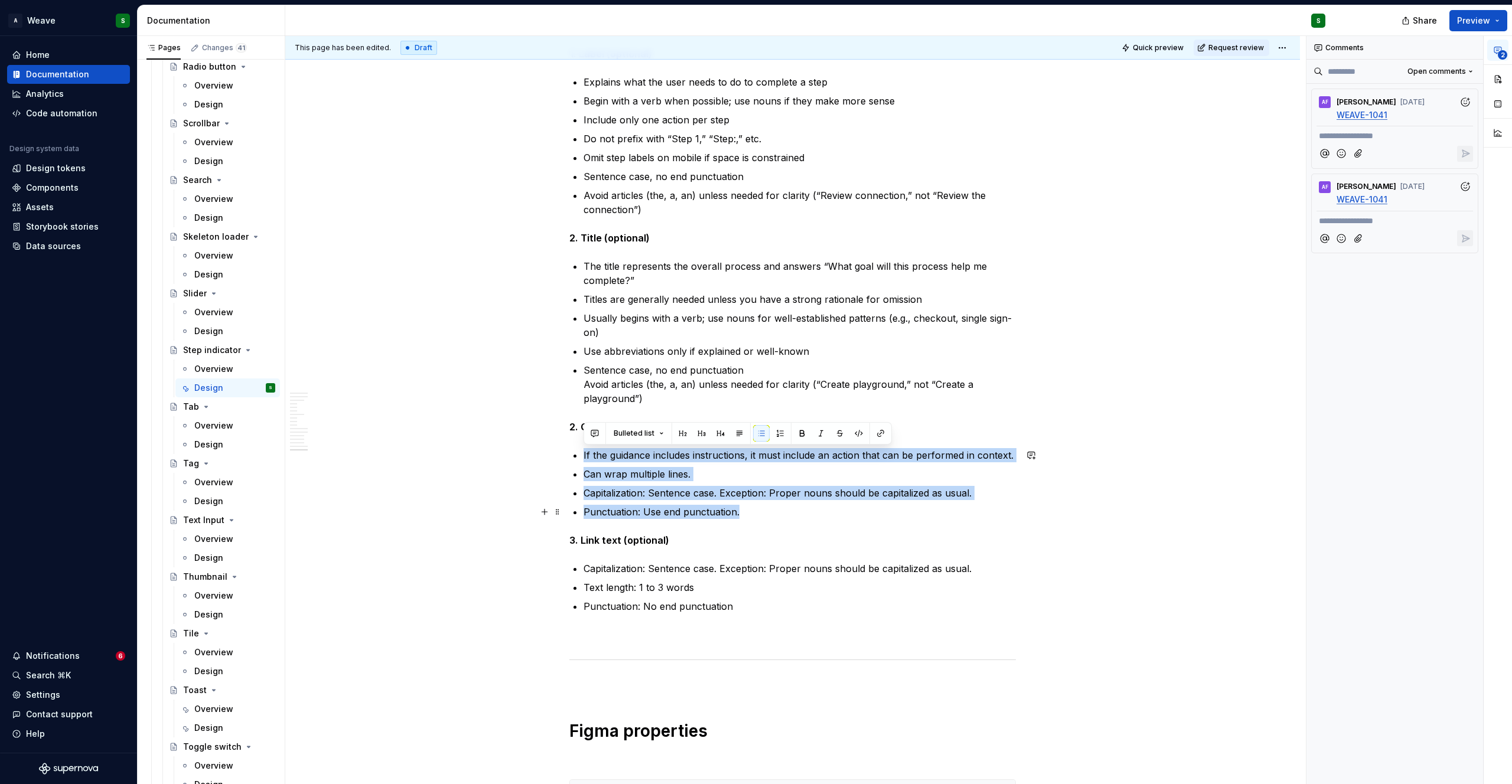
drag, startPoint x: 581, startPoint y: 456, endPoint x: 738, endPoint y: 513, distance: 167.0
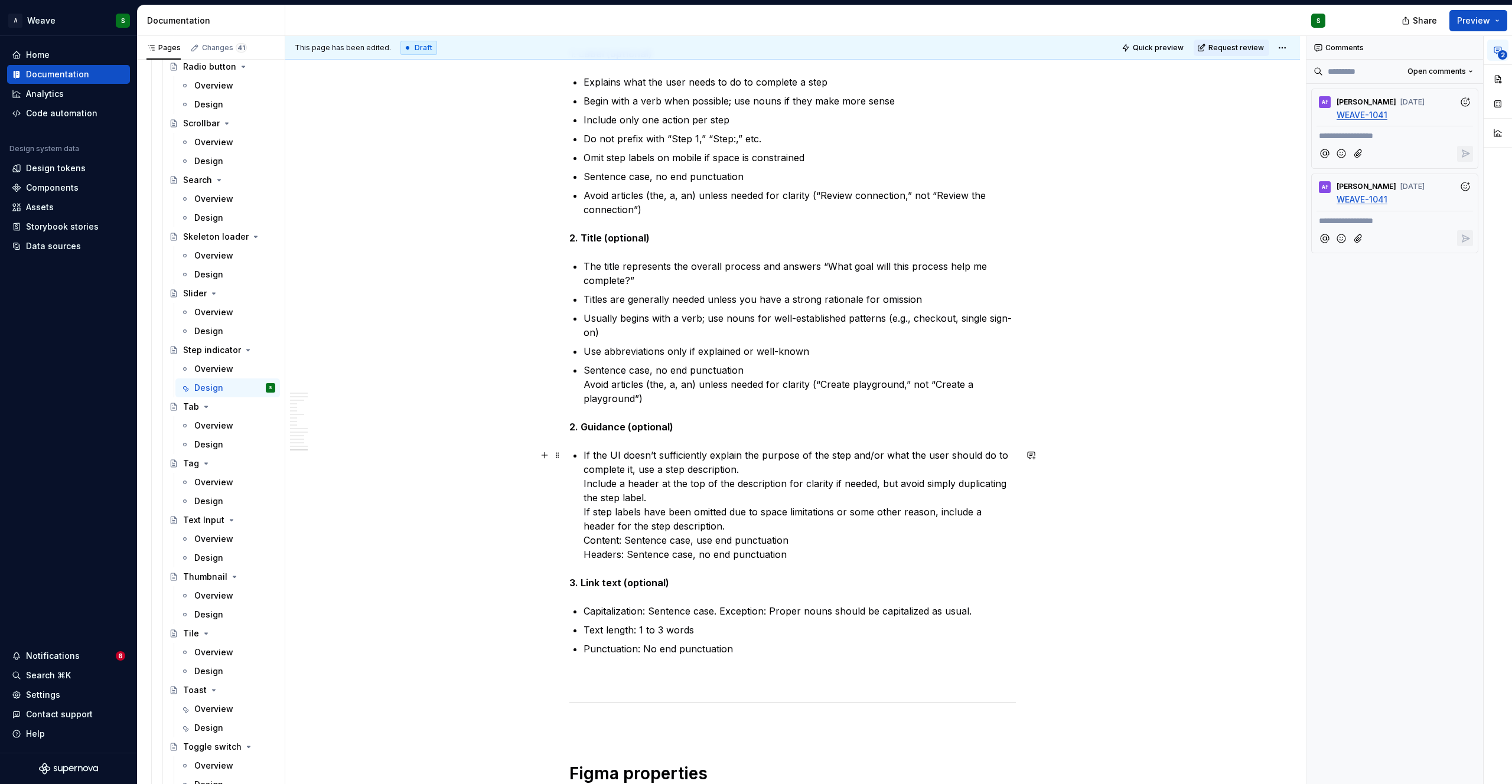
click at [747, 472] on p "If the UI doesn’t sufficiently explain the purpose of the step and/or what the …" at bounding box center [800, 505] width 432 height 113
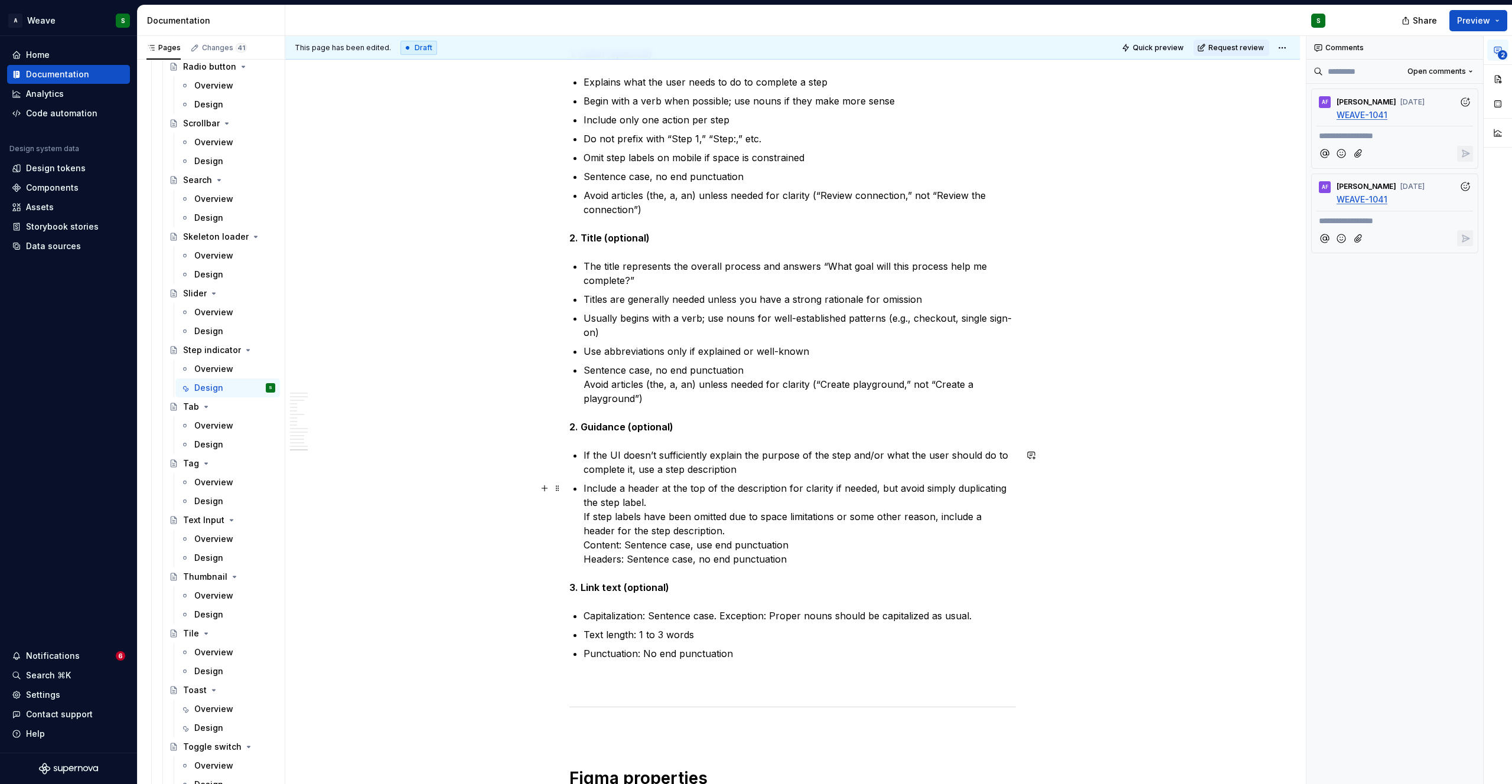
click at [664, 500] on p "Include a header at the top of the description for clarity if needed, but avoid…" at bounding box center [800, 524] width 432 height 85
click at [711, 536] on p "If step labels have been omitted due to space limitations or some other reason,…" at bounding box center [800, 542] width 432 height 57
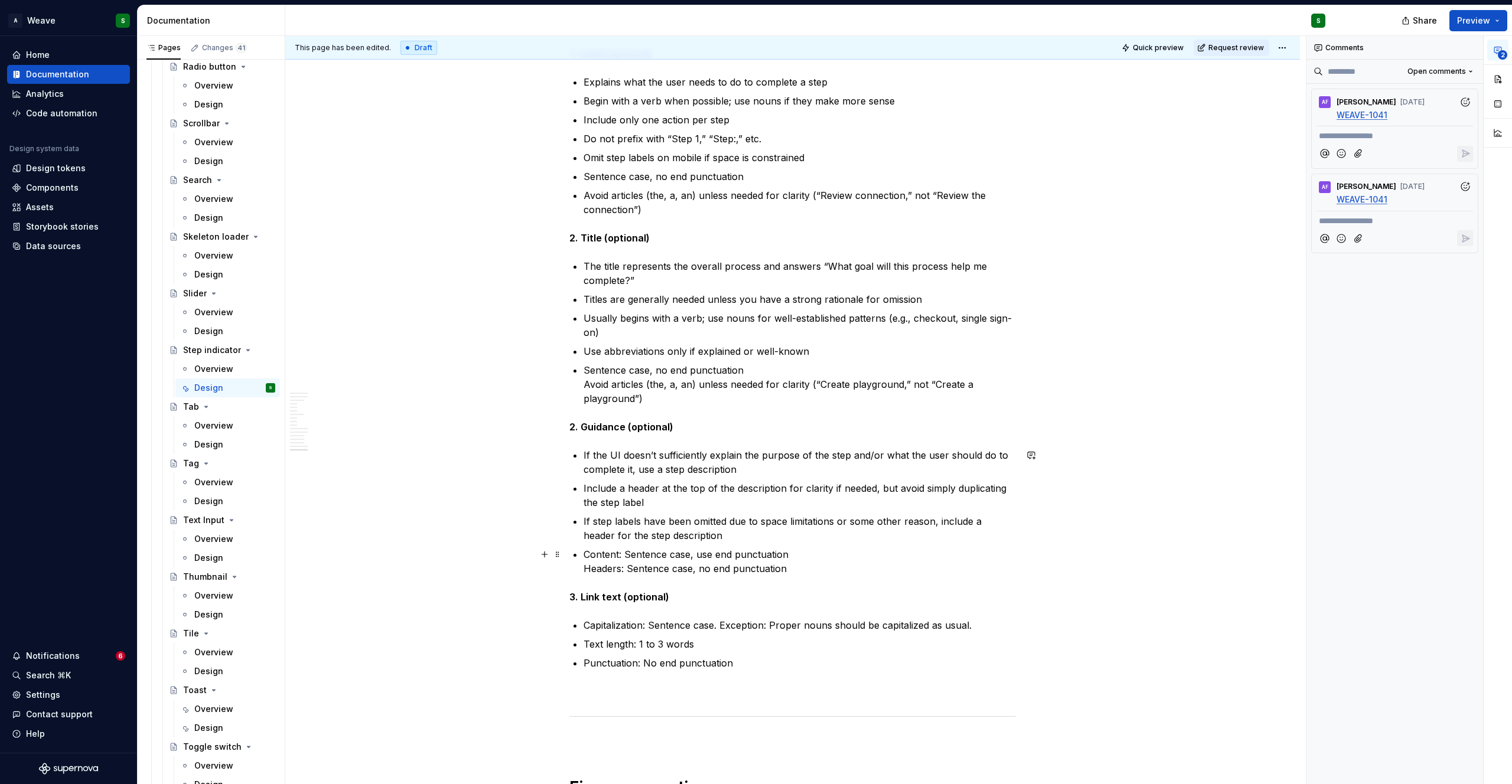
click at [789, 556] on p "Content: Sentence case, use end punctuation Headers: Sentence case, no end punc…" at bounding box center [800, 562] width 432 height 28
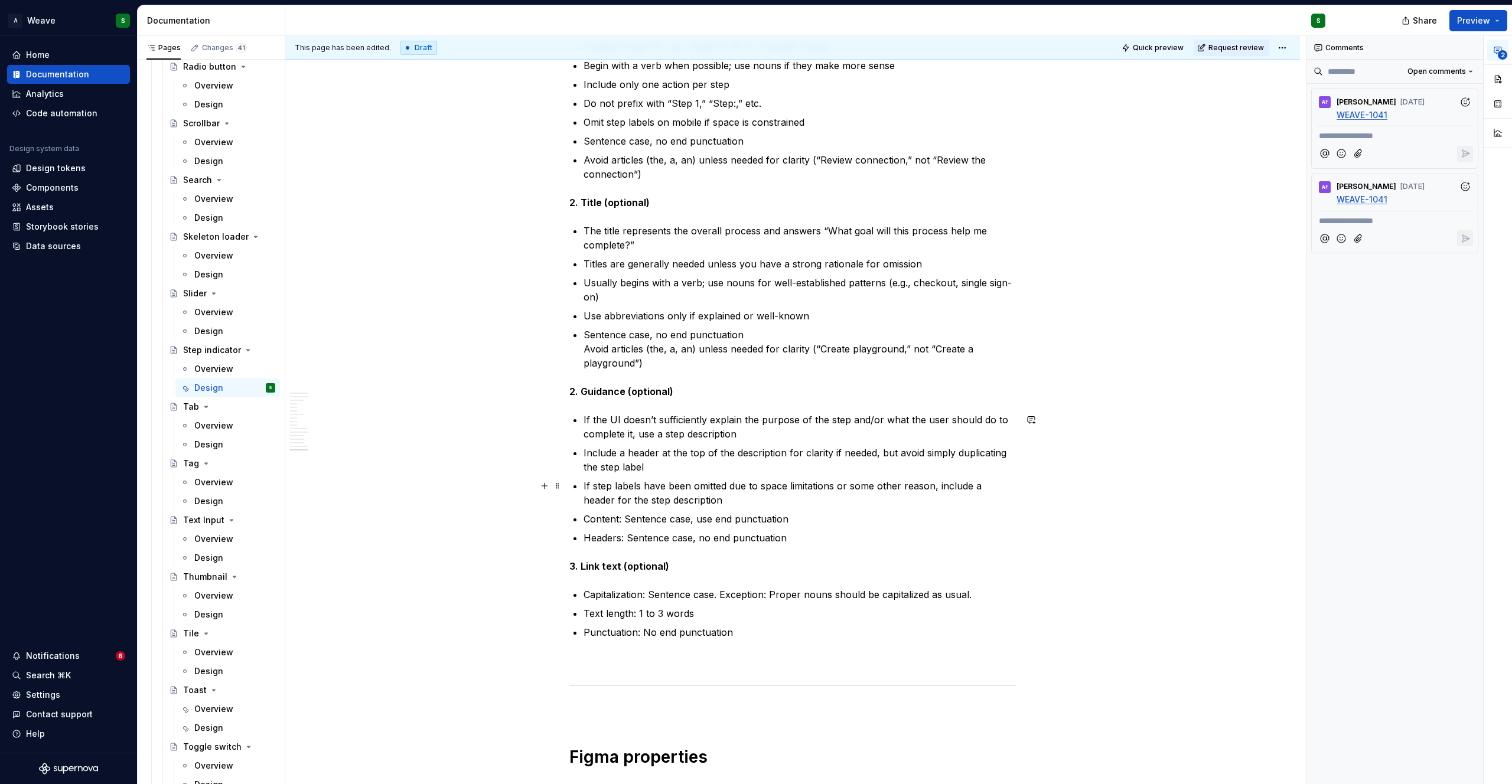
scroll to position [6707, 0]
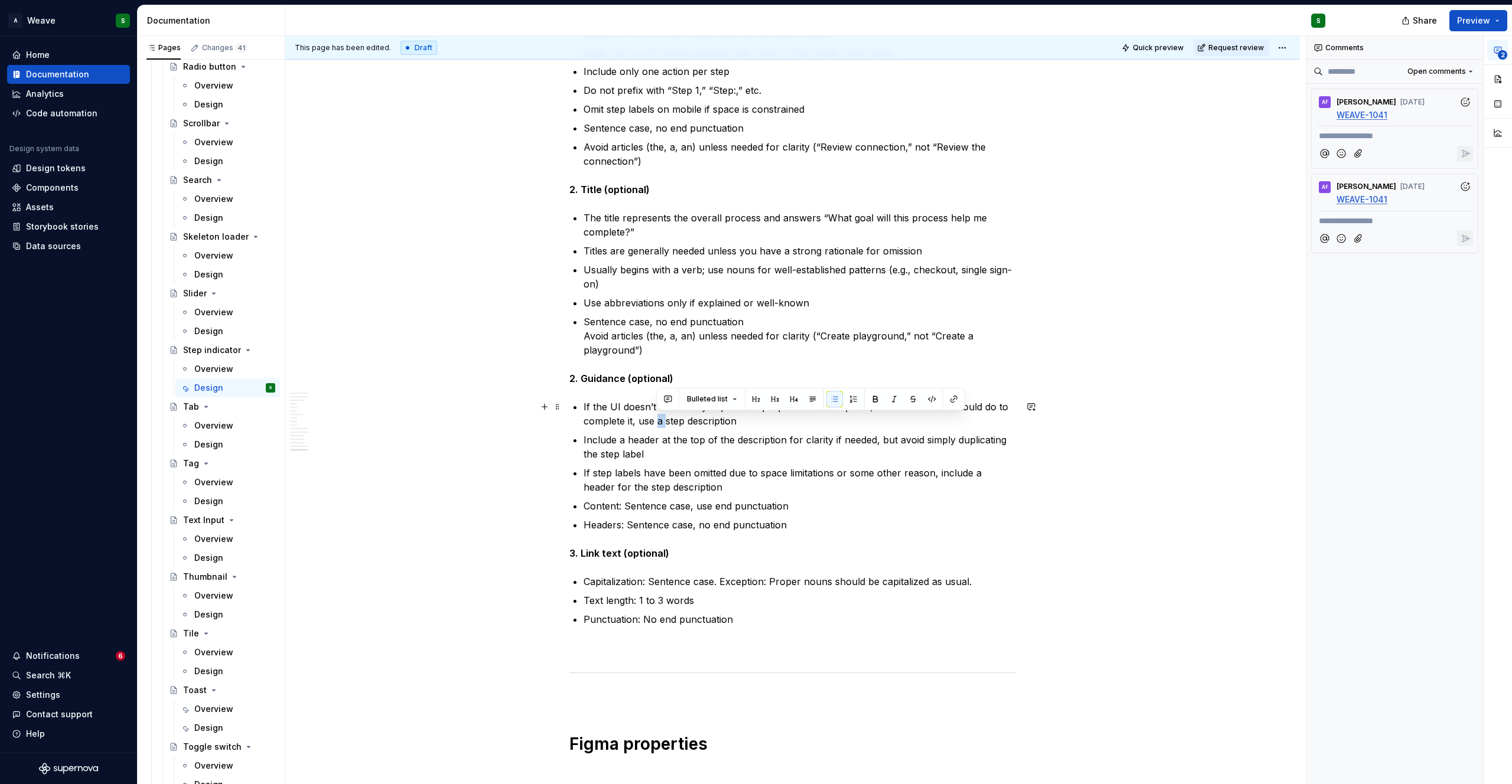
drag, startPoint x: 656, startPoint y: 423, endPoint x: 666, endPoint y: 419, distance: 10.8
click at [666, 419] on p "If the UI doesn’t sufficiently explain the purpose of the step and/or what the …" at bounding box center [800, 414] width 432 height 28
click at [677, 422] on p "If the UI doesn’t sufficiently explain the purpose of the step and/or what the …" at bounding box center [800, 414] width 432 height 28
click at [815, 427] on p "If the UI doesn’t sufficiently explain the purpose of the step and/or what the …" at bounding box center [800, 414] width 432 height 28
click at [726, 422] on p "If the UI doesn’t sufficiently explain the purpose of the step and/or what the …" at bounding box center [800, 414] width 432 height 28
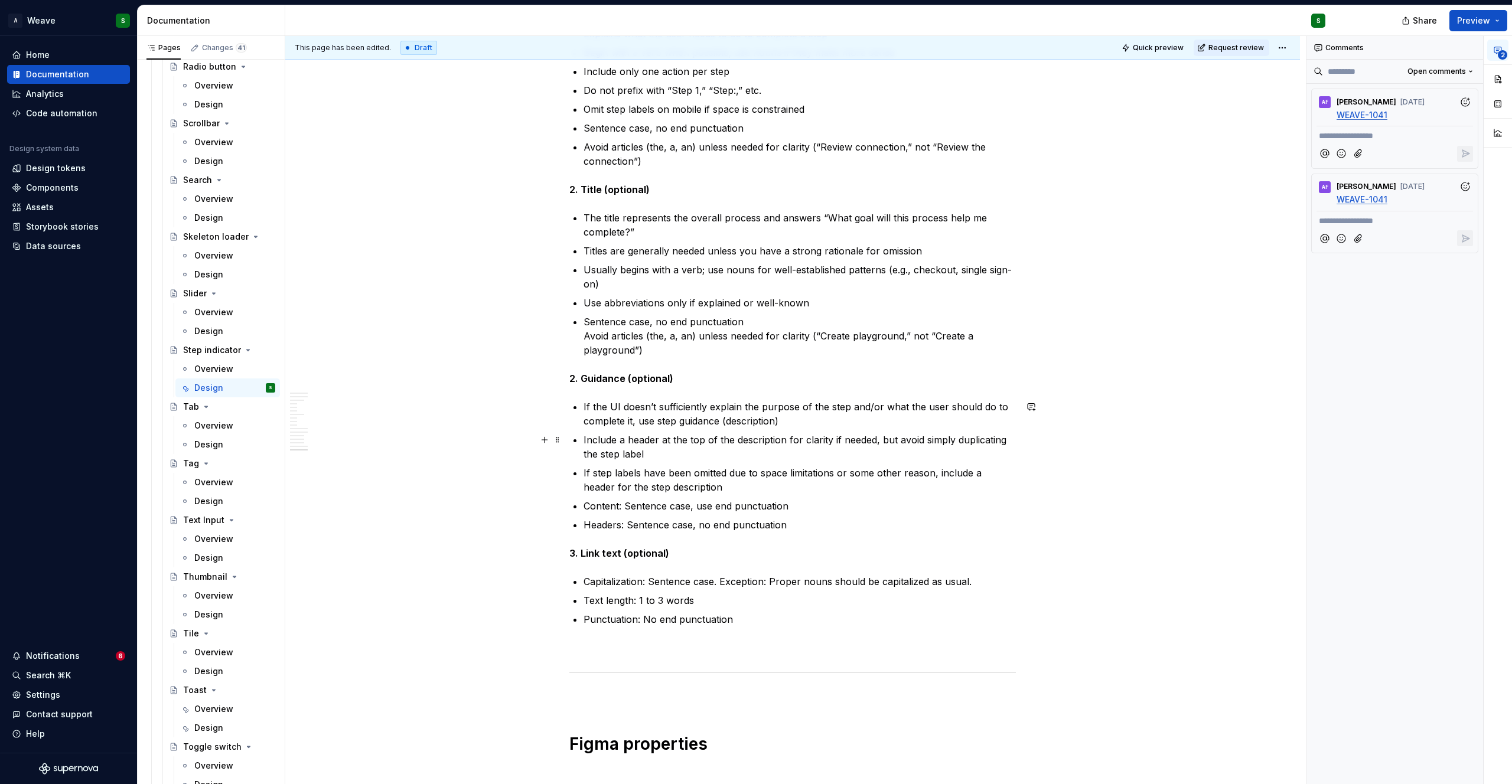
click at [759, 439] on p "Include a header at the top of the description for clarity if needed, but avoid…" at bounding box center [800, 447] width 432 height 28
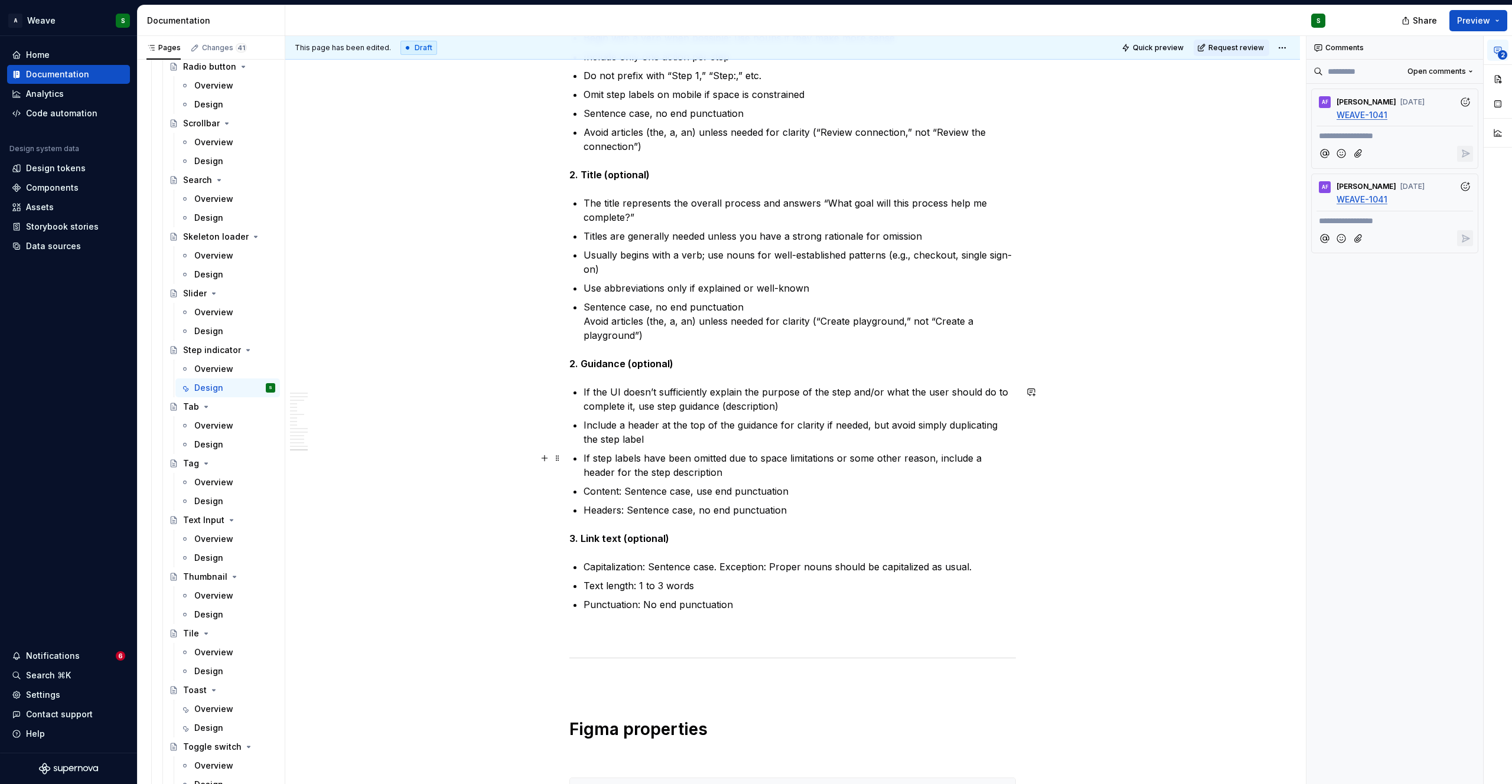
click at [661, 469] on p "If step labels have been omitted due to space limitations or some other reason,…" at bounding box center [800, 466] width 432 height 28
click at [623, 471] on p "If step labels have been omitted due to space limitations or some other reason,…" at bounding box center [800, 466] width 432 height 28
drag, startPoint x: 599, startPoint y: 473, endPoint x: 689, endPoint y: 475, distance: 90.0
click at [689, 475] on p "If step labels have been omitted due to space limitations or some other reason,…" at bounding box center [800, 466] width 432 height 28
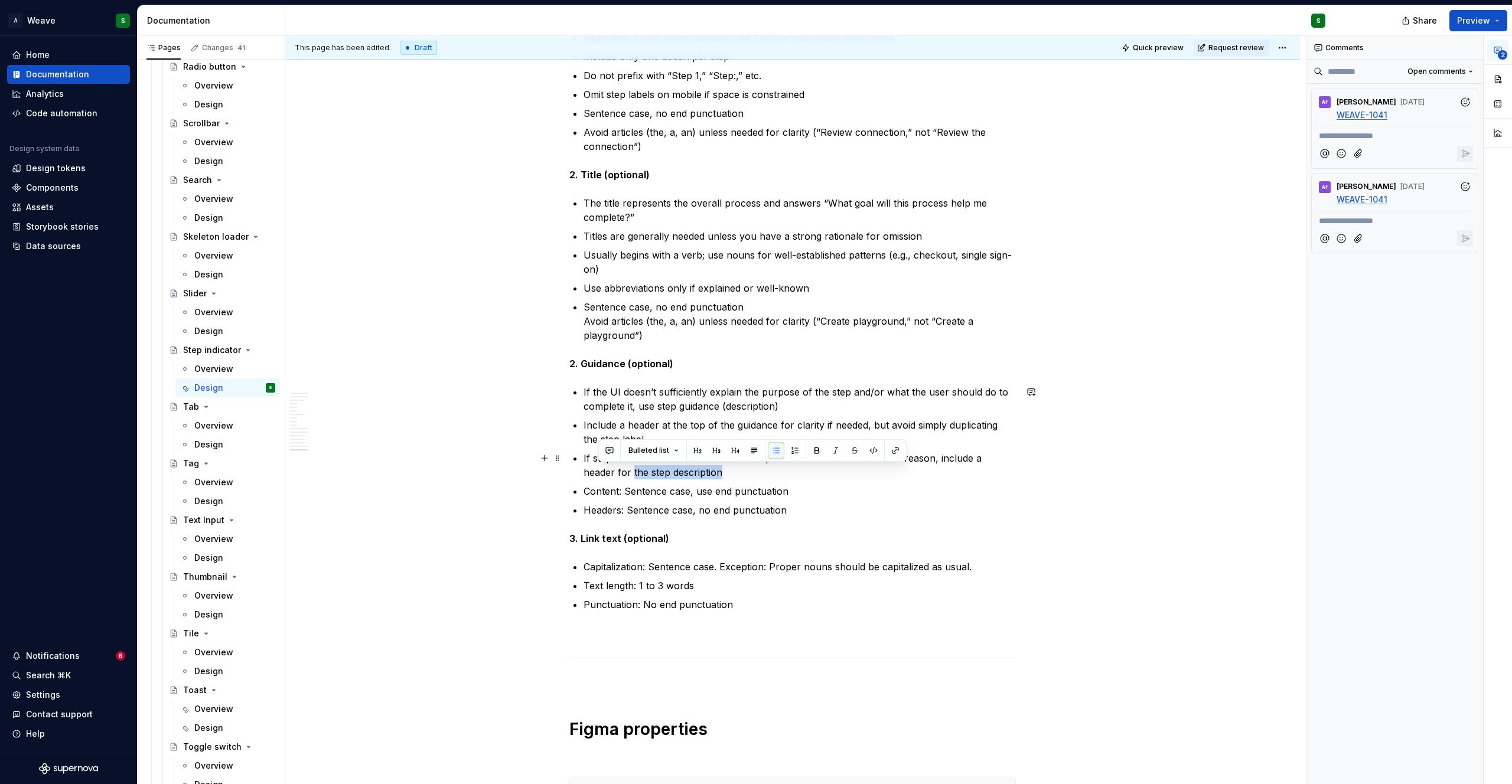
click at [646, 475] on p "If step labels have been omitted due to space limitations or some other reason,…" at bounding box center [800, 466] width 432 height 28
drag, startPoint x: 615, startPoint y: 474, endPoint x: 688, endPoint y: 475, distance: 73.0
click at [688, 475] on p "If step labels have been omitted due to space limitations or some other reason,…" at bounding box center [800, 466] width 432 height 28
click at [660, 473] on p "If step labels have been omitted due to space limitations or some other reason,…" at bounding box center [800, 466] width 432 height 28
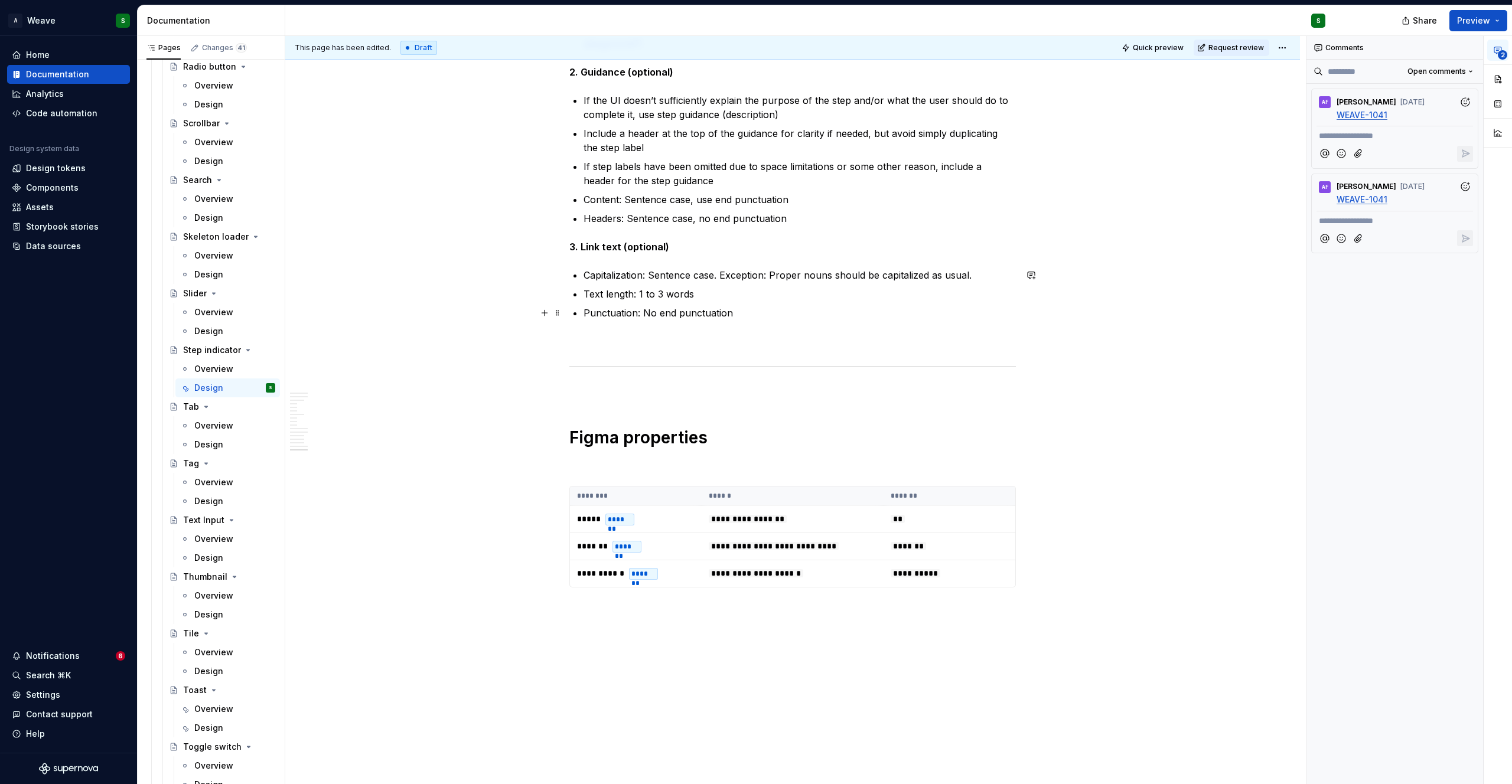
scroll to position [6948, 0]
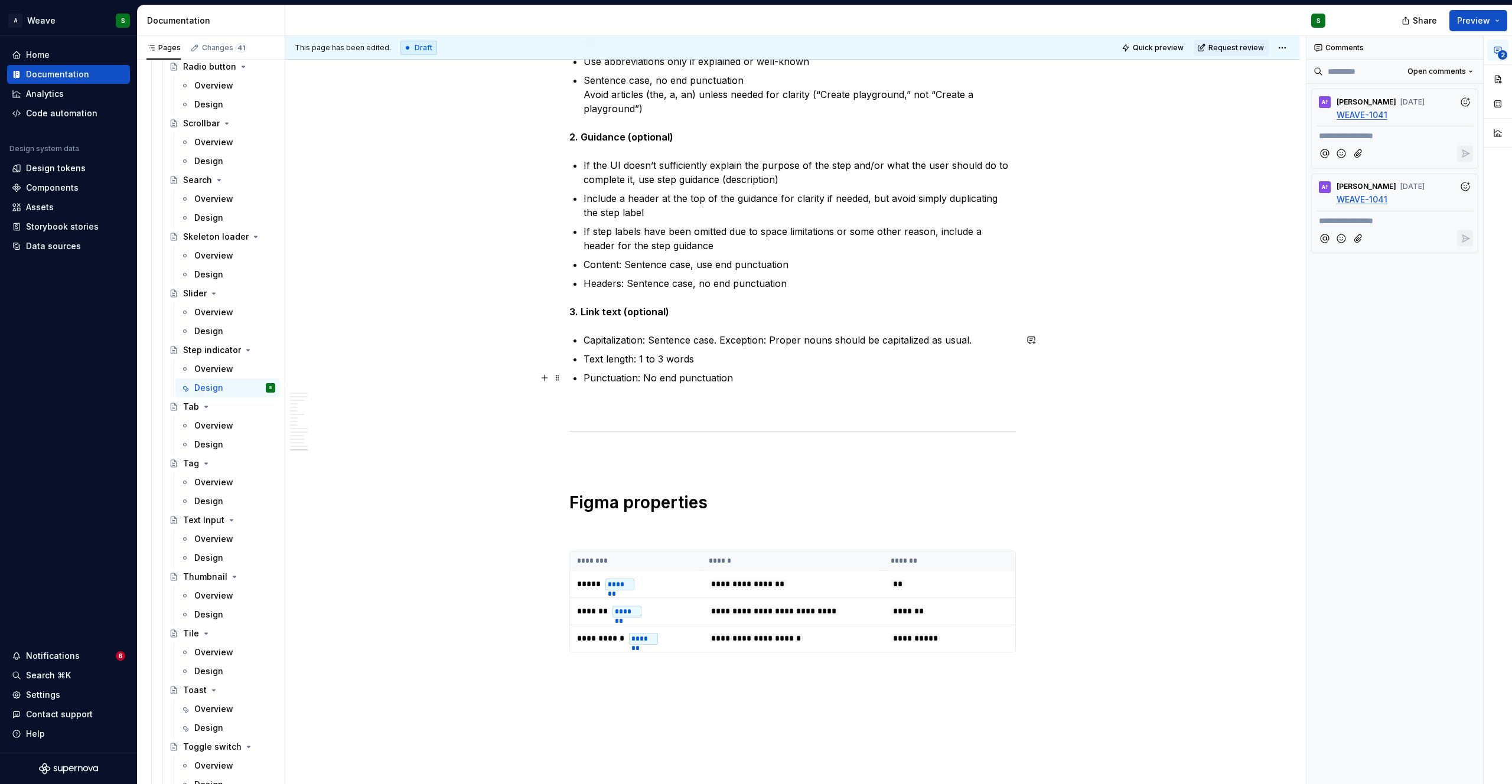
click at [791, 378] on p "Punctuation: No end punctuation" at bounding box center [800, 378] width 432 height 14
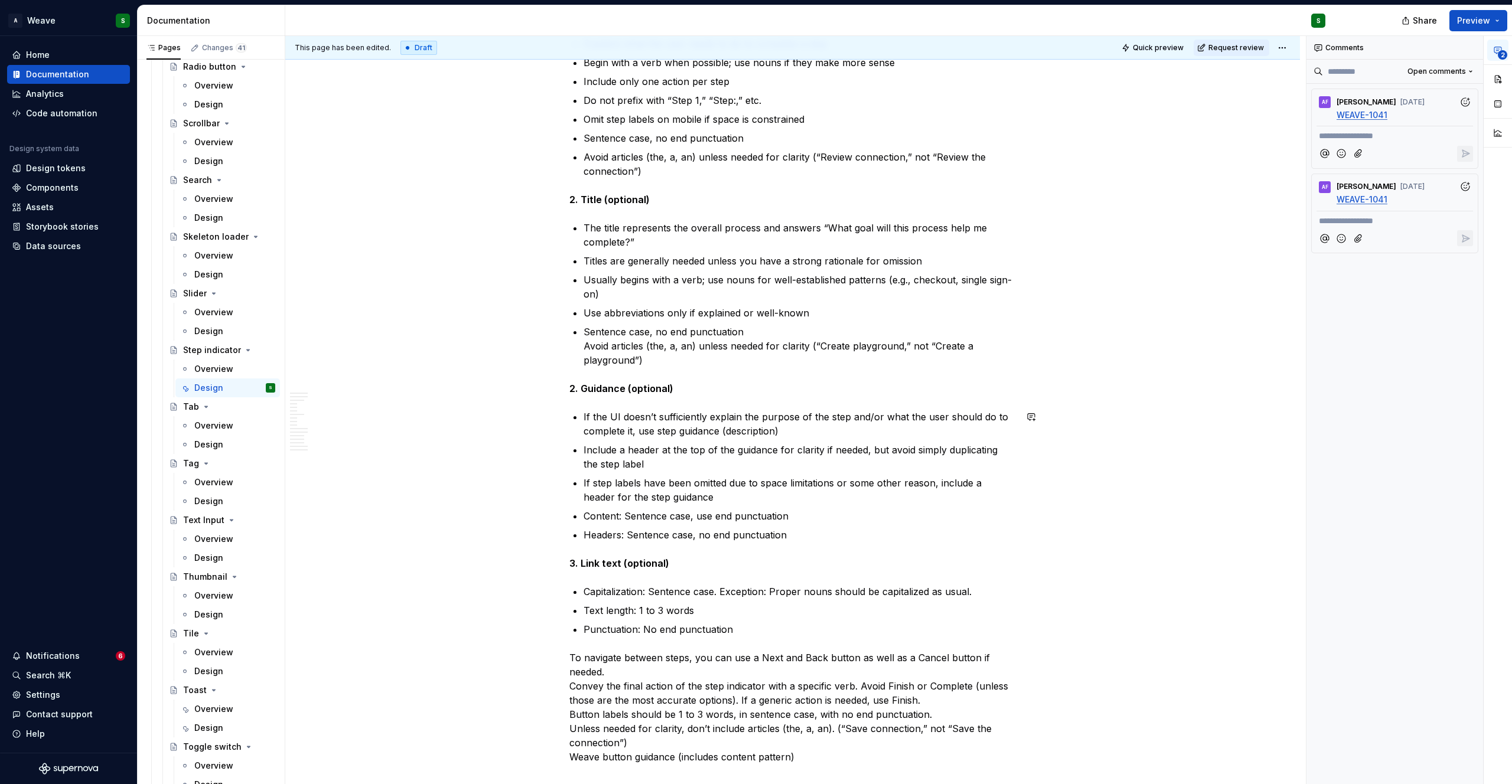
scroll to position [6698, 0]
drag, startPoint x: 573, startPoint y: 563, endPoint x: 564, endPoint y: 562, distance: 9.1
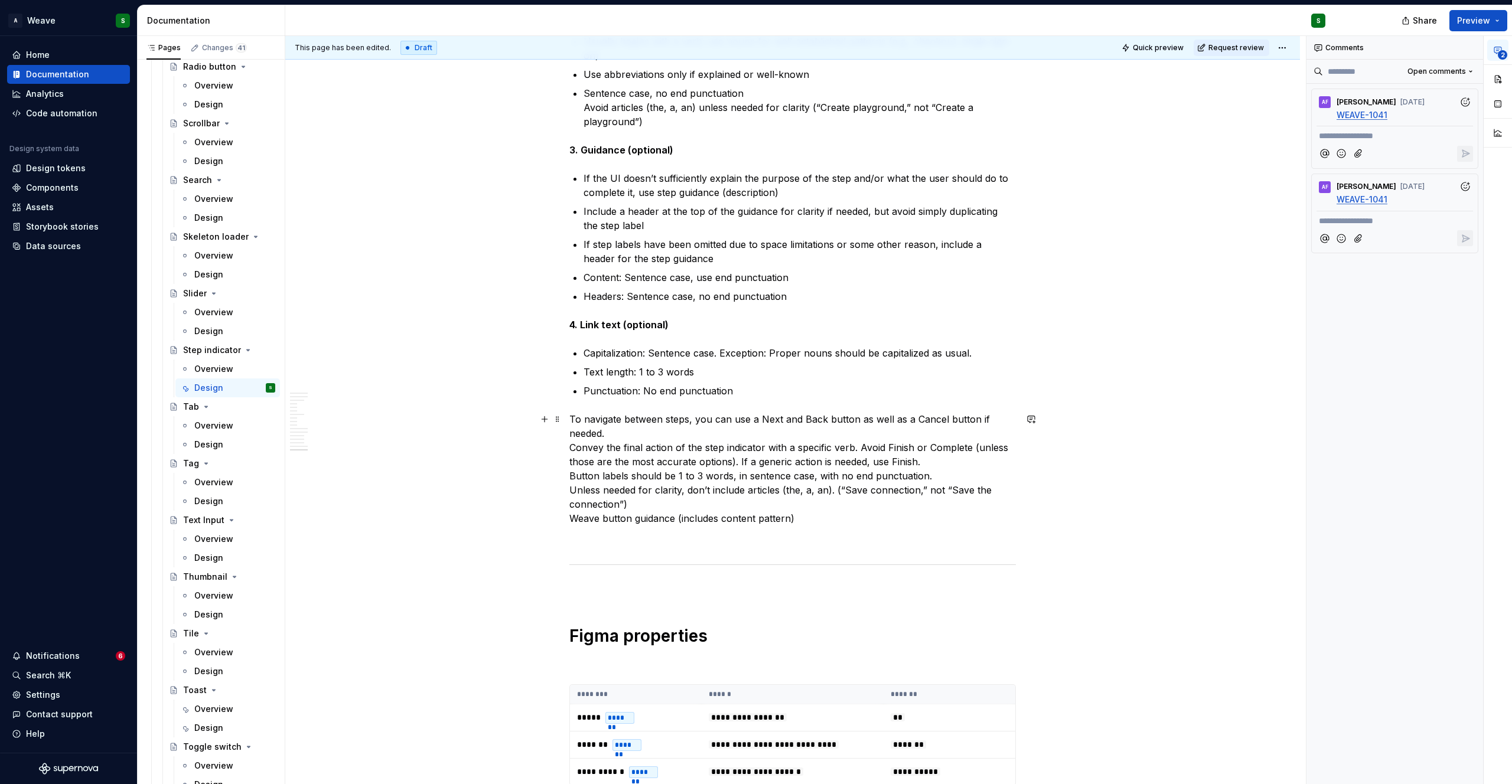
scroll to position [7018, 0]
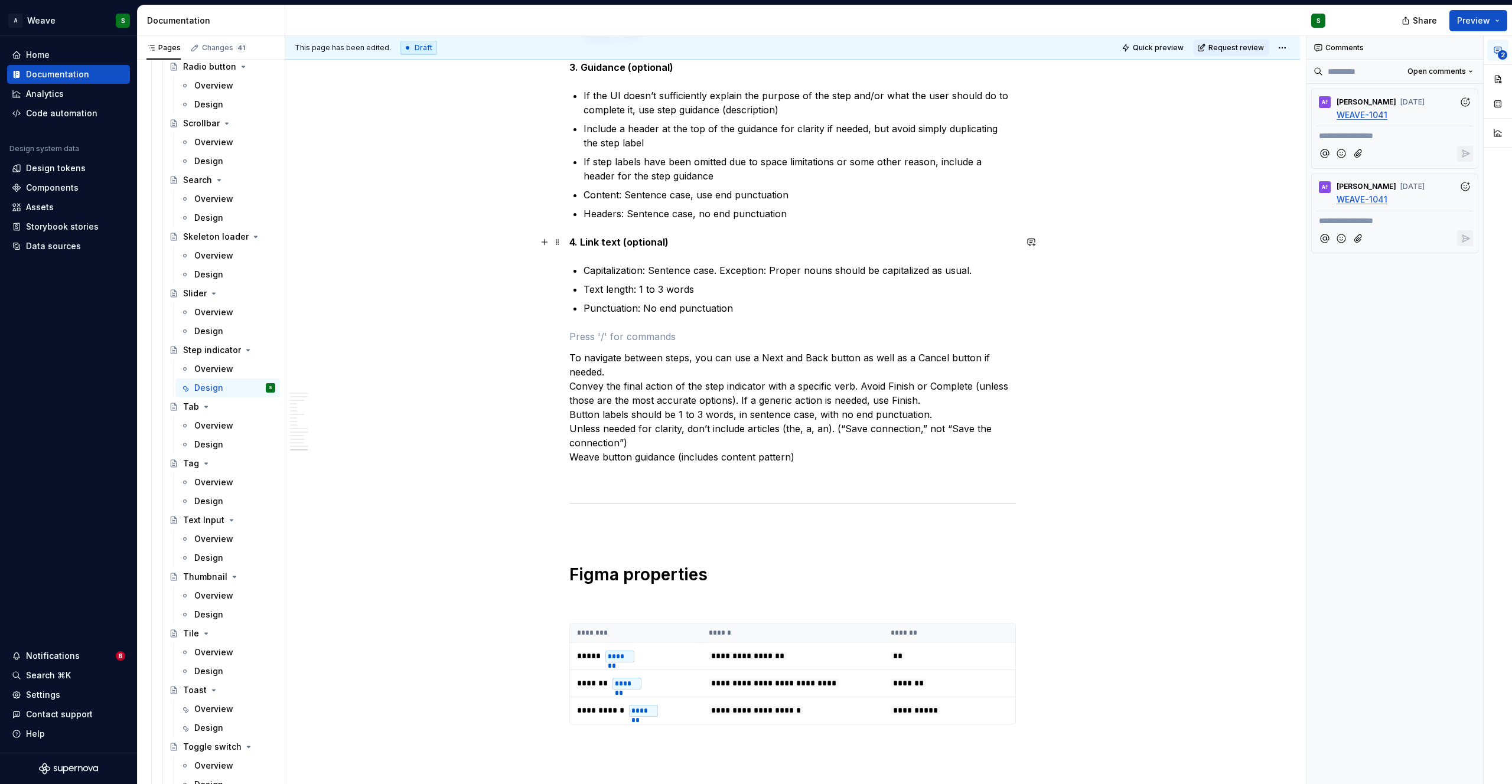
click at [613, 237] on strong "4. Link text (optional)" at bounding box center [619, 242] width 99 height 12
copy strong "4. Link text (optional)"
click at [585, 333] on p at bounding box center [793, 337] width 446 height 14
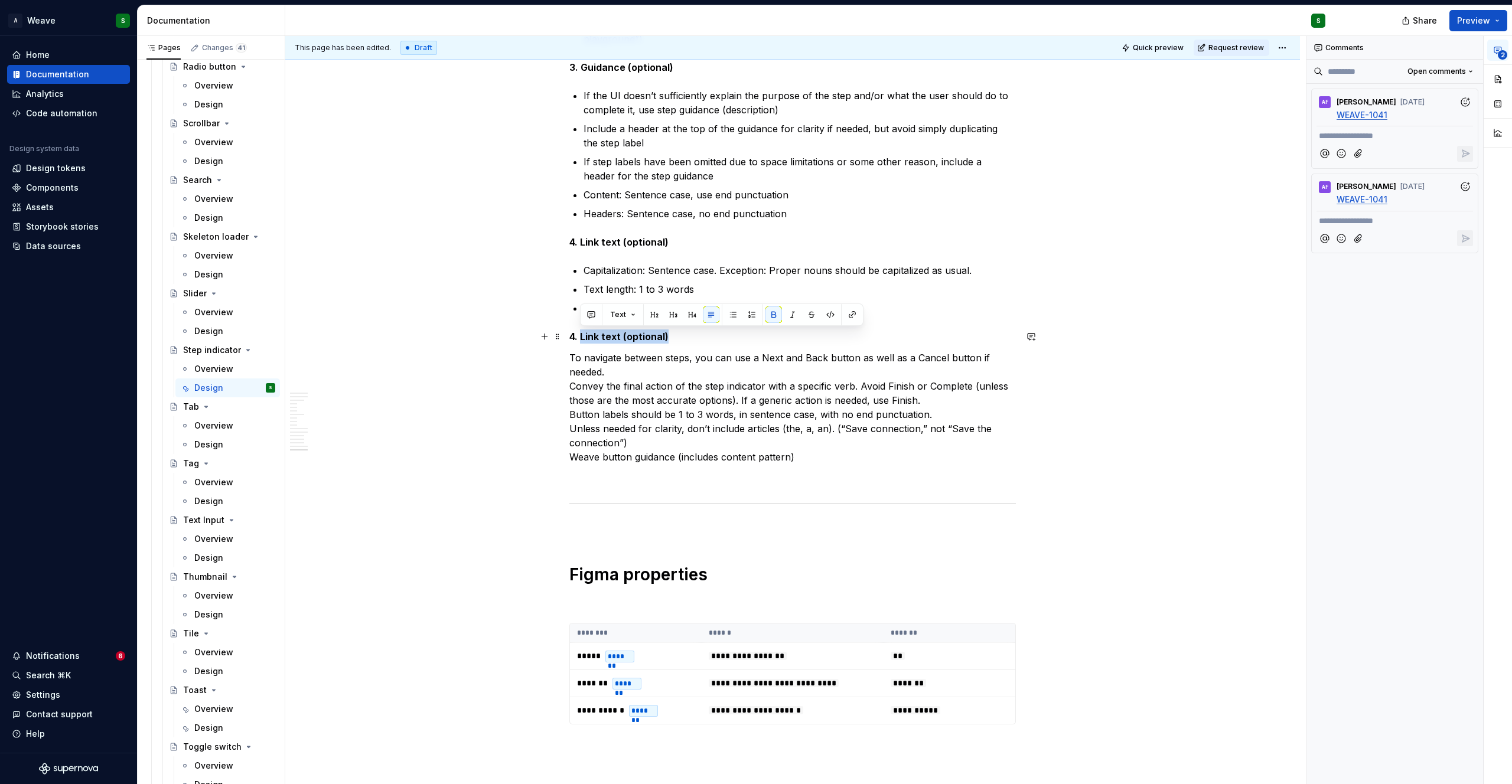
drag, startPoint x: 581, startPoint y: 338, endPoint x: 665, endPoint y: 338, distance: 84.0
click at [665, 338] on strong "4. Link text (optional)" at bounding box center [619, 337] width 99 height 12
click at [573, 333] on strong "4. Button labels" at bounding box center [606, 337] width 74 height 12
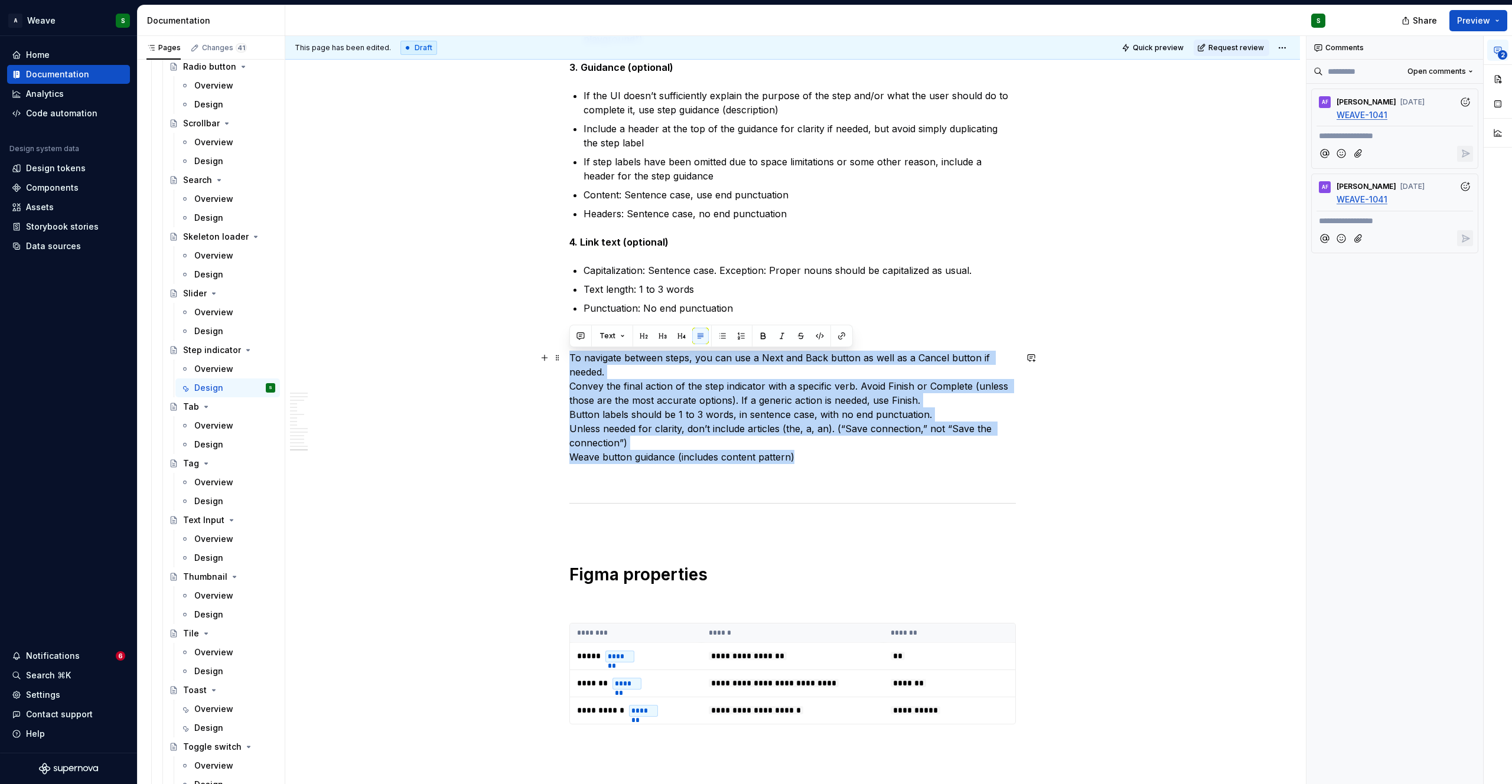
drag, startPoint x: 570, startPoint y: 360, endPoint x: 810, endPoint y: 455, distance: 258.1
click at [810, 456] on p "To navigate between steps, you can use a Next and Back button as well as a Canc…" at bounding box center [793, 407] width 446 height 113
click at [717, 335] on button "button" at bounding box center [722, 336] width 17 height 17
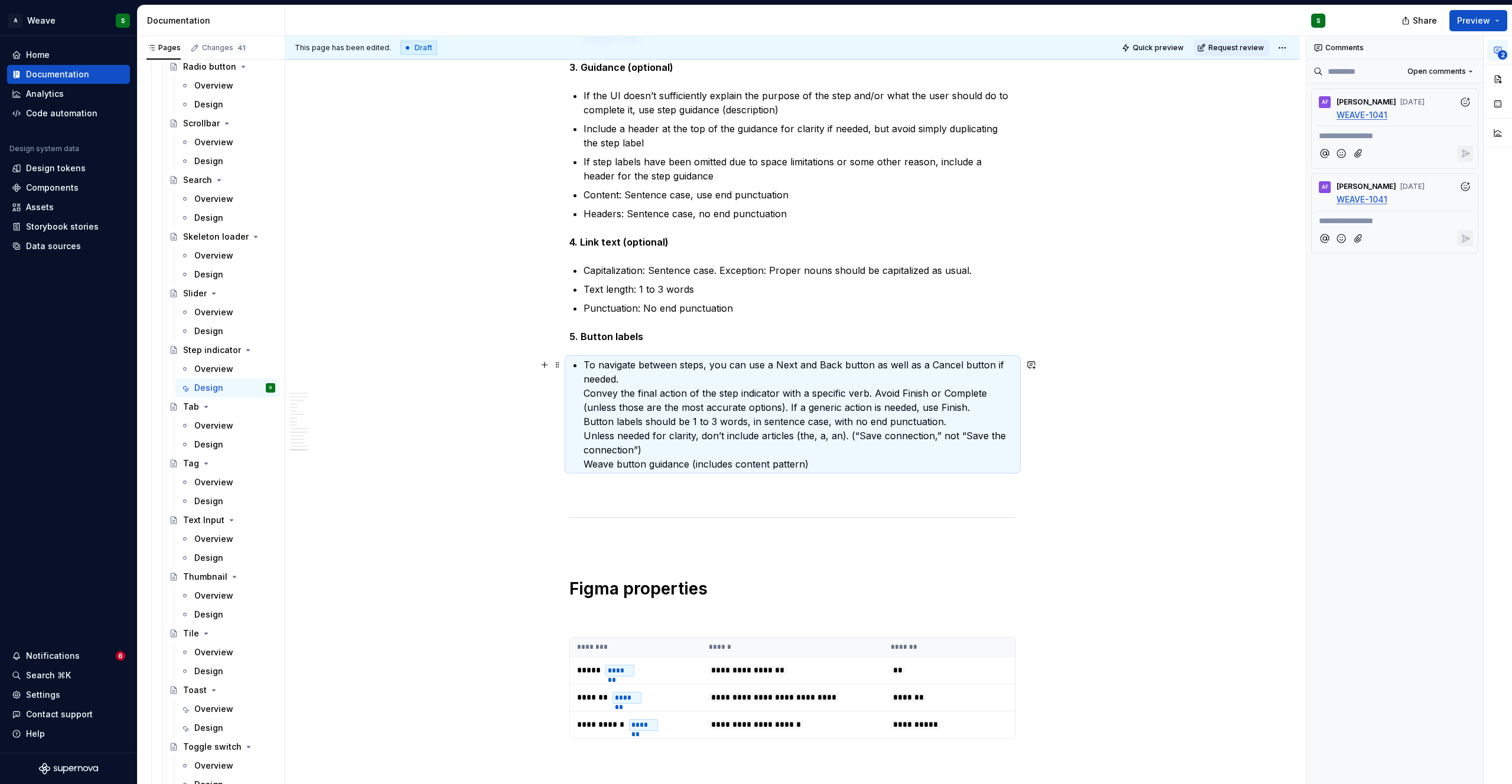
click at [664, 384] on p "To navigate between steps, you can use a Next and Back button as well as a Canc…" at bounding box center [800, 415] width 432 height 113
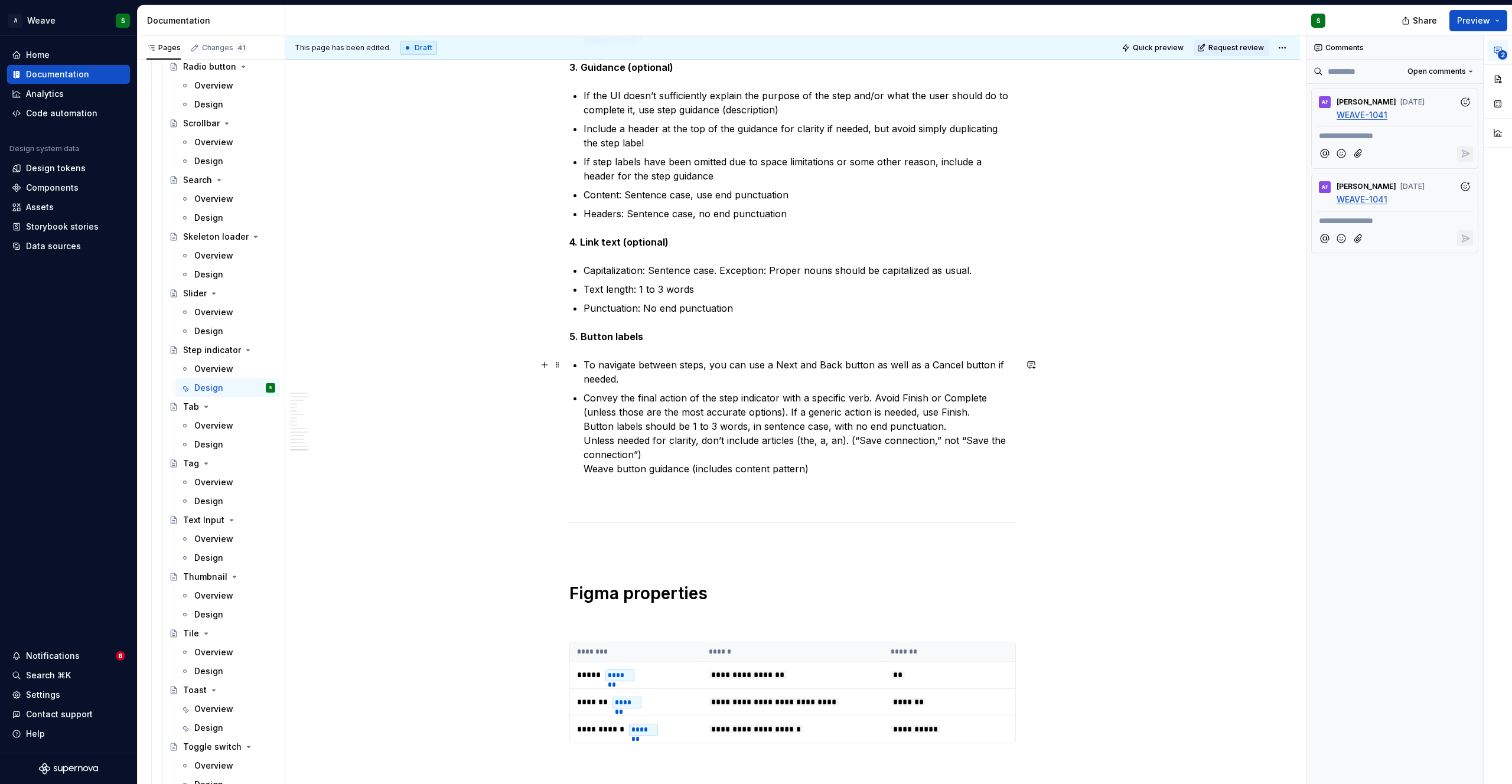
click at [617, 379] on p "To navigate between steps, you can use a Next and Back button as well as a Canc…" at bounding box center [800, 372] width 432 height 28
click at [966, 412] on p "Convey the final action of the step indicator with a specific verb. Avoid Finis…" at bounding box center [800, 433] width 432 height 85
click at [942, 432] on p "Button labels should be 1 to 3 words, in sentence case, with no end punctuation…" at bounding box center [800, 452] width 432 height 57
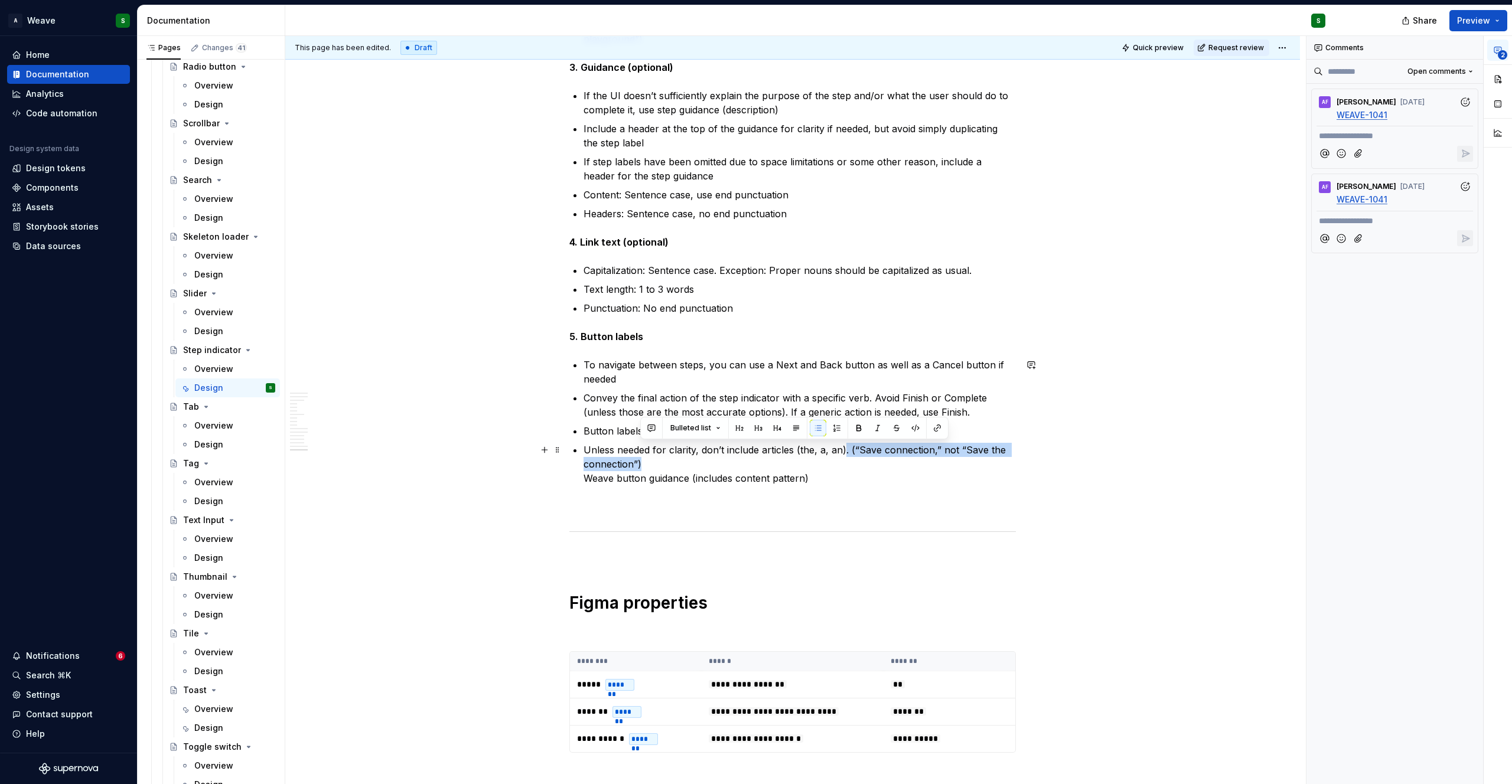
drag, startPoint x: 843, startPoint y: 451, endPoint x: 639, endPoint y: 465, distance: 204.5
click at [639, 465] on p "Unless needed for clarity, don’t include articles (the, a, an). (“Save connecti…" at bounding box center [800, 464] width 432 height 43
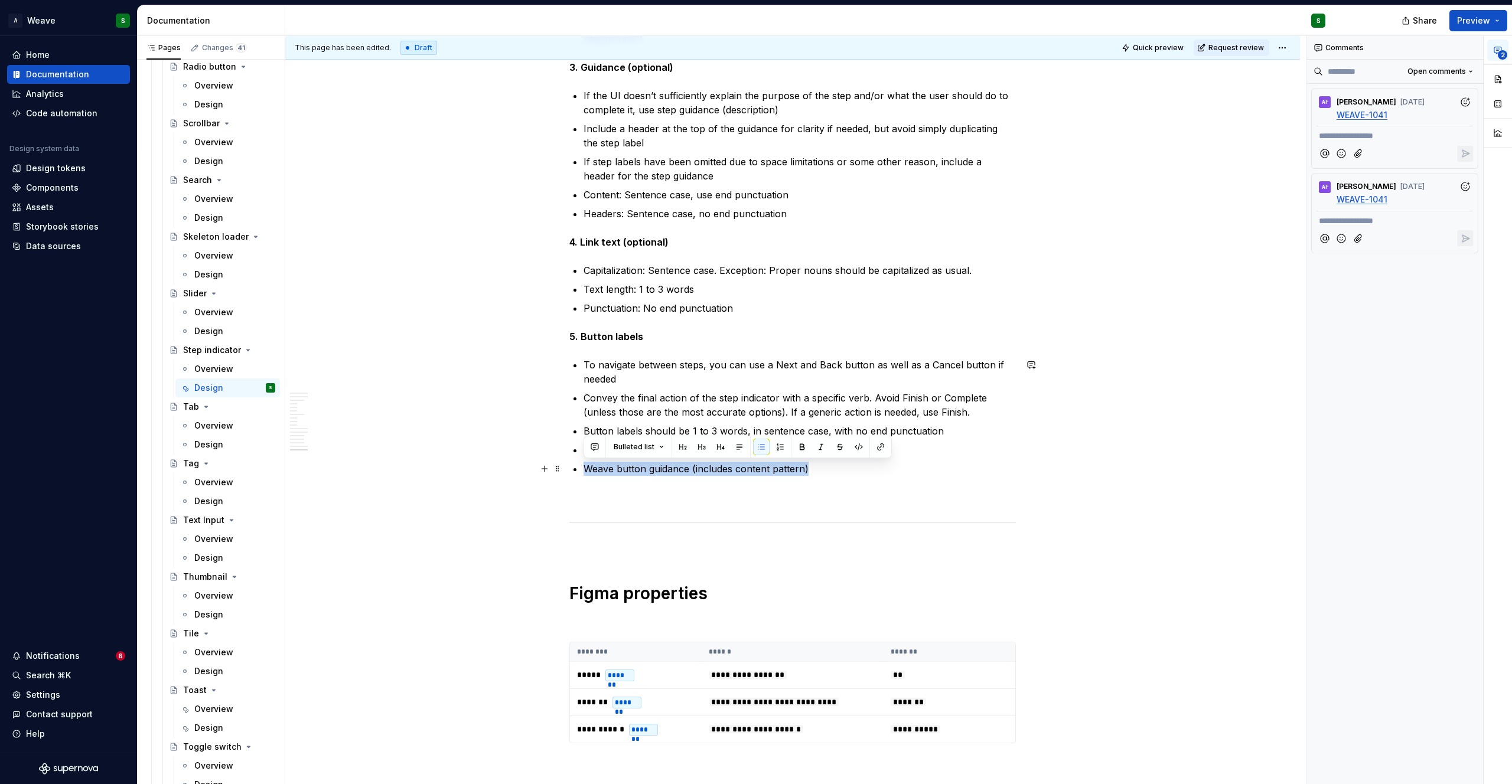
drag, startPoint x: 584, startPoint y: 471, endPoint x: 811, endPoint y: 470, distance: 227.0
click at [811, 470] on p "Weave button guidance (includes content pattern)" at bounding box center [800, 469] width 432 height 14
type textarea "*"
click at [659, 471] on p "Weave button guidance (includes content pattern)" at bounding box center [800, 469] width 432 height 14
drag, startPoint x: 689, startPoint y: 472, endPoint x: 577, endPoint y: 471, distance: 112.0
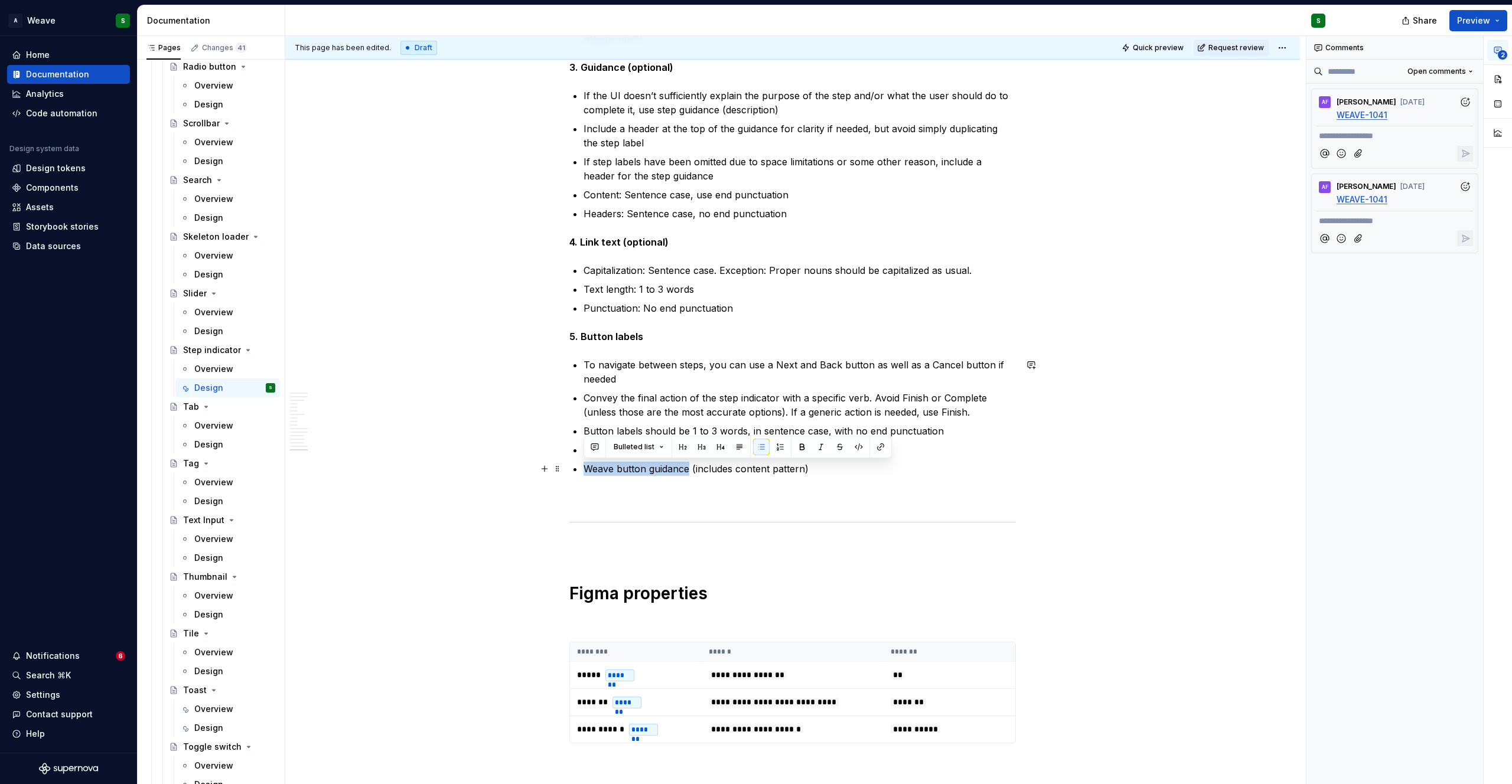
click at [883, 442] on button "button" at bounding box center [880, 447] width 17 height 17
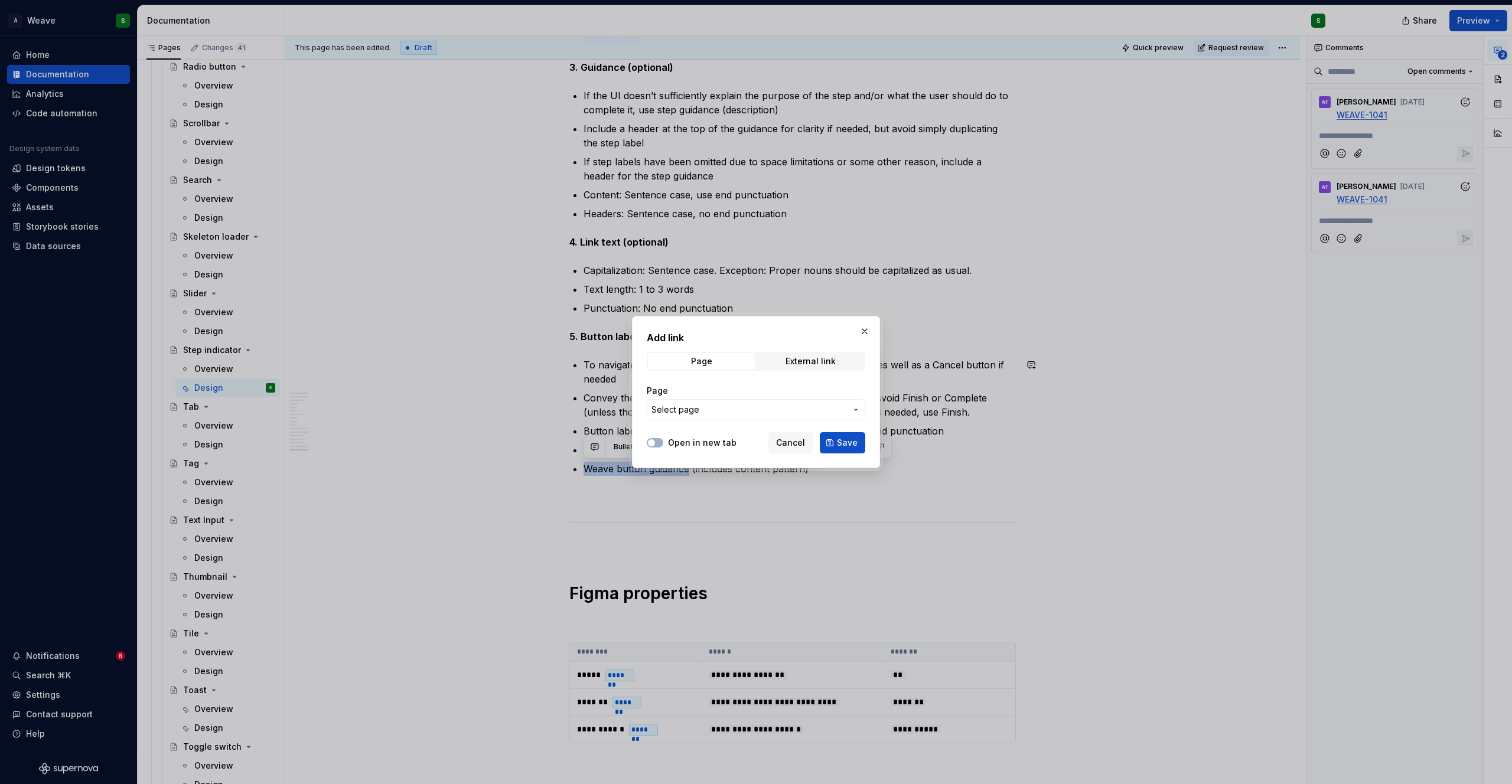
click at [666, 444] on div "Open in new tab" at bounding box center [691, 443] width 90 height 12
click at [654, 441] on span "button" at bounding box center [651, 442] width 7 height 7
click at [691, 407] on span "Select page" at bounding box center [675, 409] width 48 height 12
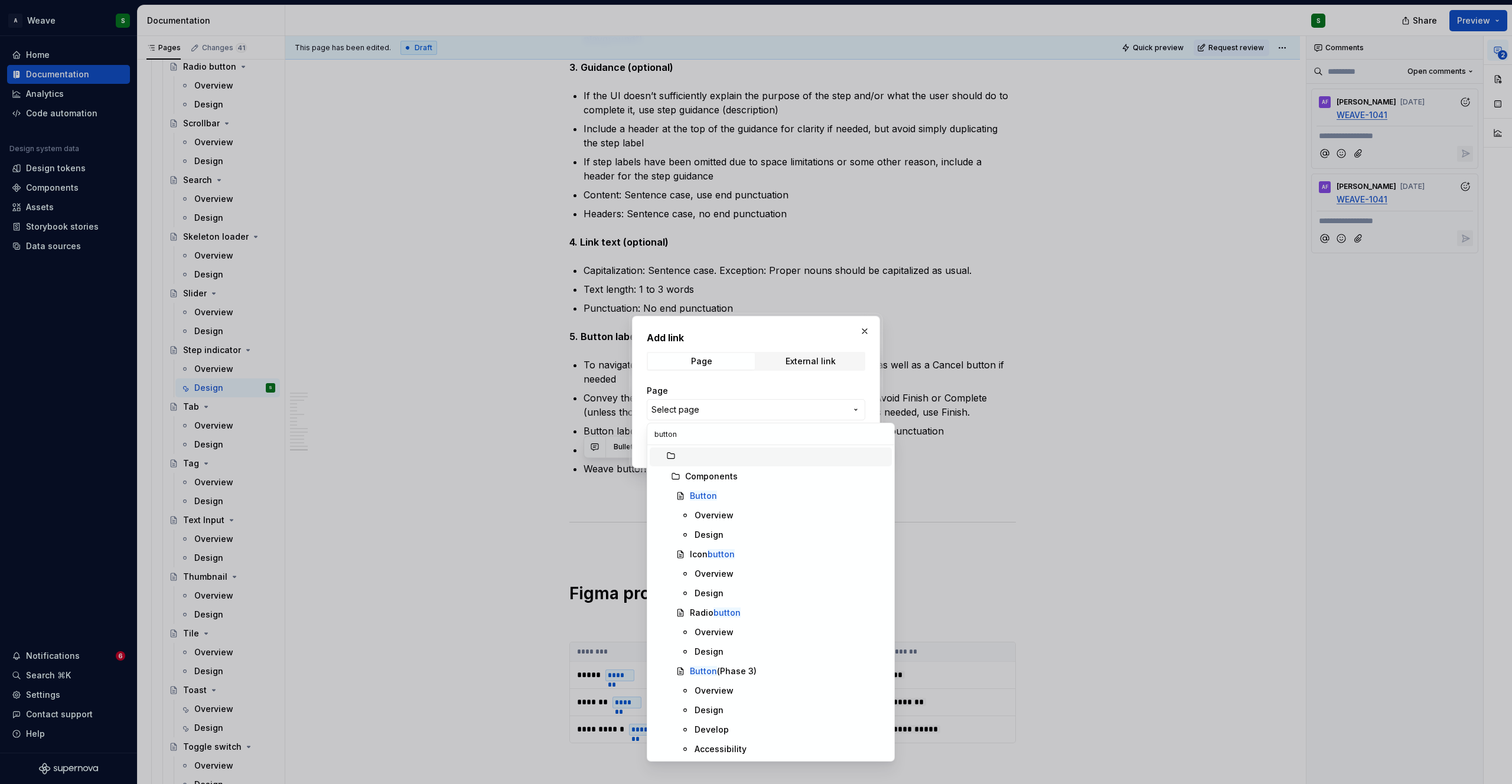
type input "button"
click at [717, 496] on div "Button" at bounding box center [788, 496] width 197 height 12
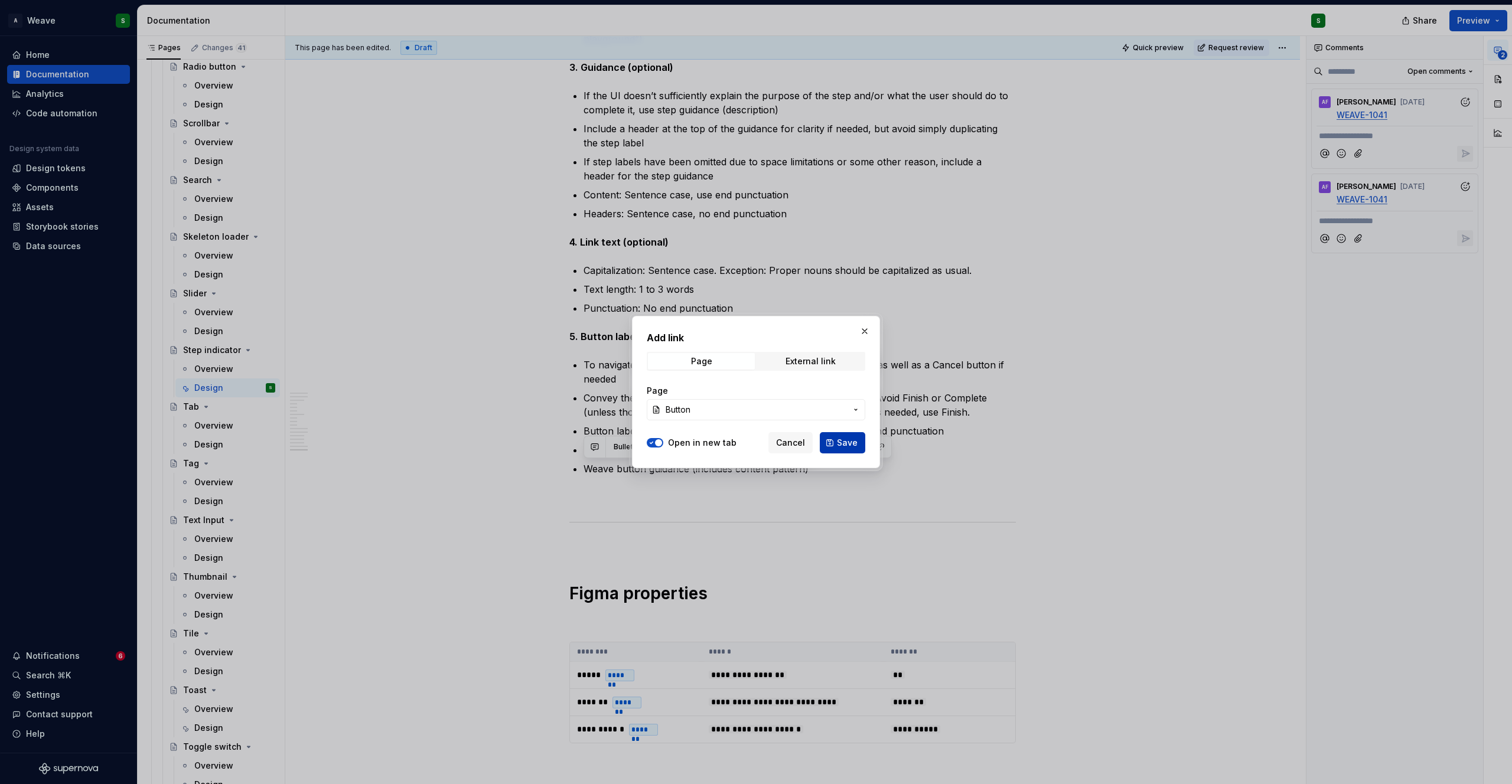
click at [841, 442] on span "Save" at bounding box center [847, 443] width 21 height 12
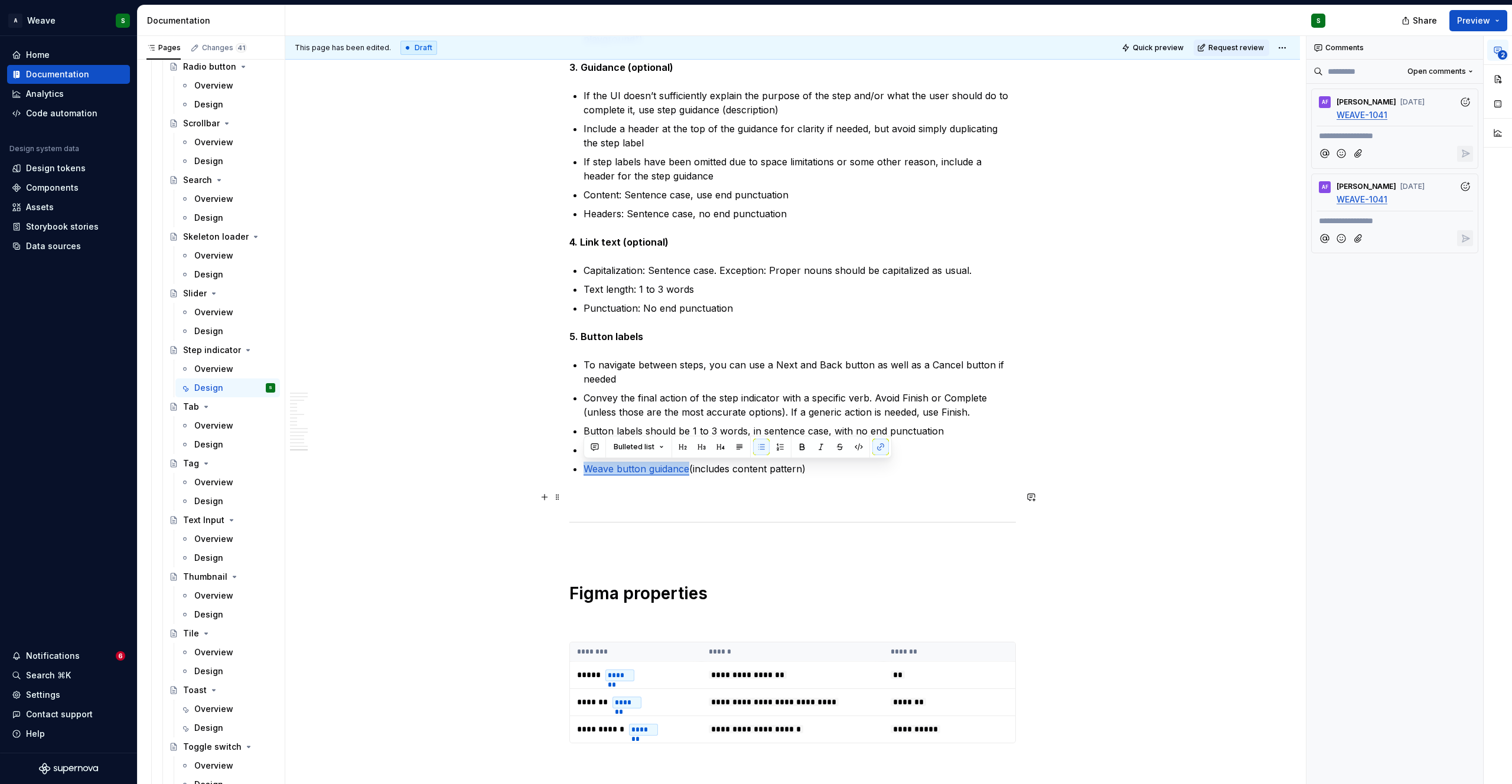
click at [859, 496] on p at bounding box center [793, 497] width 446 height 14
click at [783, 364] on p "To navigate between steps, you can use a Next and Back button as well as a Canc…" at bounding box center [800, 372] width 432 height 28
click at [823, 360] on p "To navigate between steps, you can use a Next and Back button as well as a Canc…" at bounding box center [800, 372] width 432 height 28
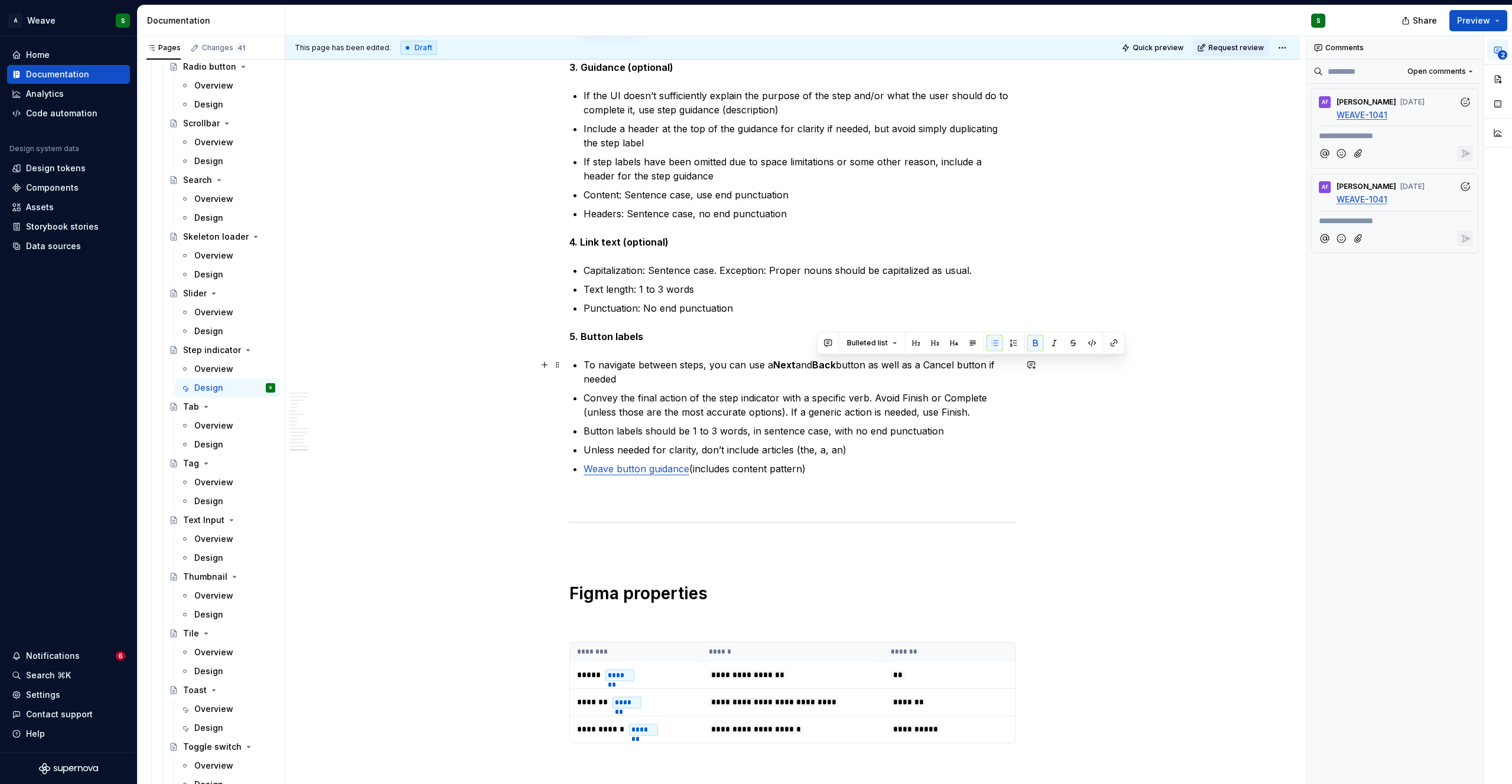
click at [928, 369] on p "To navigate between steps, you can use a Next and Back button as well as a Canc…" at bounding box center [800, 372] width 432 height 28
click at [786, 420] on ul "To navigate between steps, you can use a Next and Back button as well as a Canc…" at bounding box center [800, 416] width 432 height 118
click at [909, 399] on p "Convey the final action of the step indicator with a specific verb. Avoid Finis…" at bounding box center [800, 405] width 432 height 28
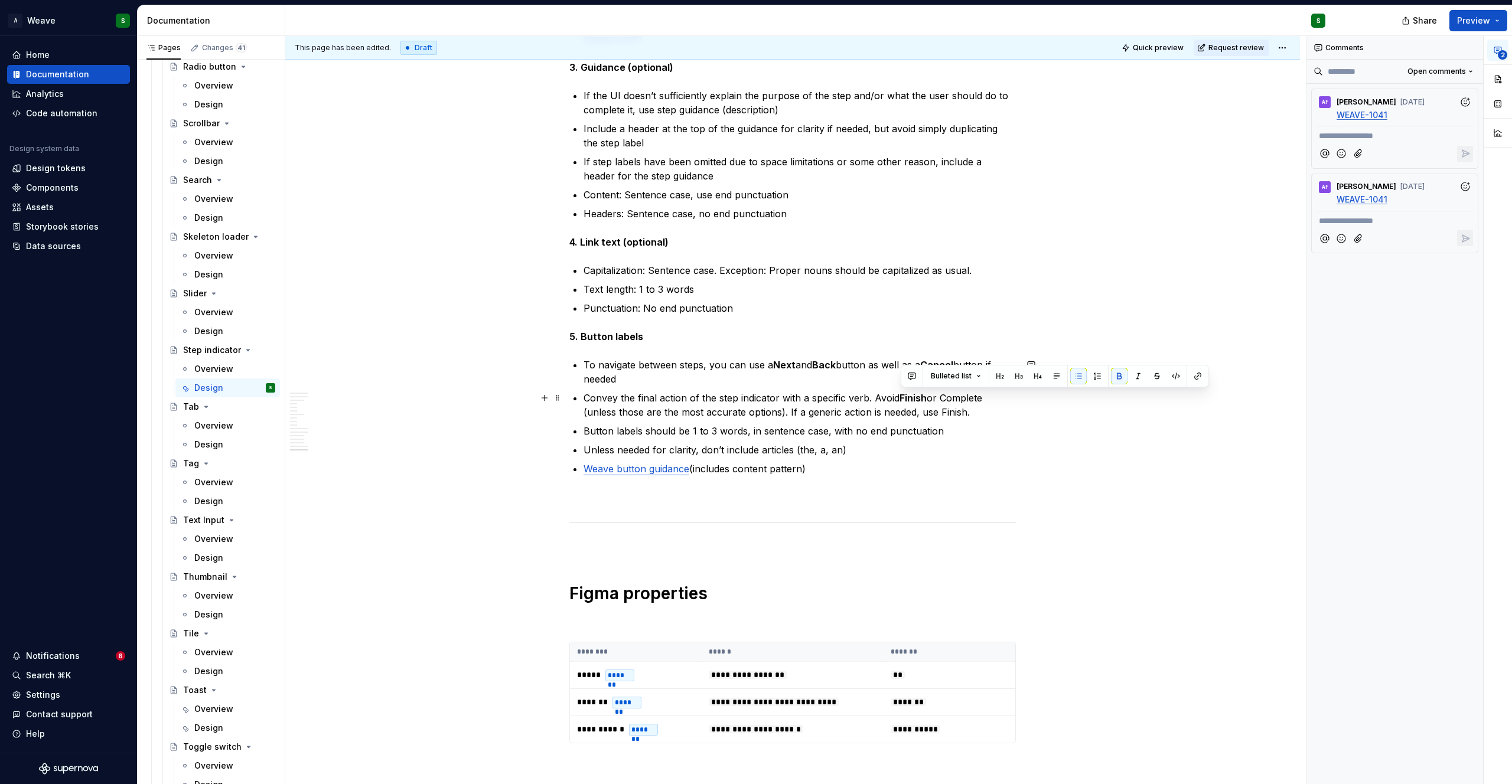
click at [962, 402] on p "Convey the final action of the step indicator with a specific verb. Avoid Finis…" at bounding box center [800, 405] width 432 height 28
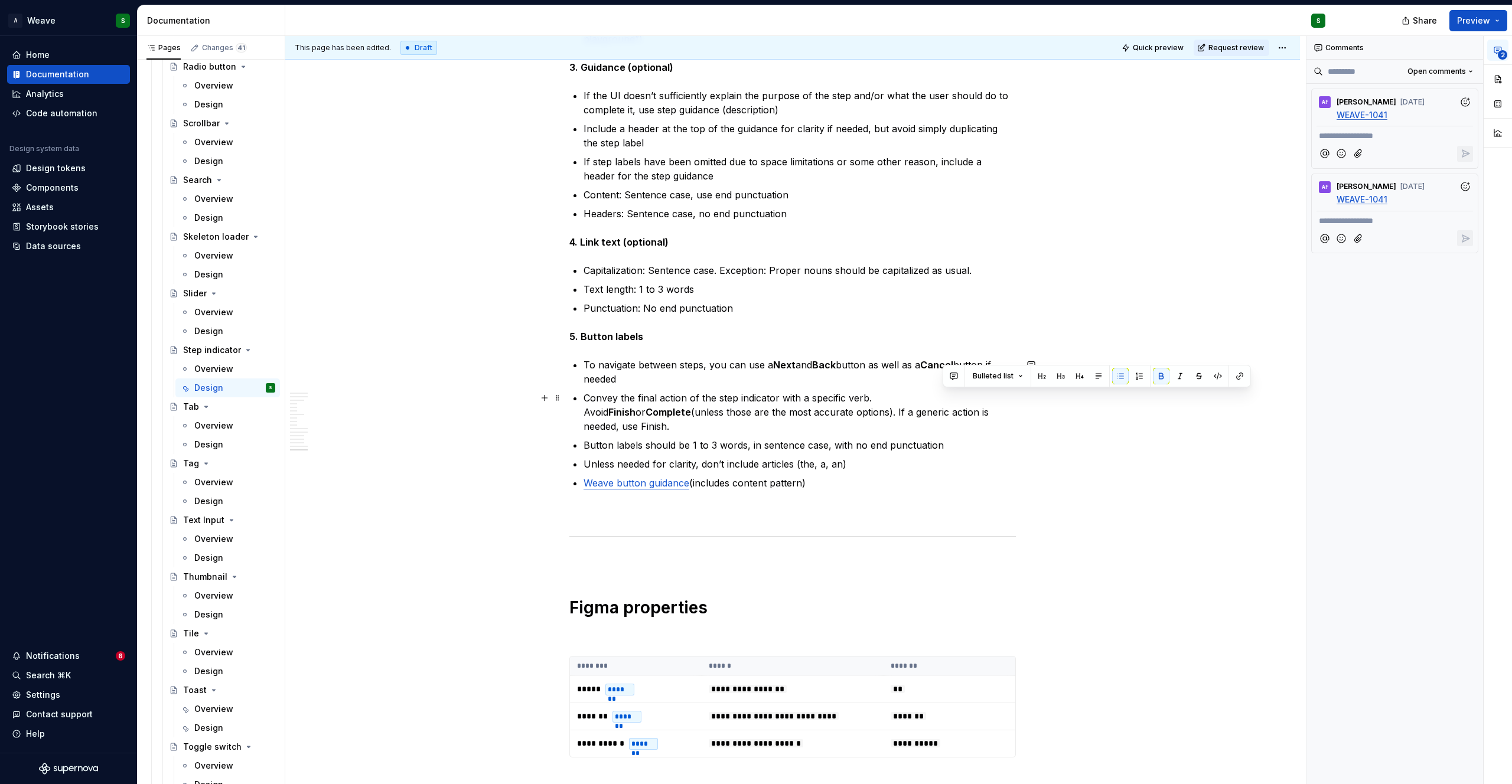
click at [946, 414] on p "Convey the final action of the step indicator with a specific verb. Avoid Finis…" at bounding box center [800, 412] width 432 height 43
click at [784, 394] on p "Convey the final action of the step indicator with a specific verb. Avoid Finis…" at bounding box center [800, 412] width 432 height 43
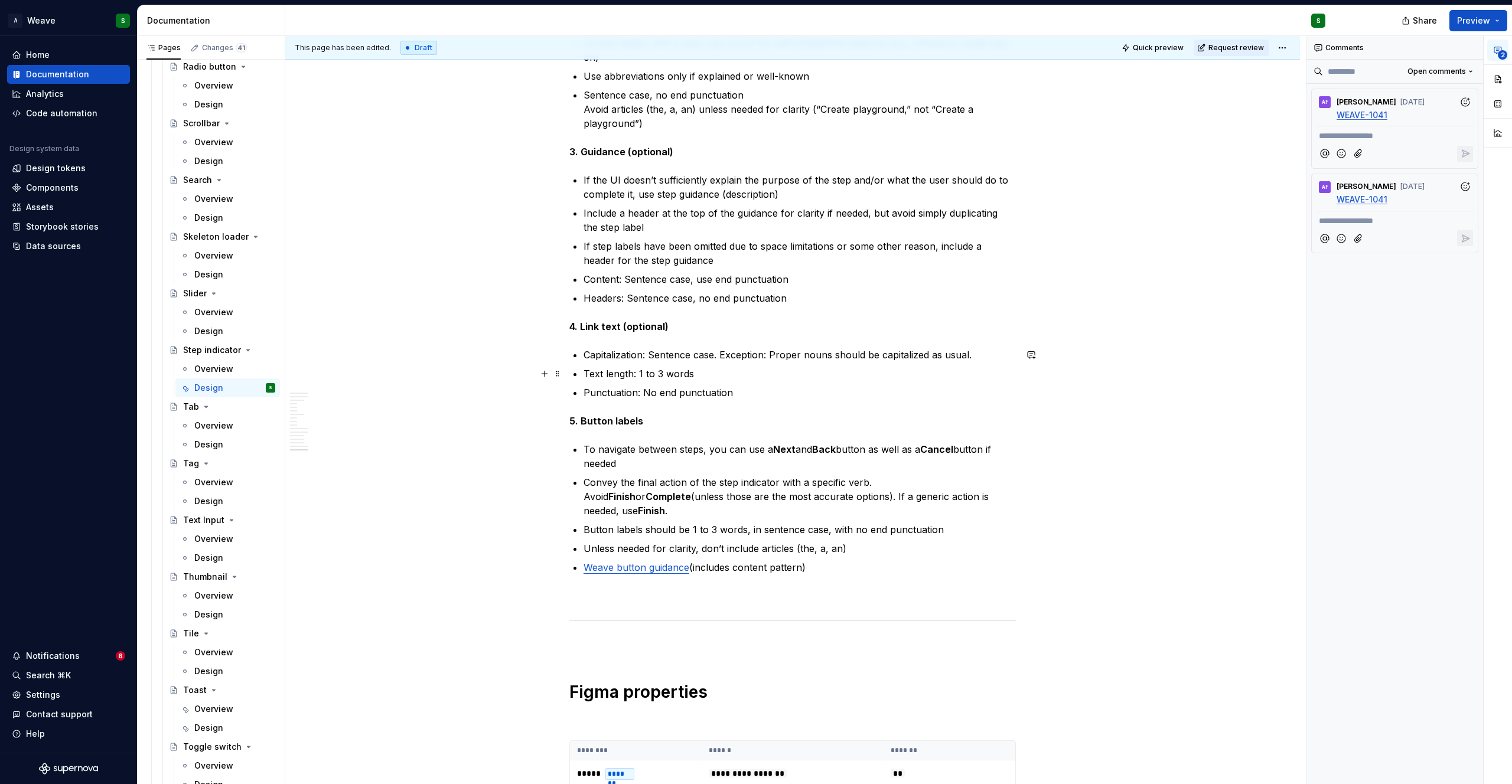
scroll to position [6970, 0]
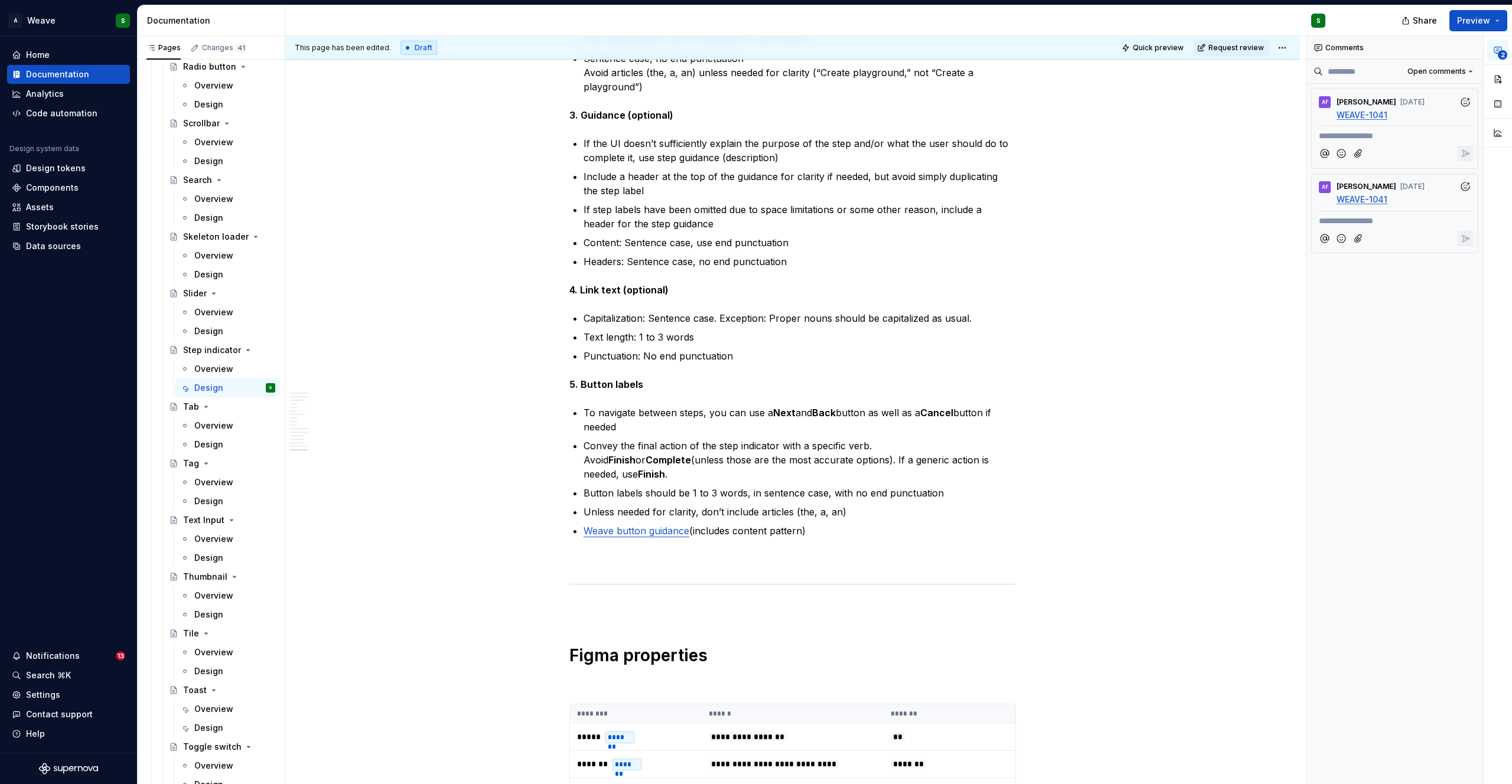
type textarea "*"
